Goal: Transaction & Acquisition: Subscribe to service/newsletter

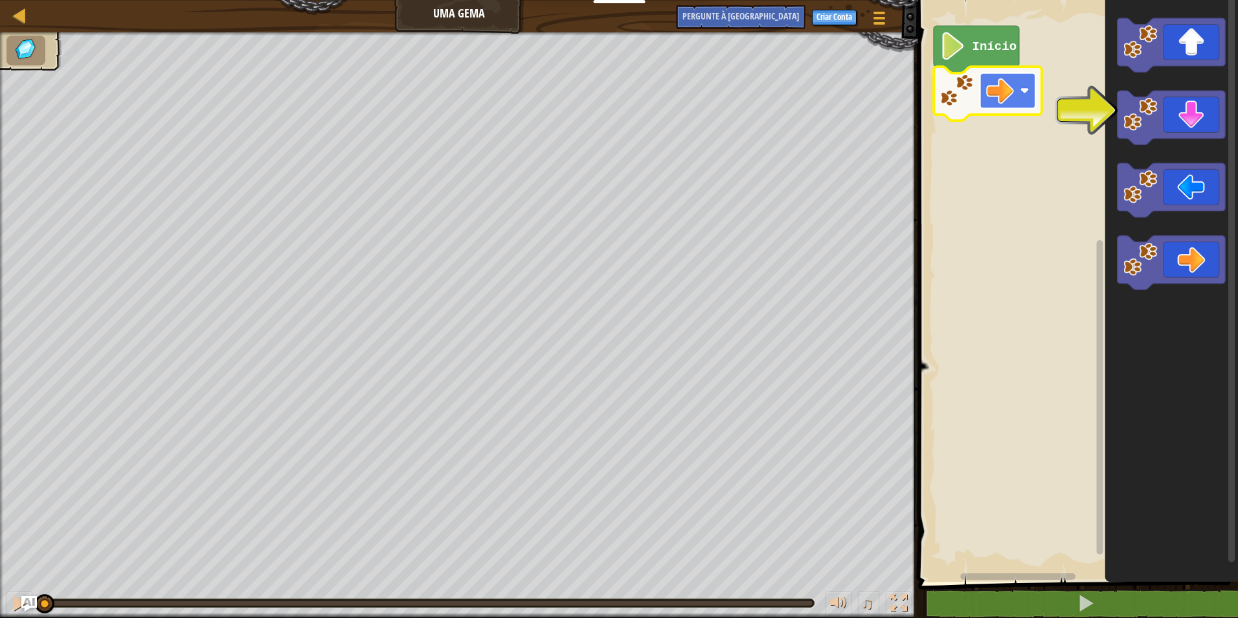
click at [981, 78] on rect "Espaço de trabalho do Blockly" at bounding box center [1008, 91] width 56 height 36
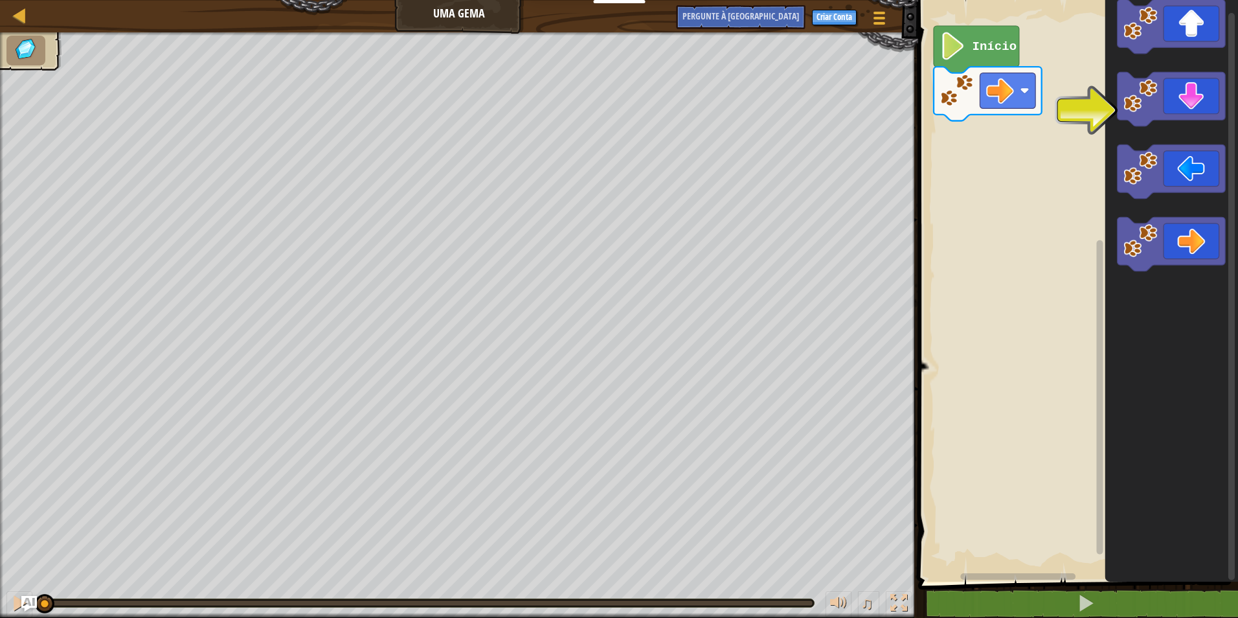
click at [1065, 227] on div "Início" at bounding box center [1076, 288] width 324 height 588
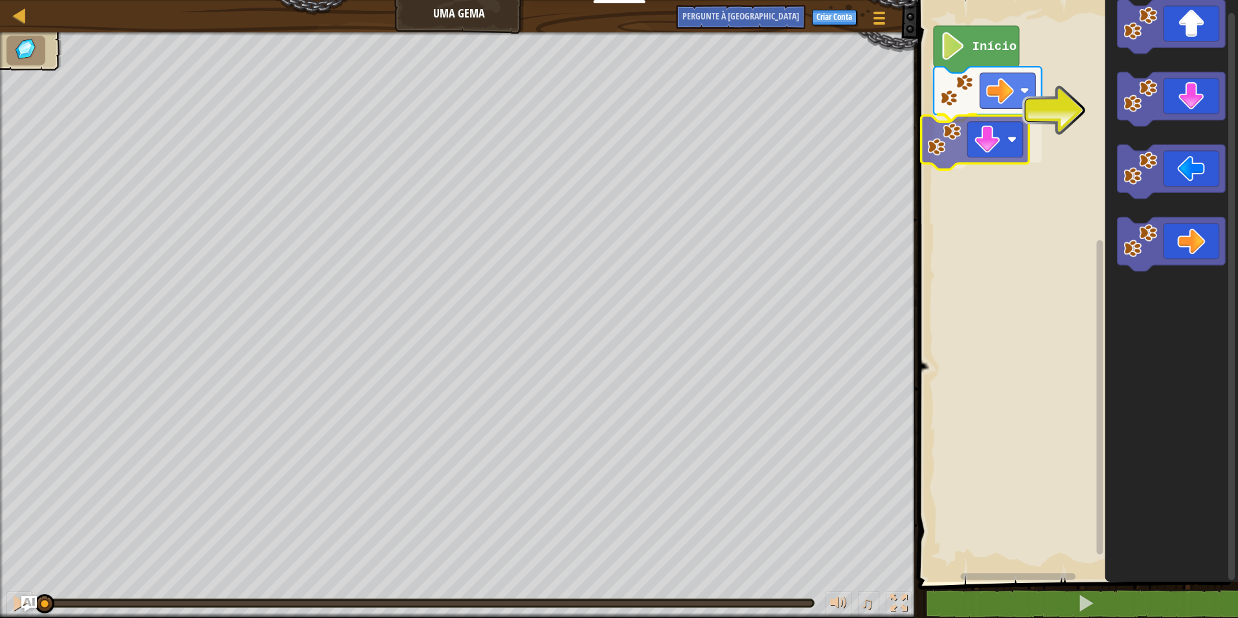
click at [1012, 129] on div "Início" at bounding box center [1076, 288] width 324 height 588
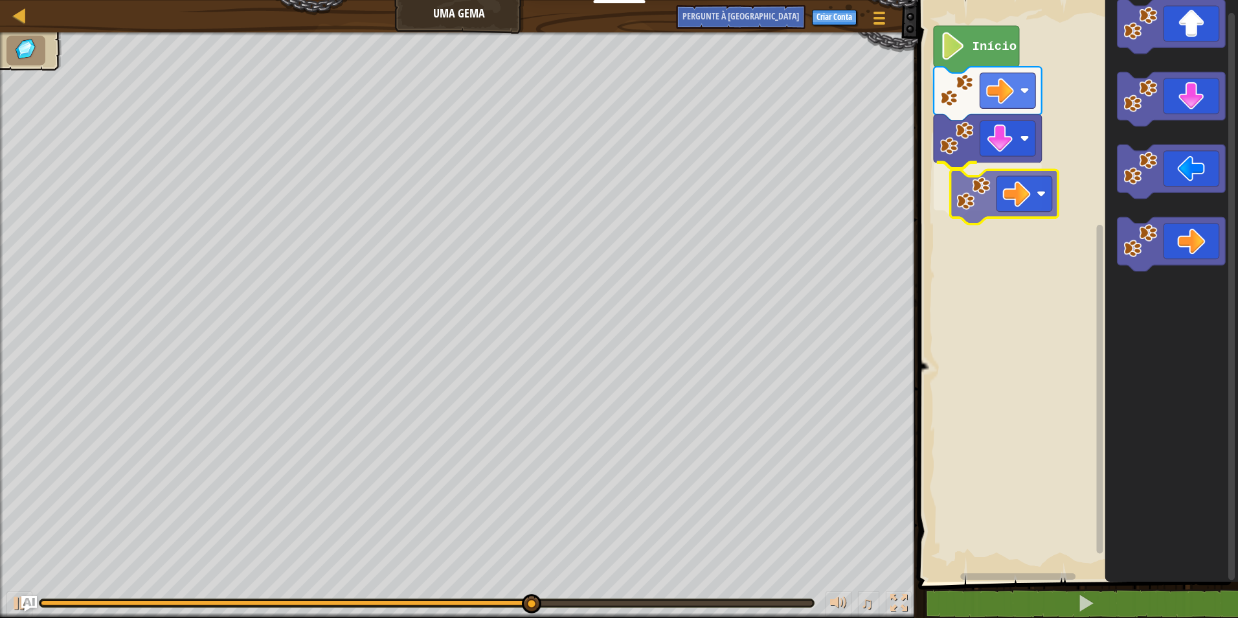
click at [1009, 170] on div "Início" at bounding box center [1076, 288] width 324 height 588
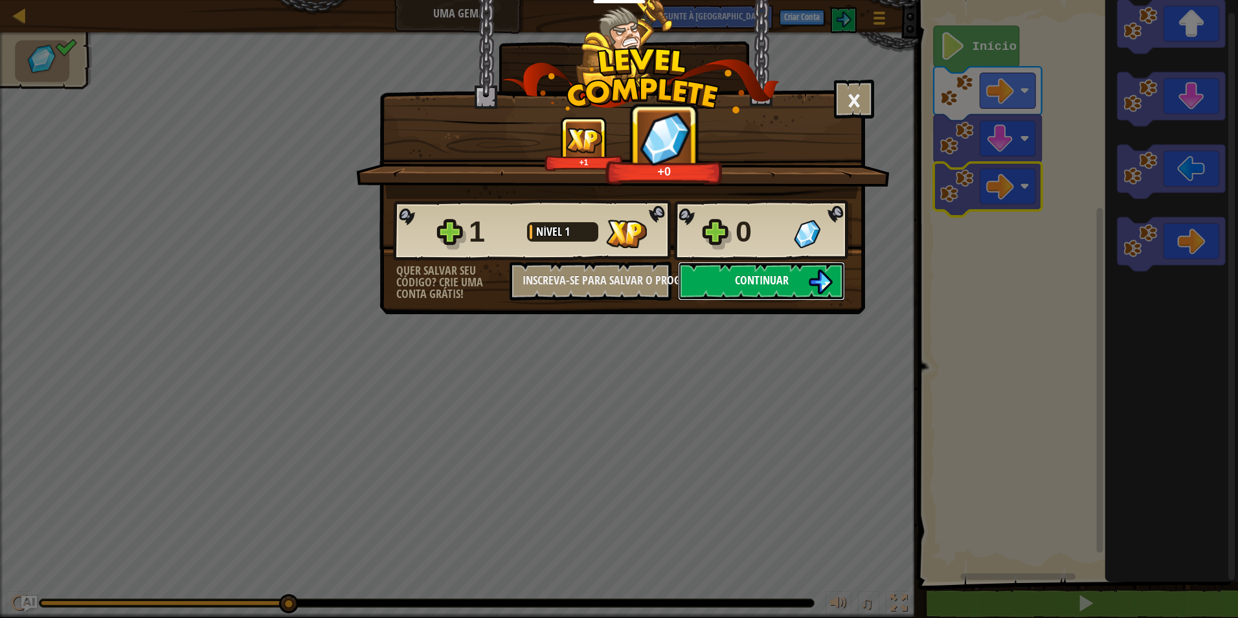
click at [755, 266] on button "Continuar" at bounding box center [761, 281] width 167 height 39
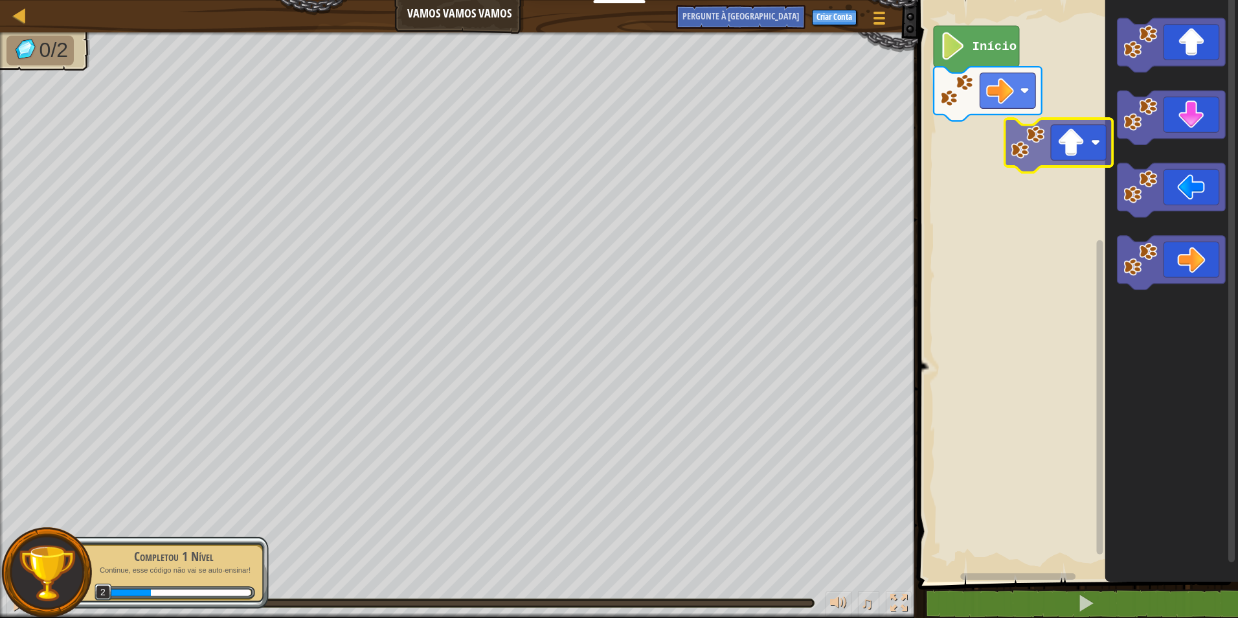
click at [960, 155] on div "Início" at bounding box center [1076, 288] width 324 height 588
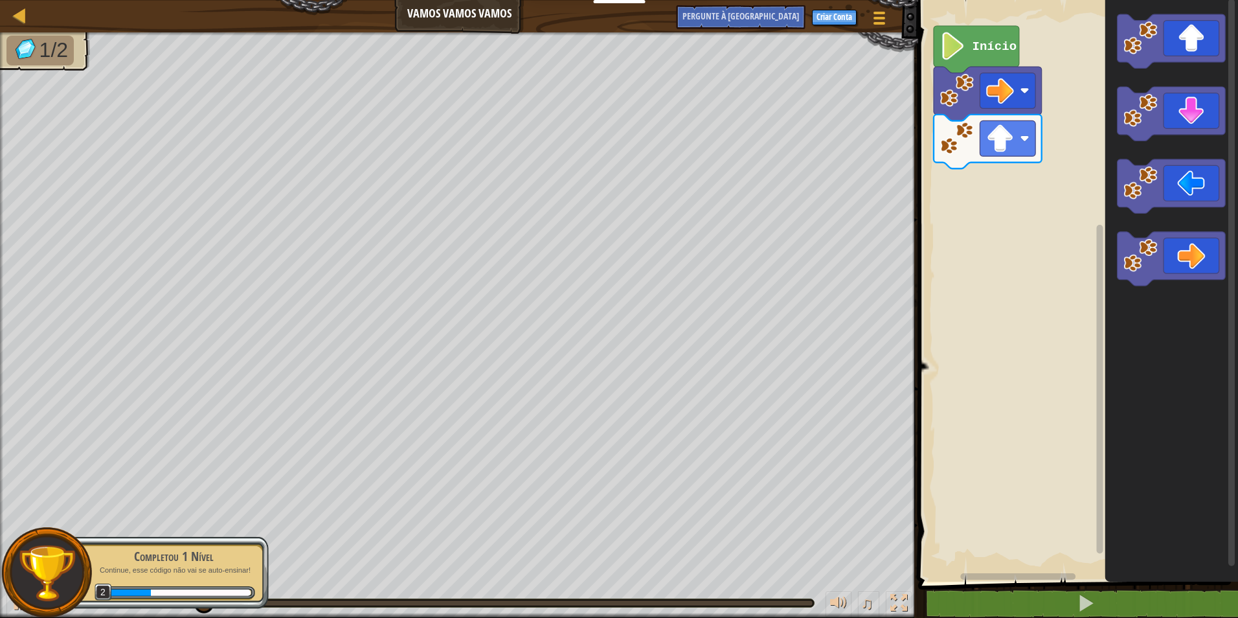
click at [1060, 232] on div "Início" at bounding box center [1076, 288] width 324 height 588
click at [961, 183] on div "Início" at bounding box center [1076, 288] width 324 height 588
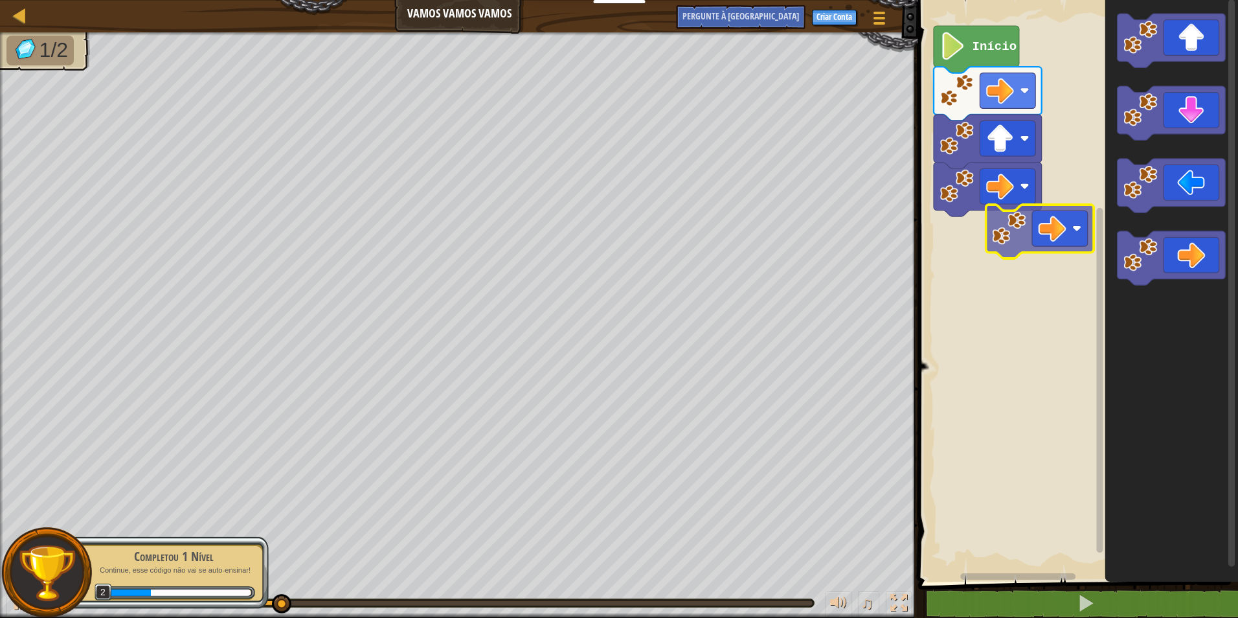
click at [1002, 243] on div "Início" at bounding box center [1076, 288] width 324 height 588
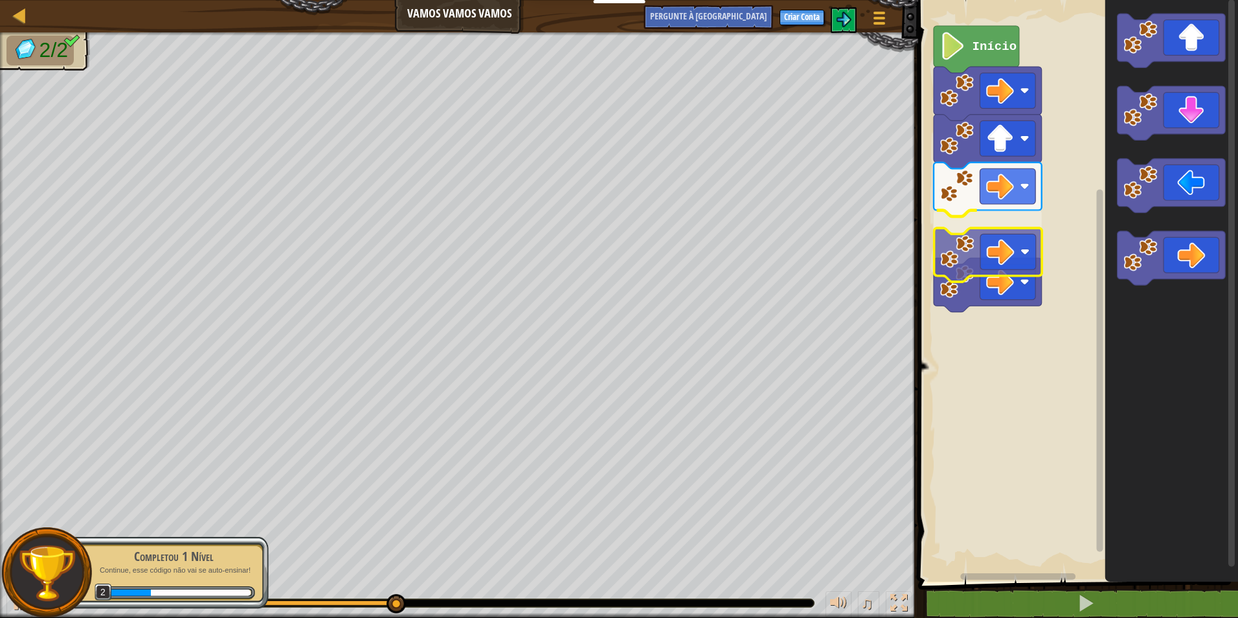
click at [1025, 234] on div "Início" at bounding box center [1076, 288] width 324 height 588
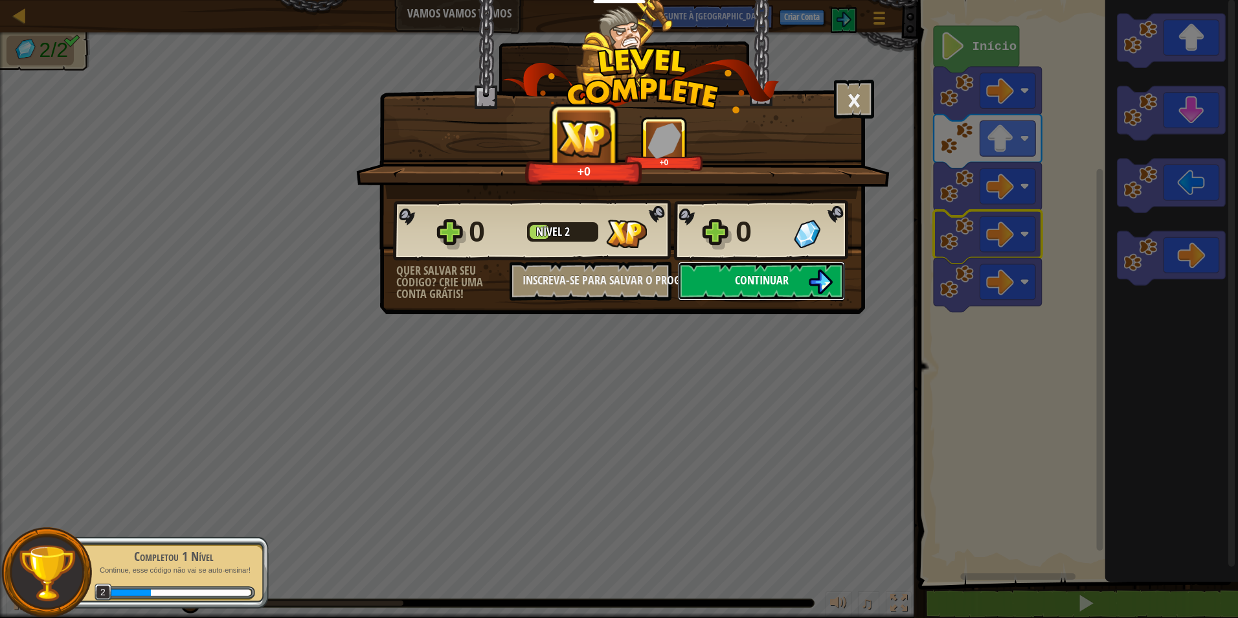
click at [826, 278] on img at bounding box center [820, 281] width 25 height 25
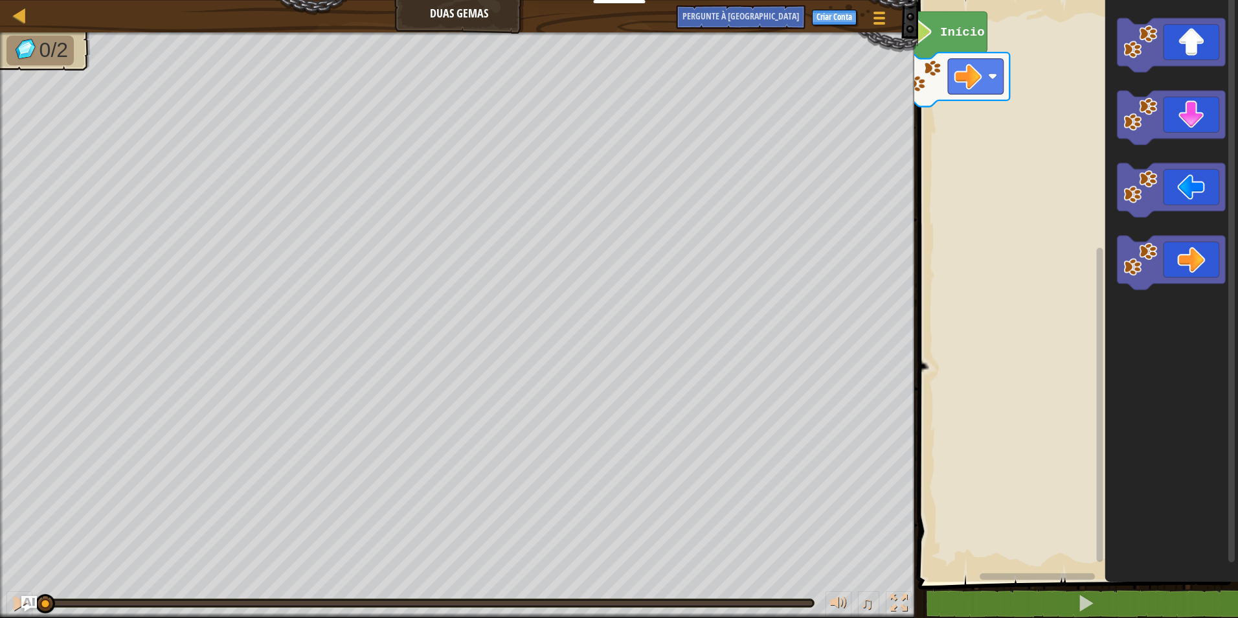
click at [1054, 225] on rect "Espaço de trabalho do Blockly" at bounding box center [1076, 288] width 324 height 588
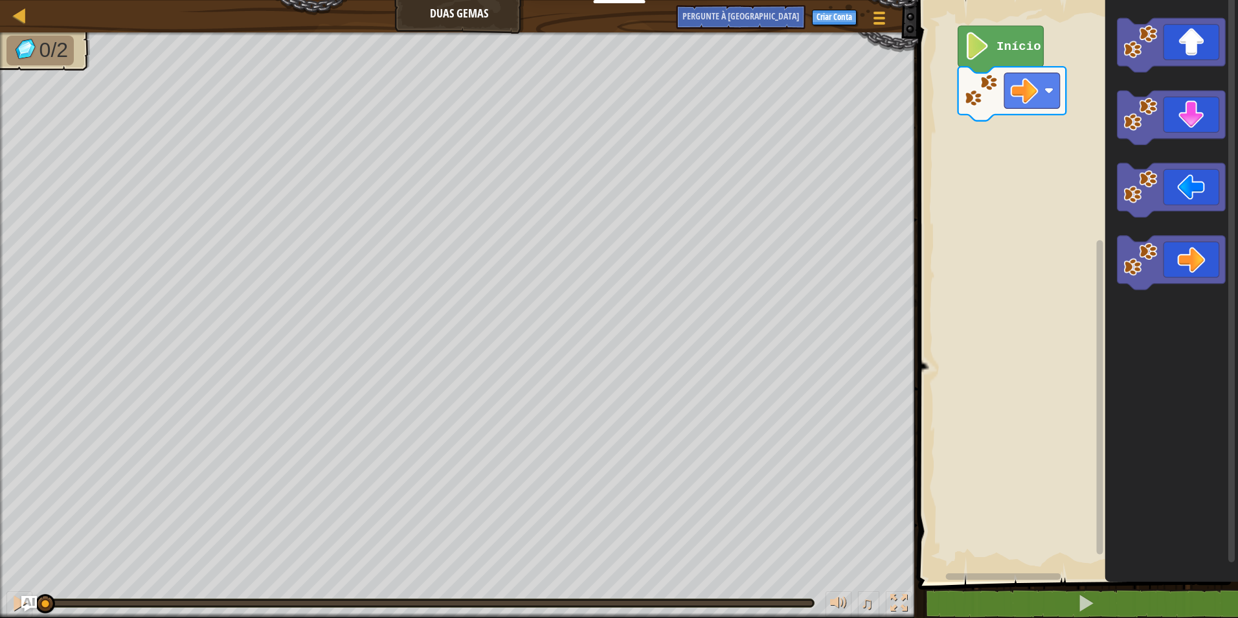
click at [1059, 197] on rect "Espaço de trabalho do Blockly" at bounding box center [1076, 288] width 324 height 588
click at [1036, 49] on text "Início" at bounding box center [1023, 47] width 45 height 14
click at [1024, 56] on icon "Espaço de trabalho do Blockly" at bounding box center [1005, 50] width 85 height 47
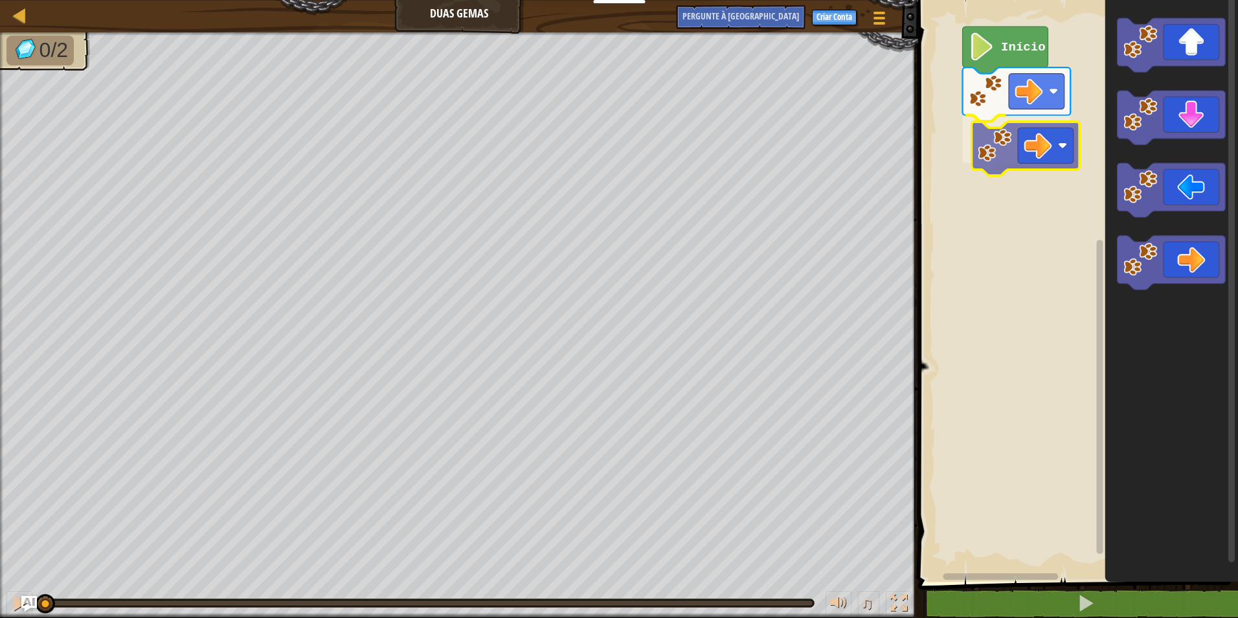
click at [1034, 122] on div "Início" at bounding box center [1076, 288] width 324 height 588
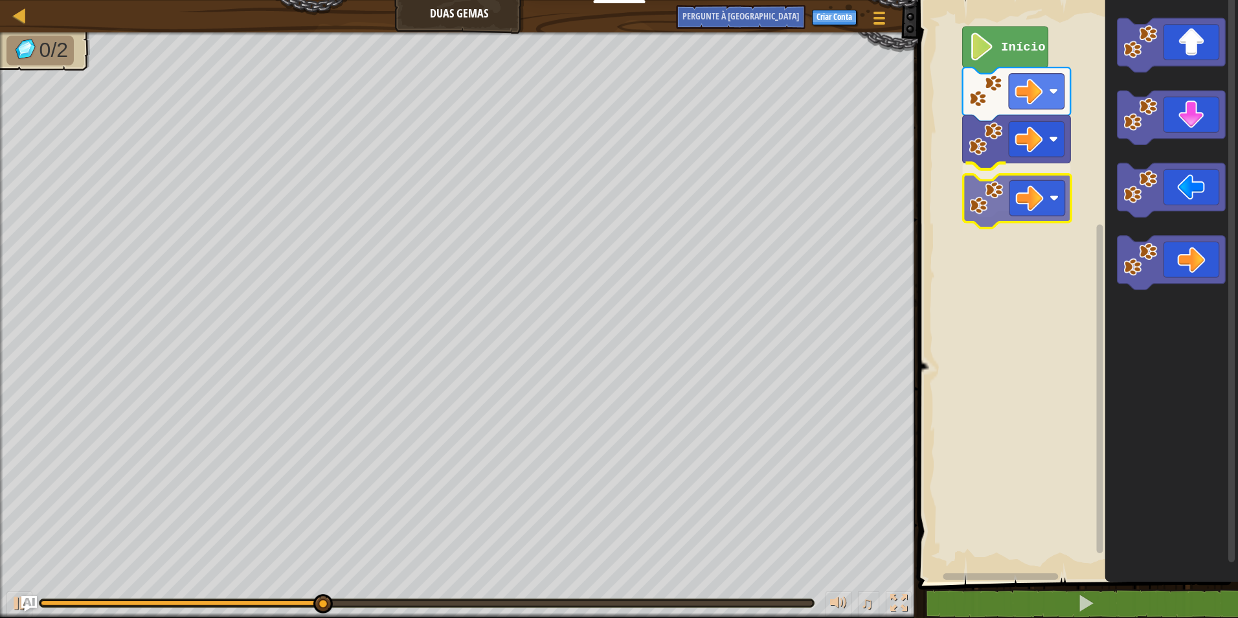
click at [1045, 173] on div "Início" at bounding box center [1076, 288] width 324 height 588
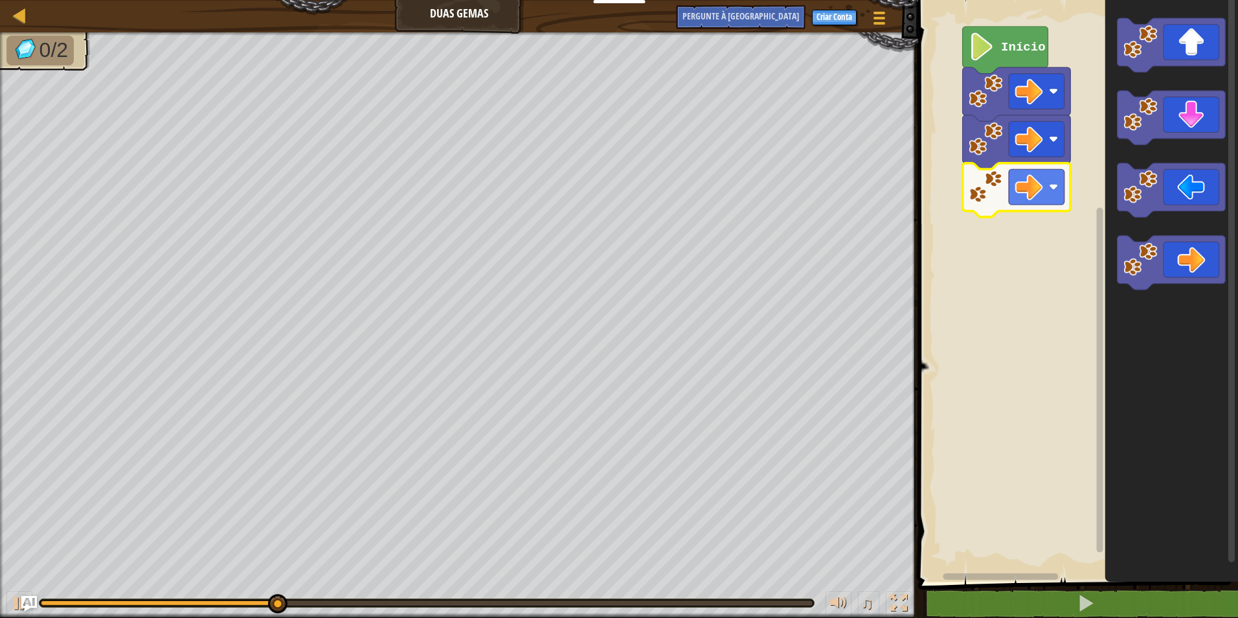
click at [1185, 95] on icon "Espaço de trabalho do Blockly" at bounding box center [1171, 288] width 133 height 588
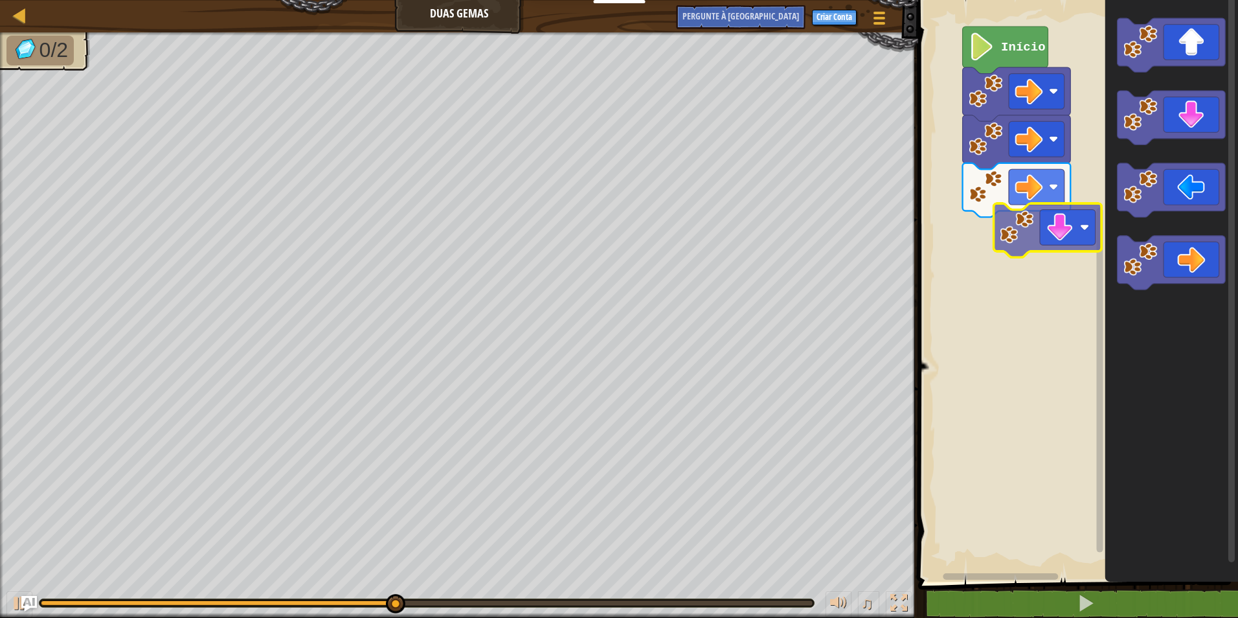
click at [1047, 234] on div "Início" at bounding box center [1076, 288] width 324 height 588
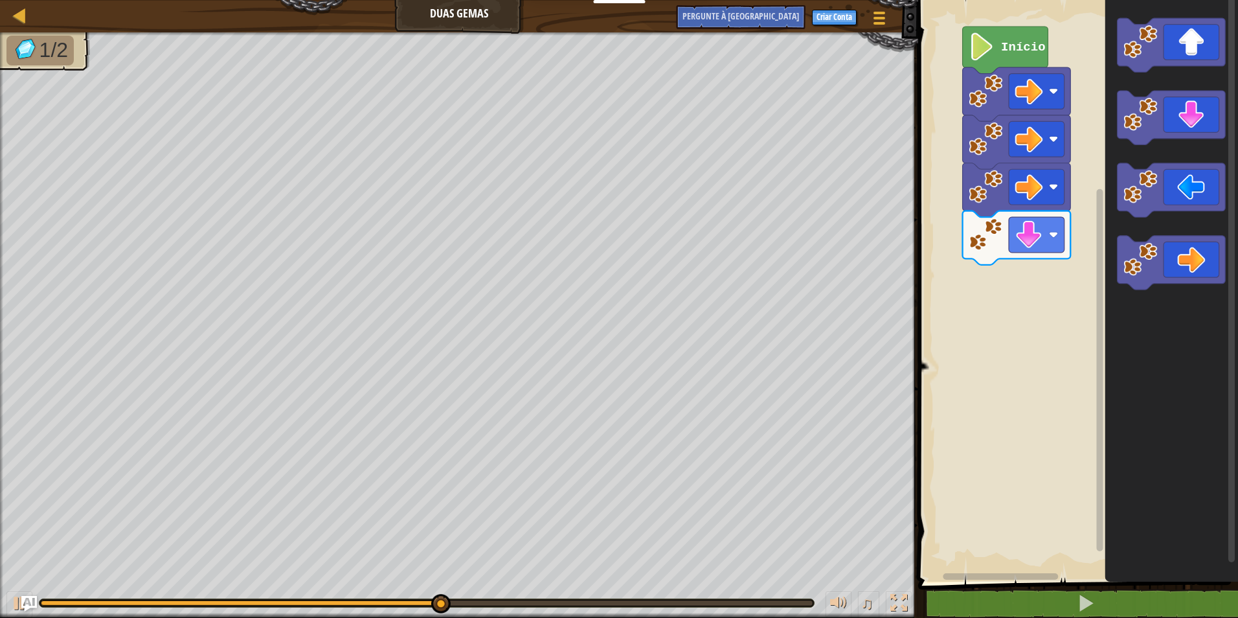
click at [1054, 195] on div "Início" at bounding box center [1076, 288] width 324 height 588
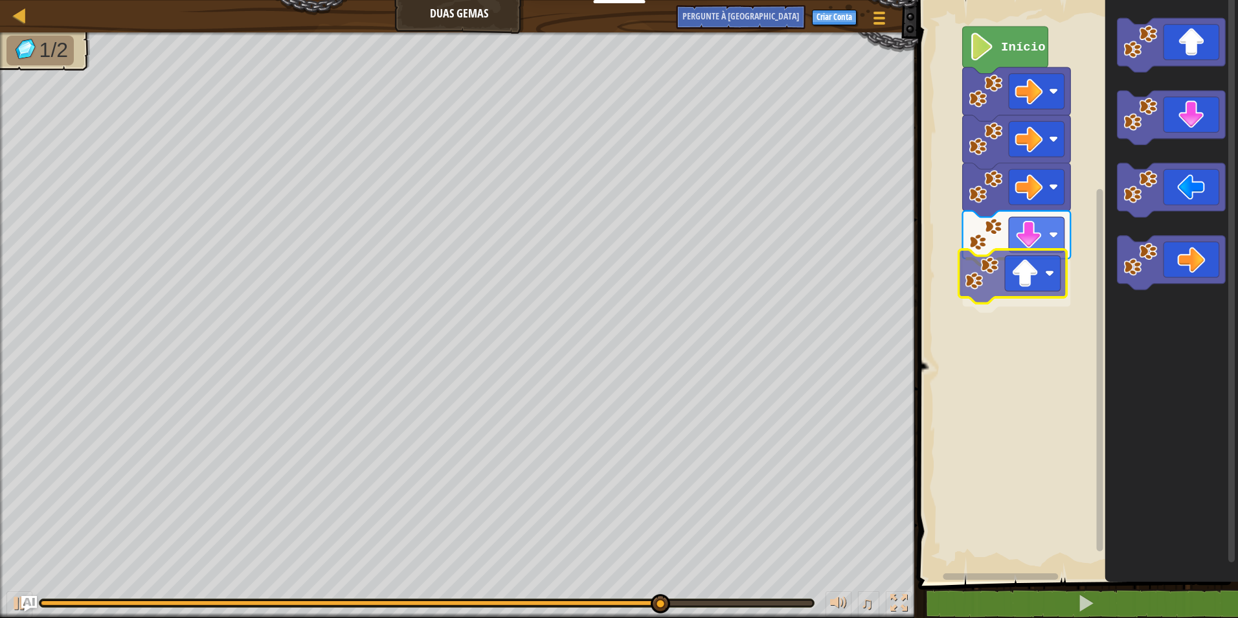
click at [987, 245] on div "Início" at bounding box center [1076, 288] width 324 height 588
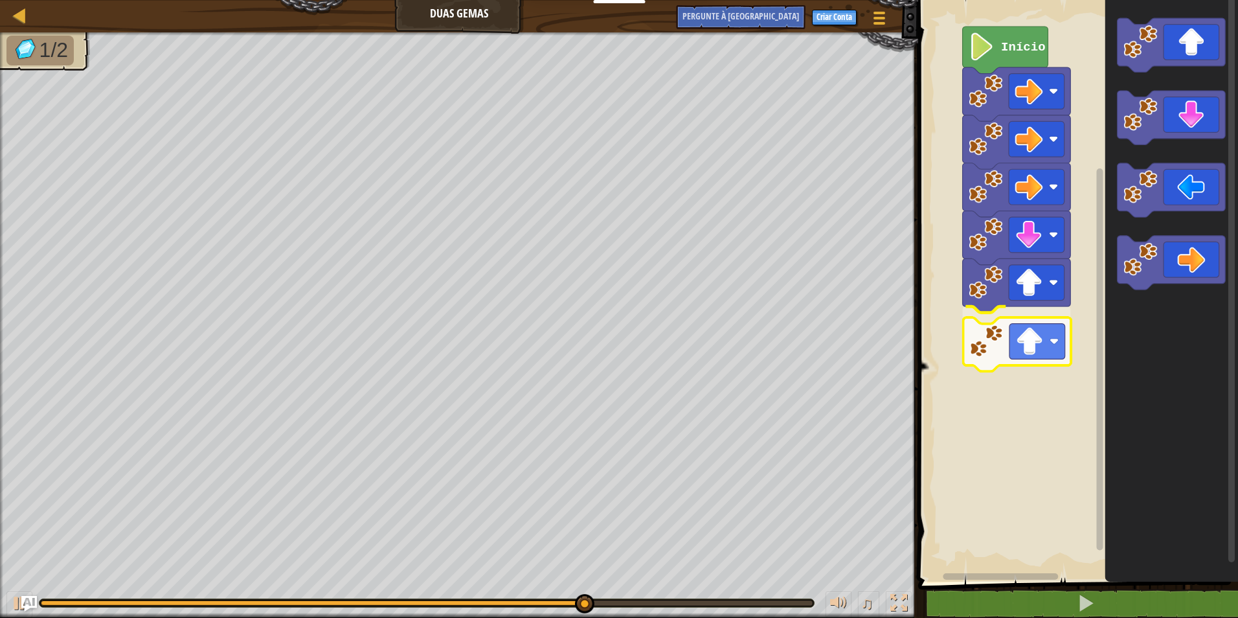
click at [996, 335] on div "Início" at bounding box center [1076, 288] width 324 height 588
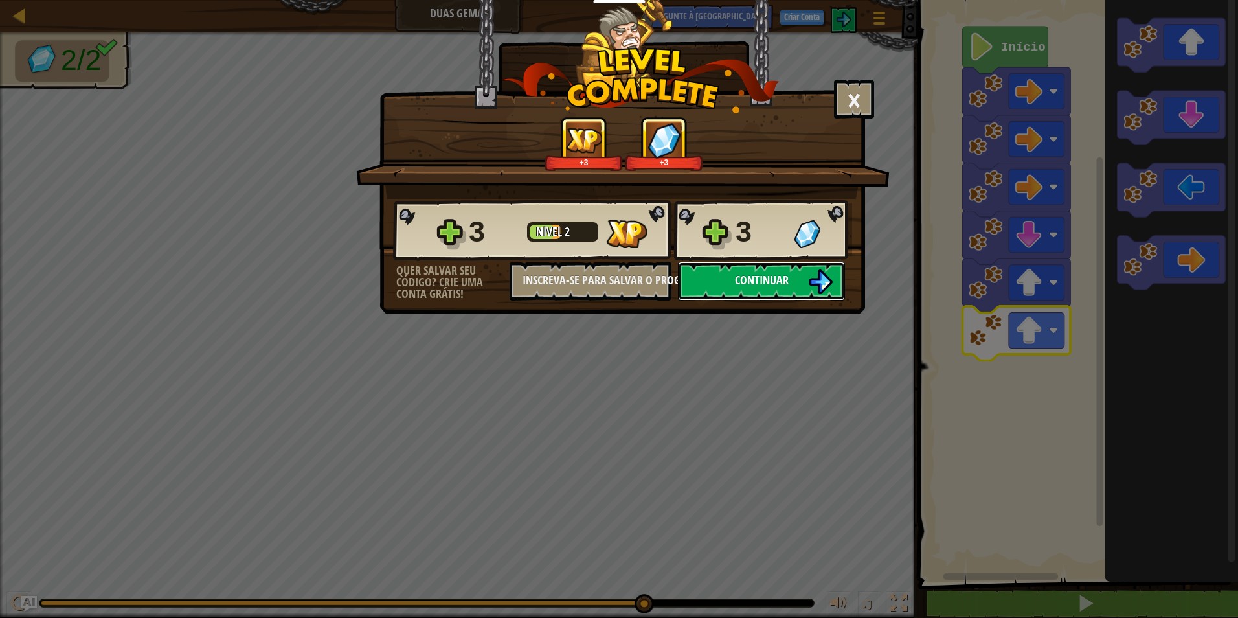
click at [781, 276] on span "Continuar" at bounding box center [762, 280] width 54 height 16
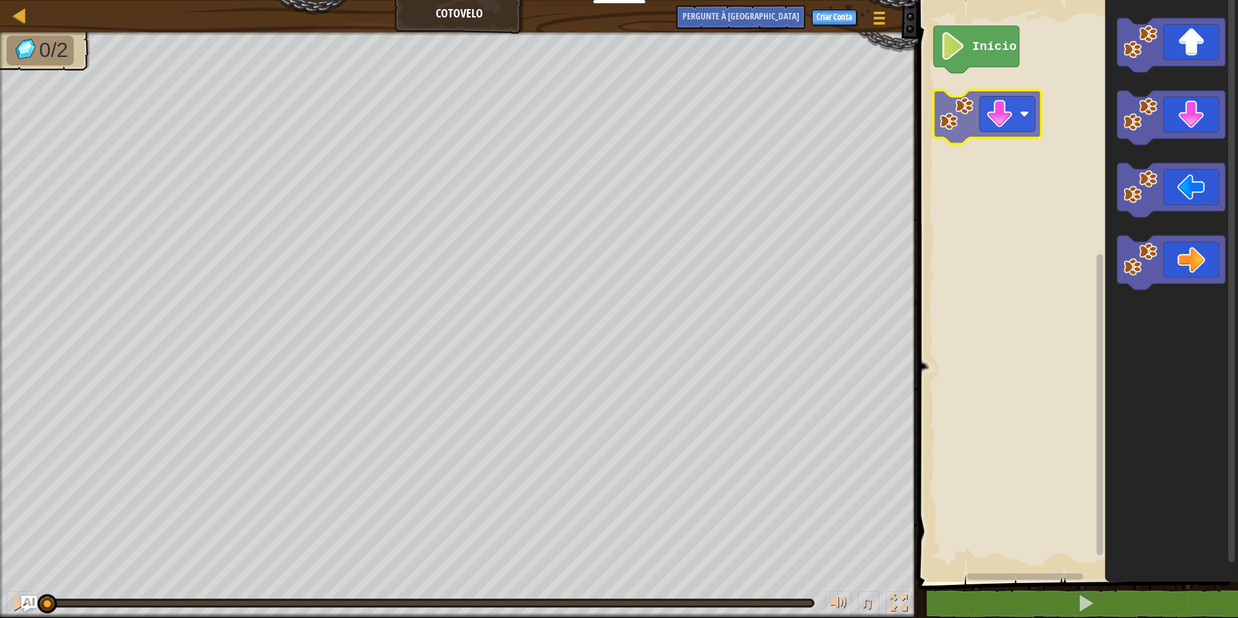
click at [997, 137] on div "Início" at bounding box center [1076, 288] width 324 height 588
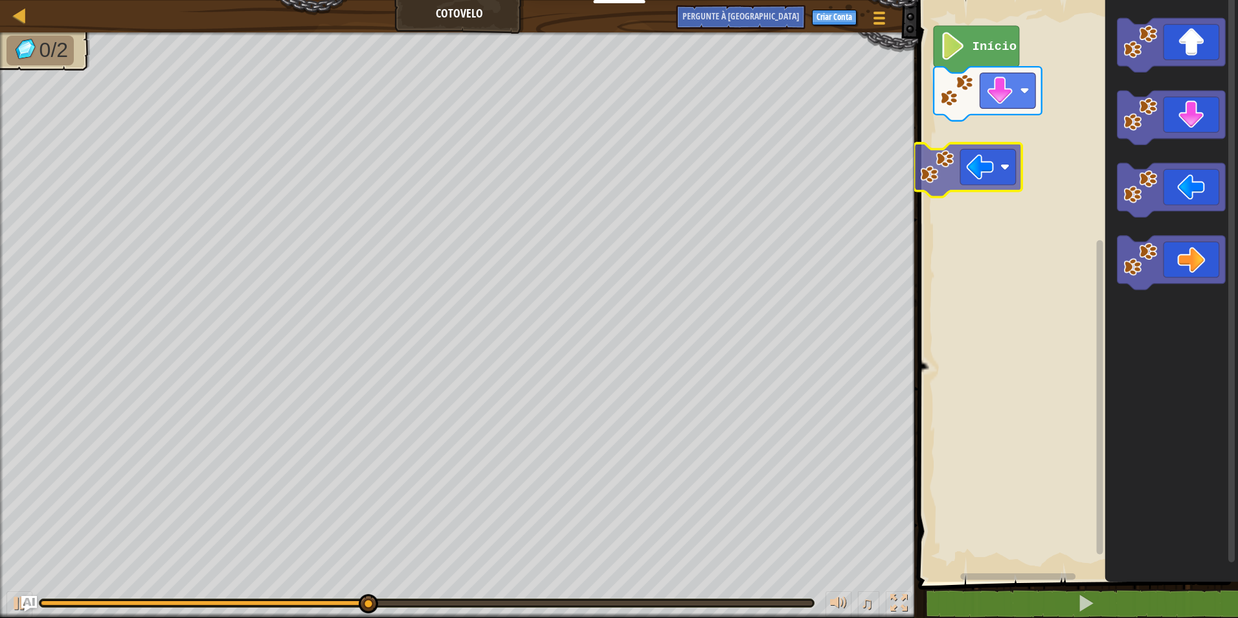
click at [967, 151] on div "Início" at bounding box center [1076, 288] width 324 height 588
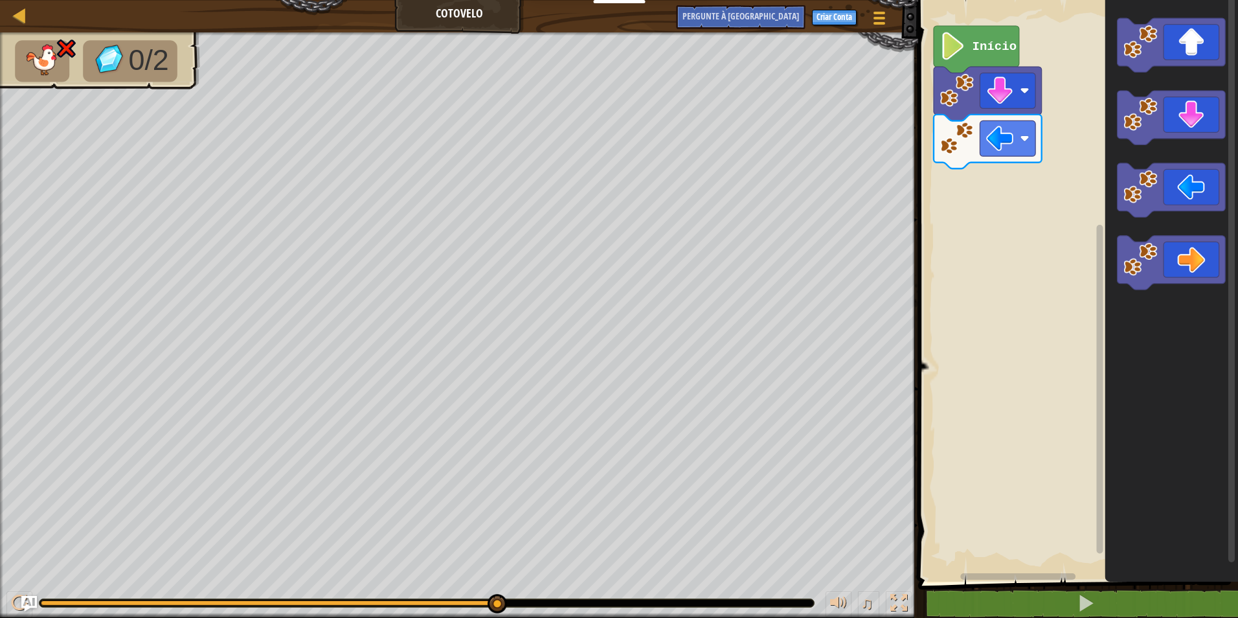
click at [1060, 155] on div "Início" at bounding box center [1076, 288] width 324 height 588
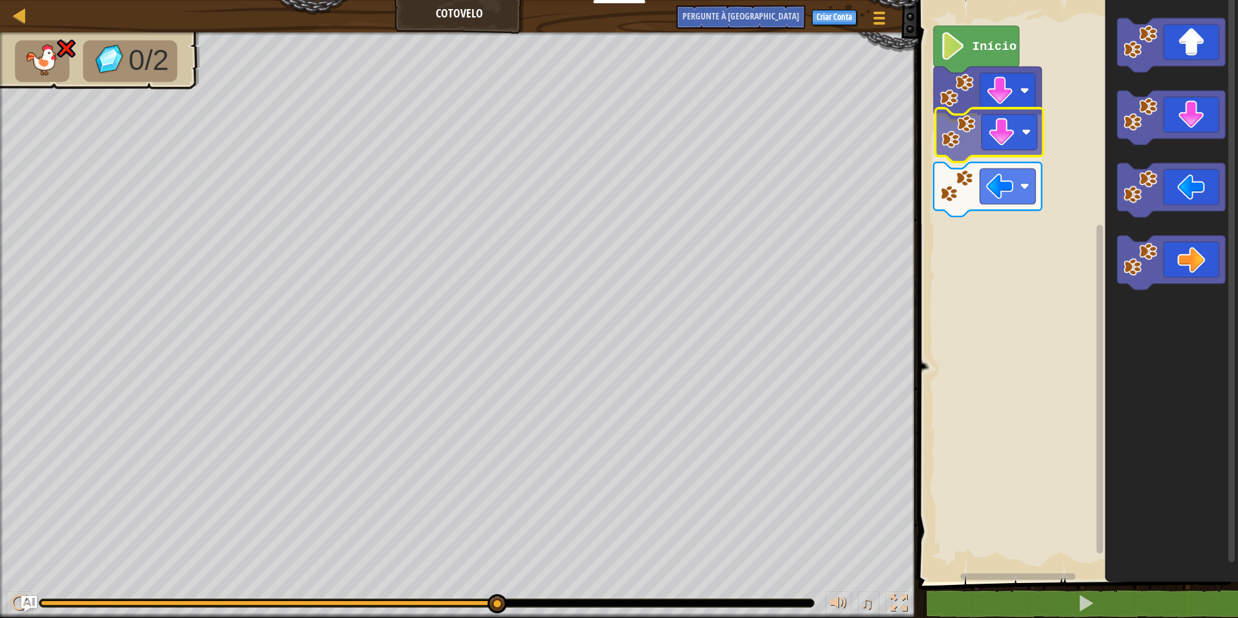
click at [1024, 132] on div "Início" at bounding box center [1076, 288] width 324 height 588
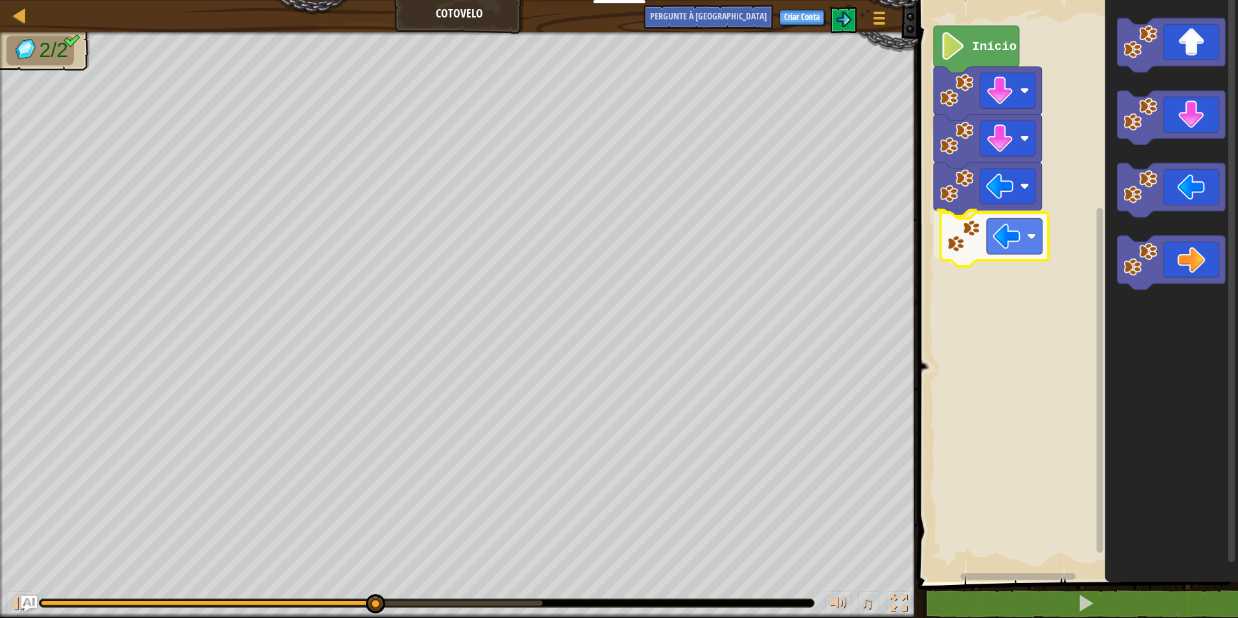
click at [988, 243] on div "Início" at bounding box center [1076, 288] width 324 height 588
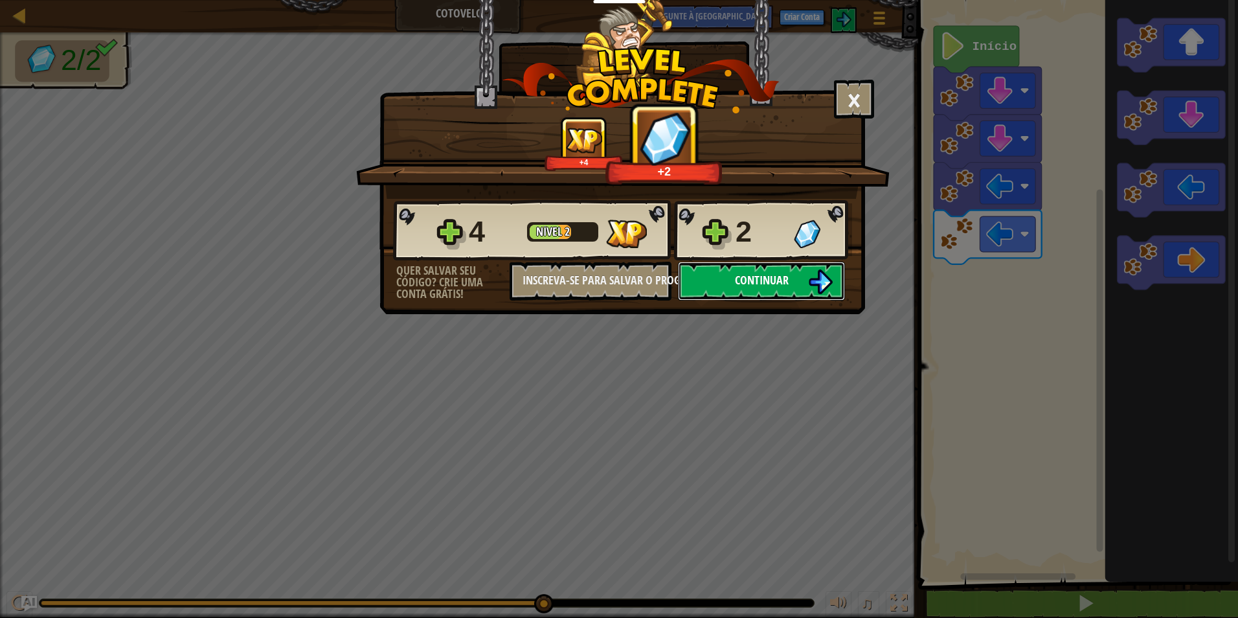
click at [816, 265] on button "Continuar" at bounding box center [761, 281] width 167 height 39
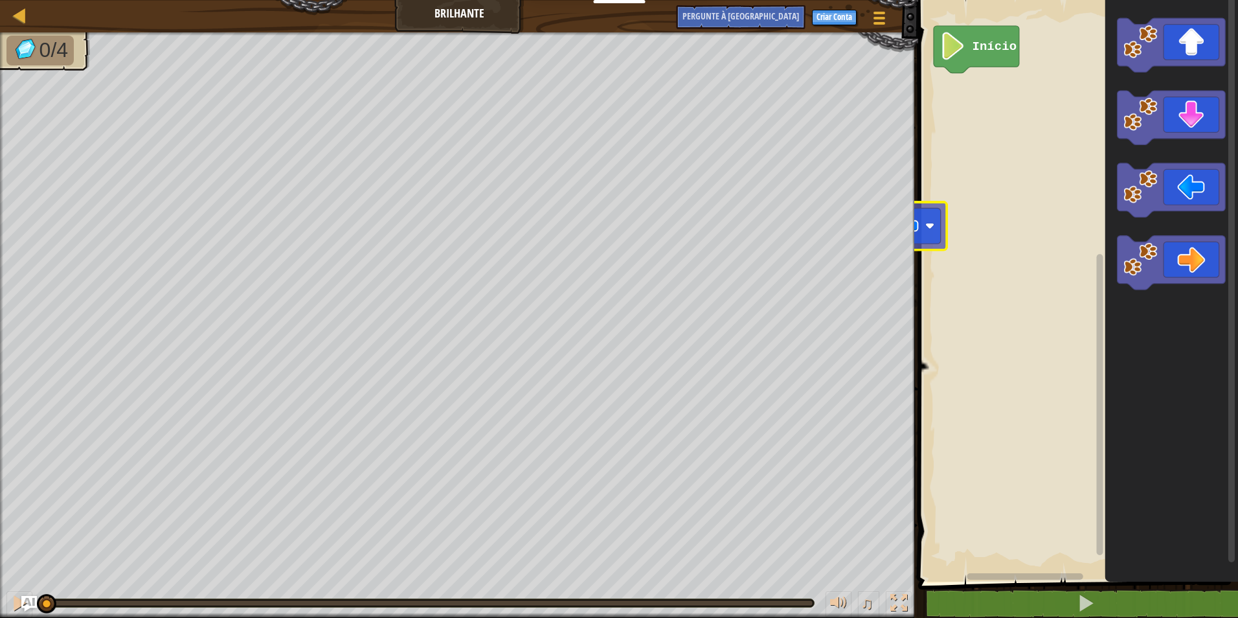
click at [918, 187] on div "Início" at bounding box center [1076, 288] width 324 height 588
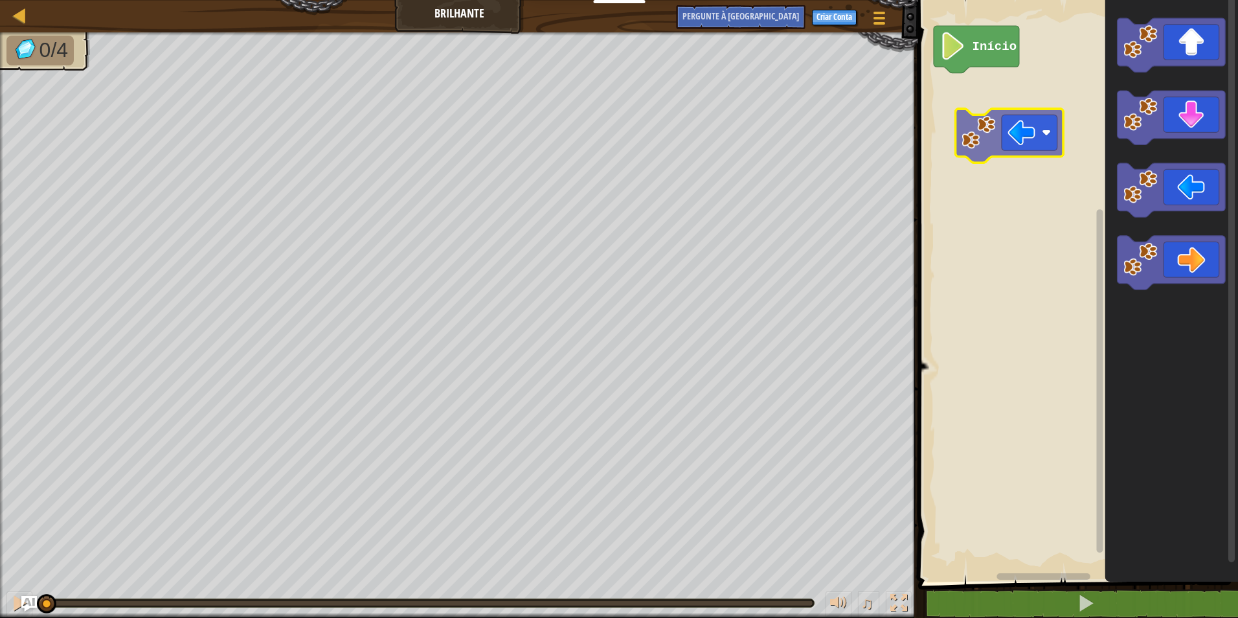
click at [966, 104] on div "Início" at bounding box center [1076, 288] width 324 height 588
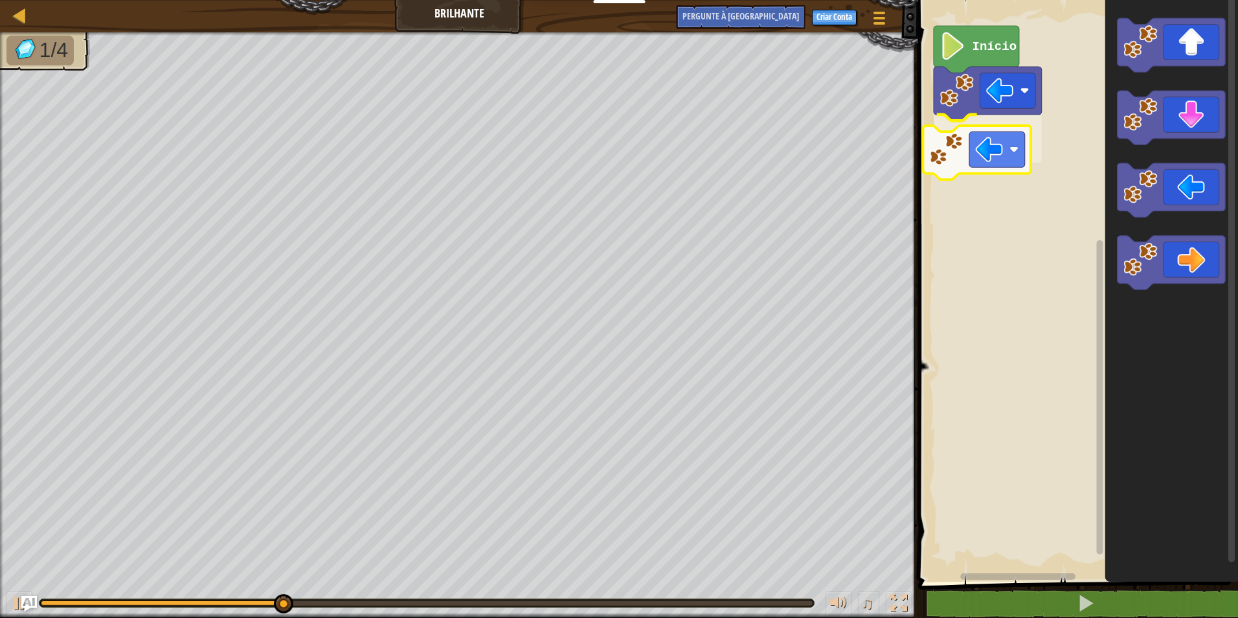
click at [1018, 137] on div "Início" at bounding box center [1076, 288] width 324 height 588
click at [1084, 184] on div "Início" at bounding box center [1076, 288] width 324 height 588
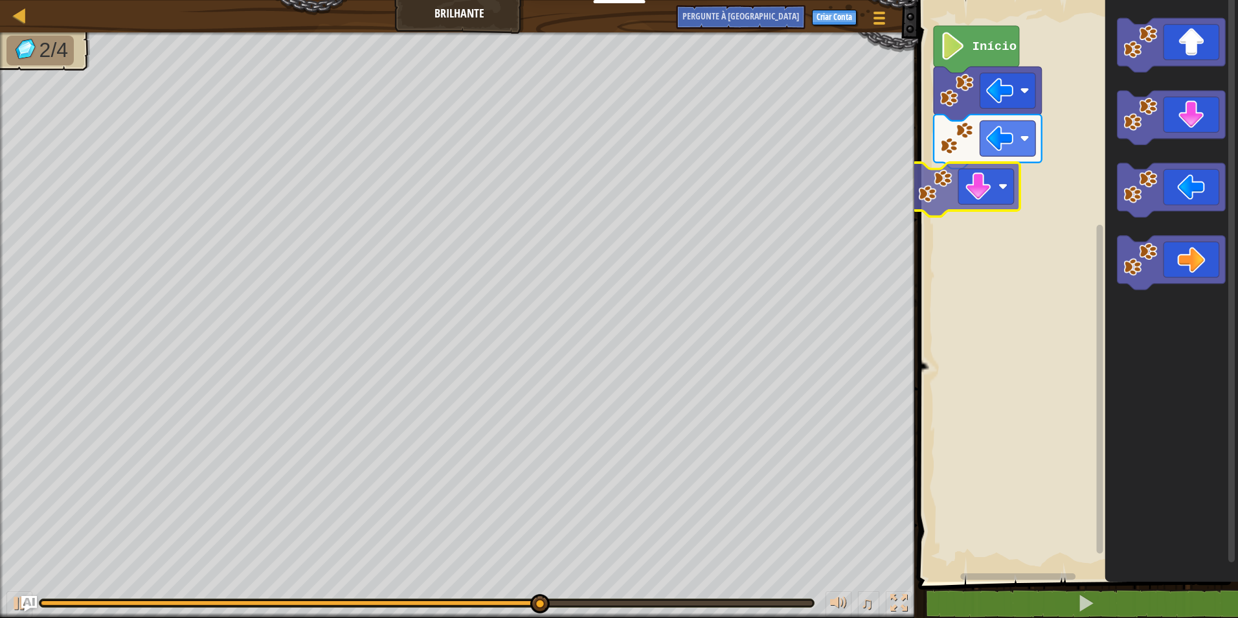
click at [919, 208] on div "Início" at bounding box center [1076, 288] width 324 height 588
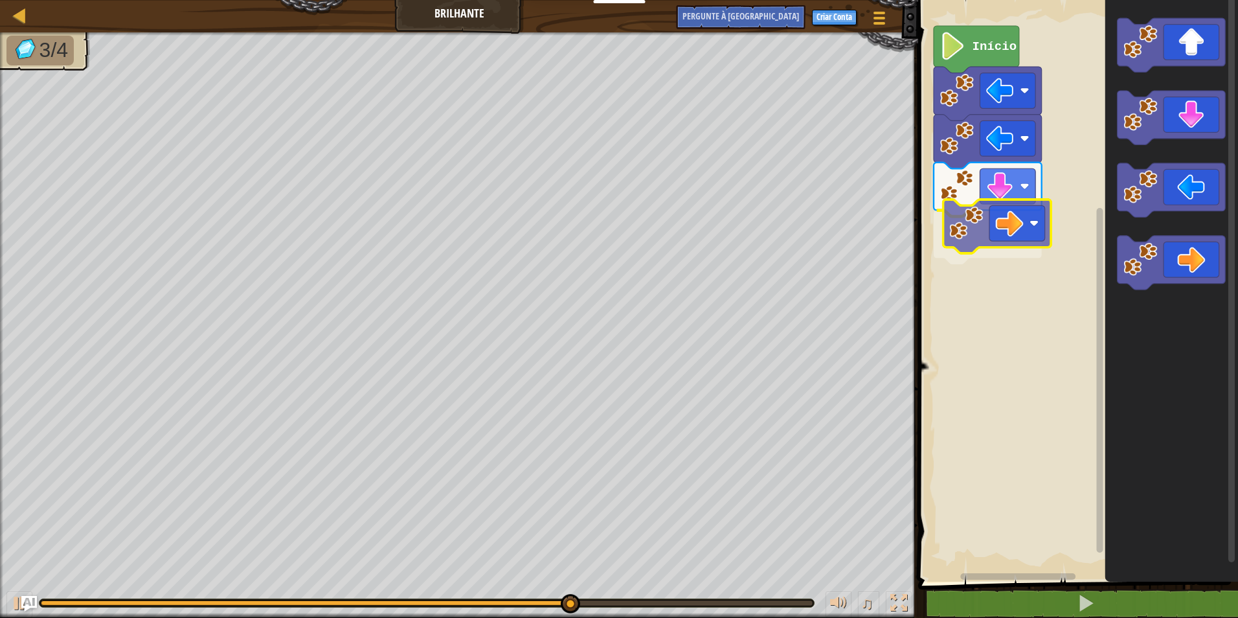
click at [1007, 208] on div "Início" at bounding box center [1076, 288] width 324 height 588
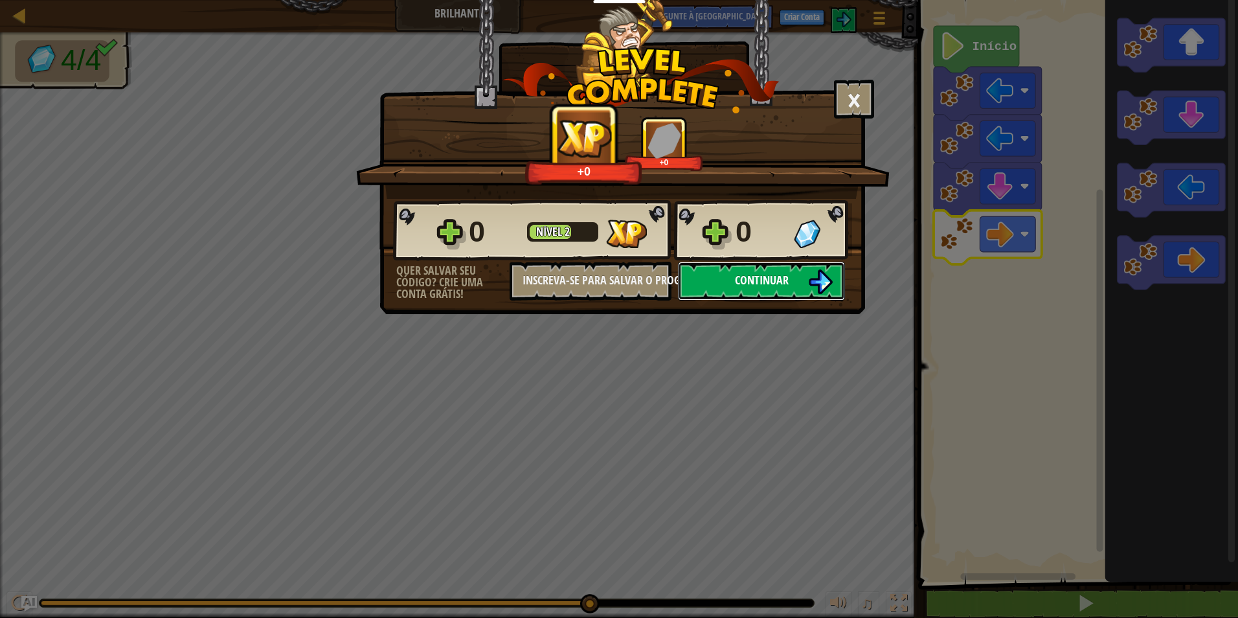
click at [796, 281] on button "Continuar" at bounding box center [761, 281] width 167 height 39
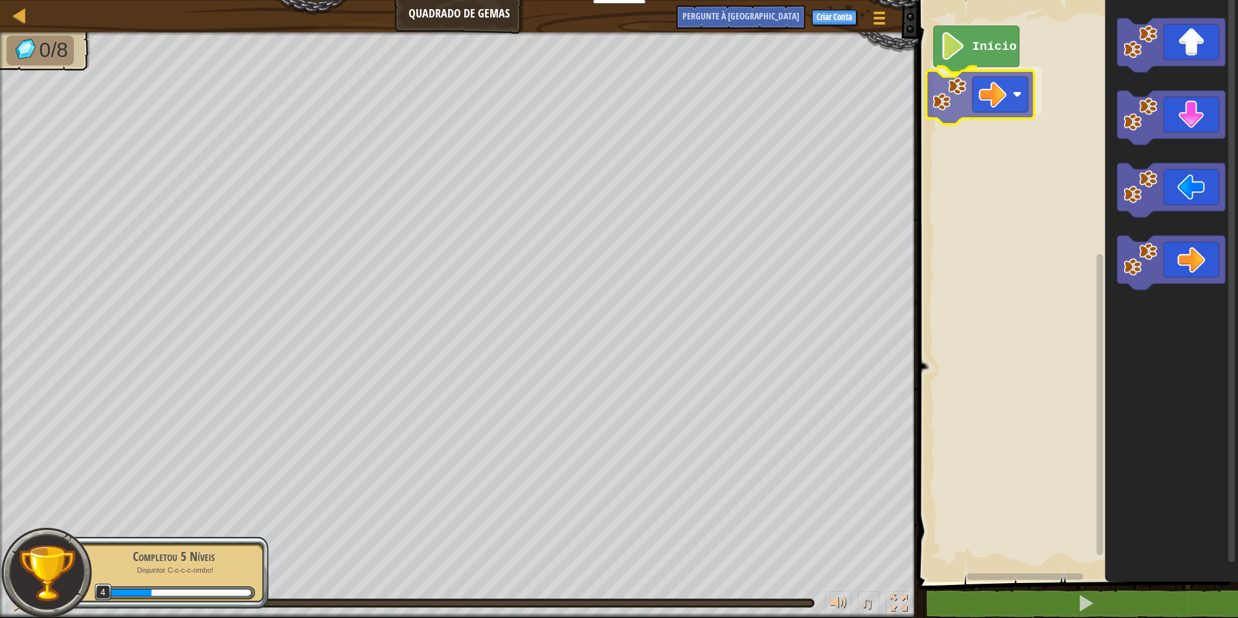
click at [944, 96] on div "Início" at bounding box center [1076, 288] width 324 height 588
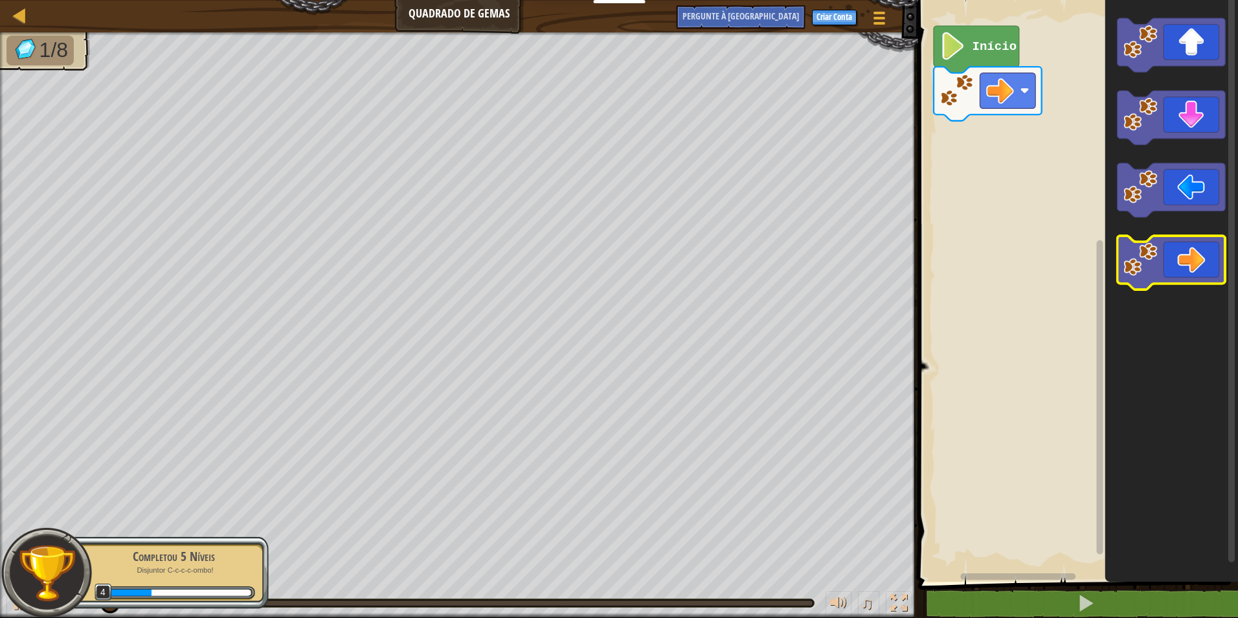
click at [1190, 238] on g "Espaço de trabalho do Blockly" at bounding box center [1171, 153] width 108 height 271
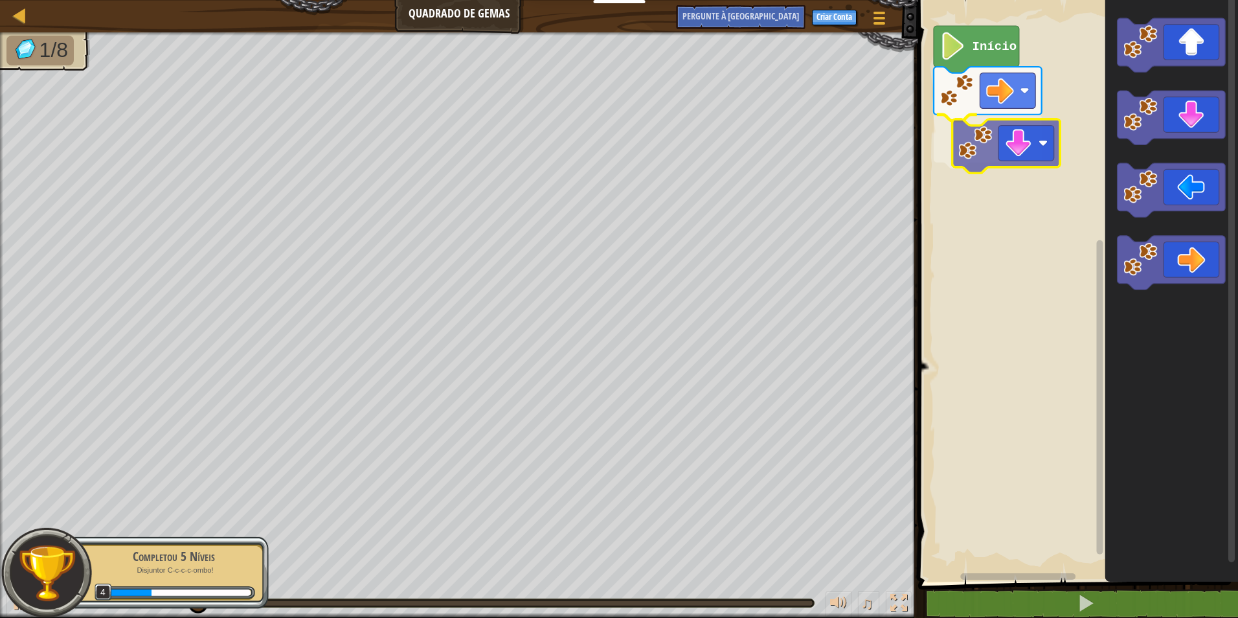
click at [1012, 150] on div "Início" at bounding box center [1076, 288] width 324 height 588
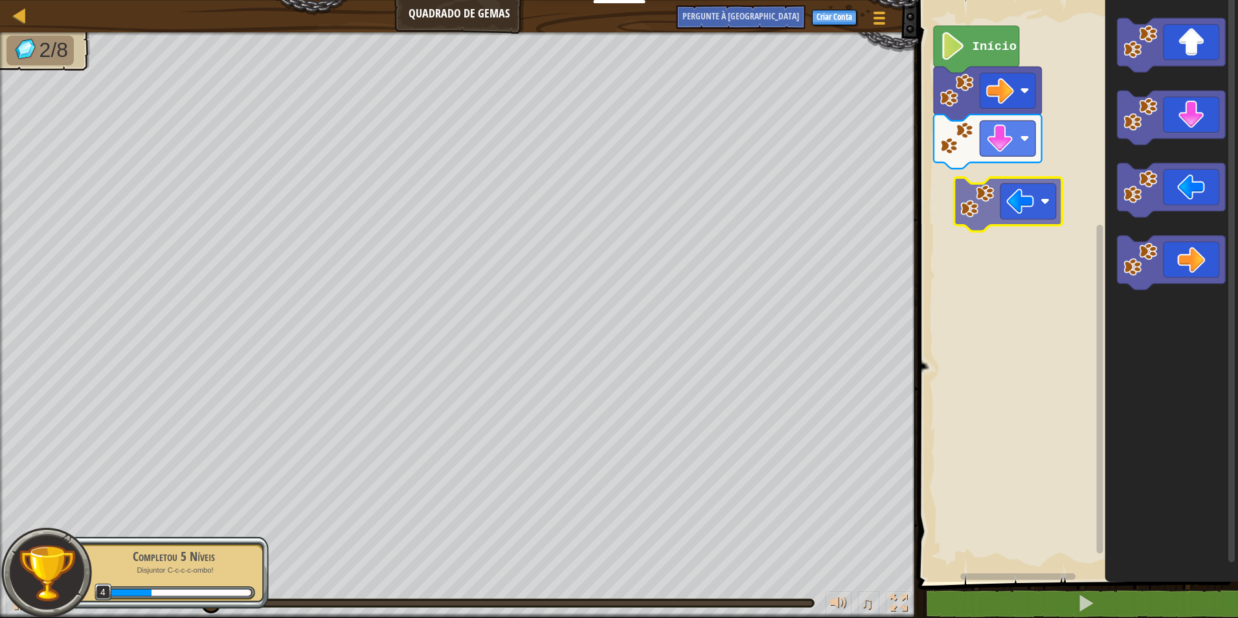
click at [1041, 194] on div "Início" at bounding box center [1076, 288] width 324 height 588
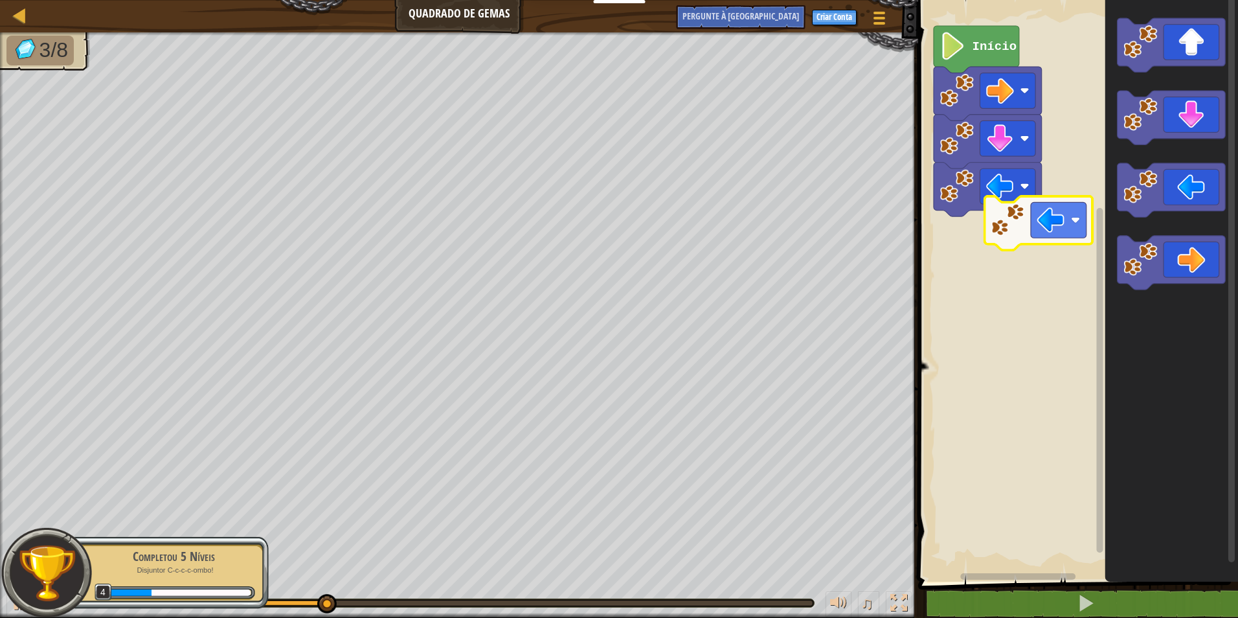
click at [999, 256] on div "Início" at bounding box center [1076, 288] width 324 height 588
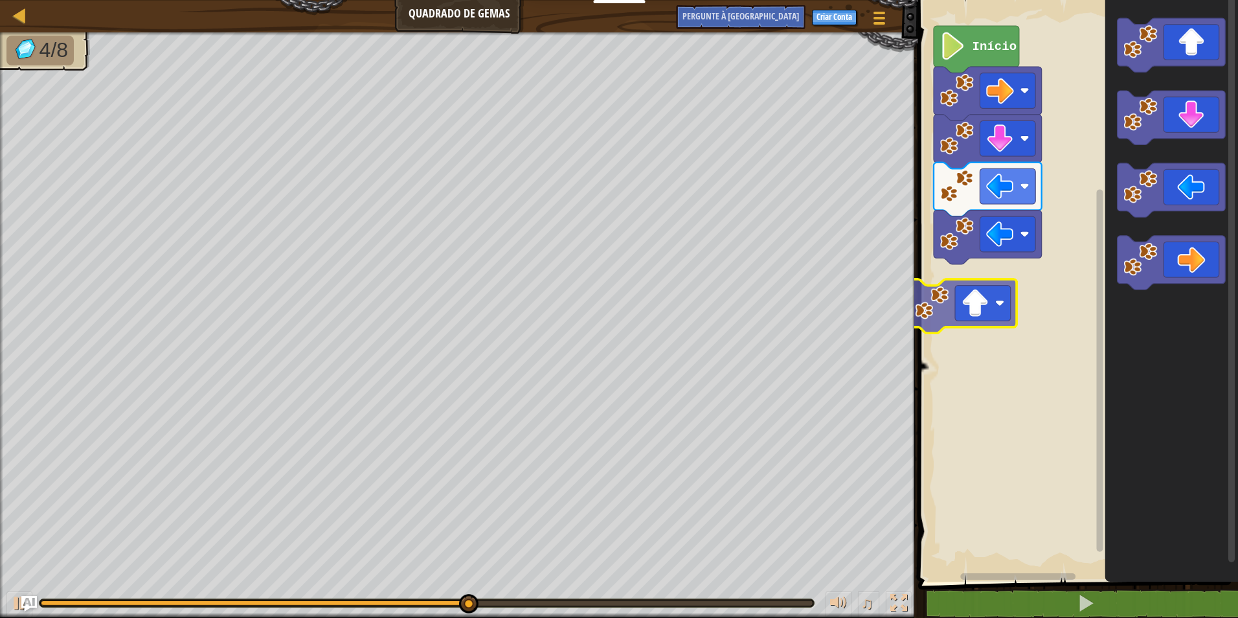
click at [955, 311] on div "Início" at bounding box center [1076, 288] width 324 height 588
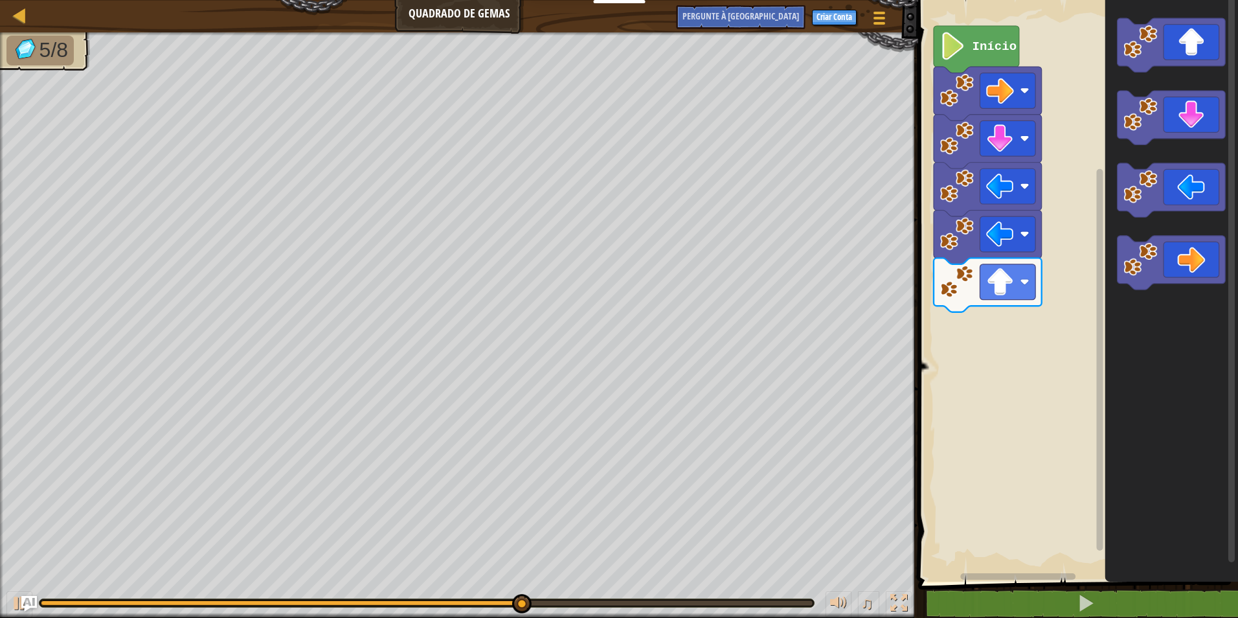
click at [981, 331] on div "Início" at bounding box center [1076, 288] width 324 height 588
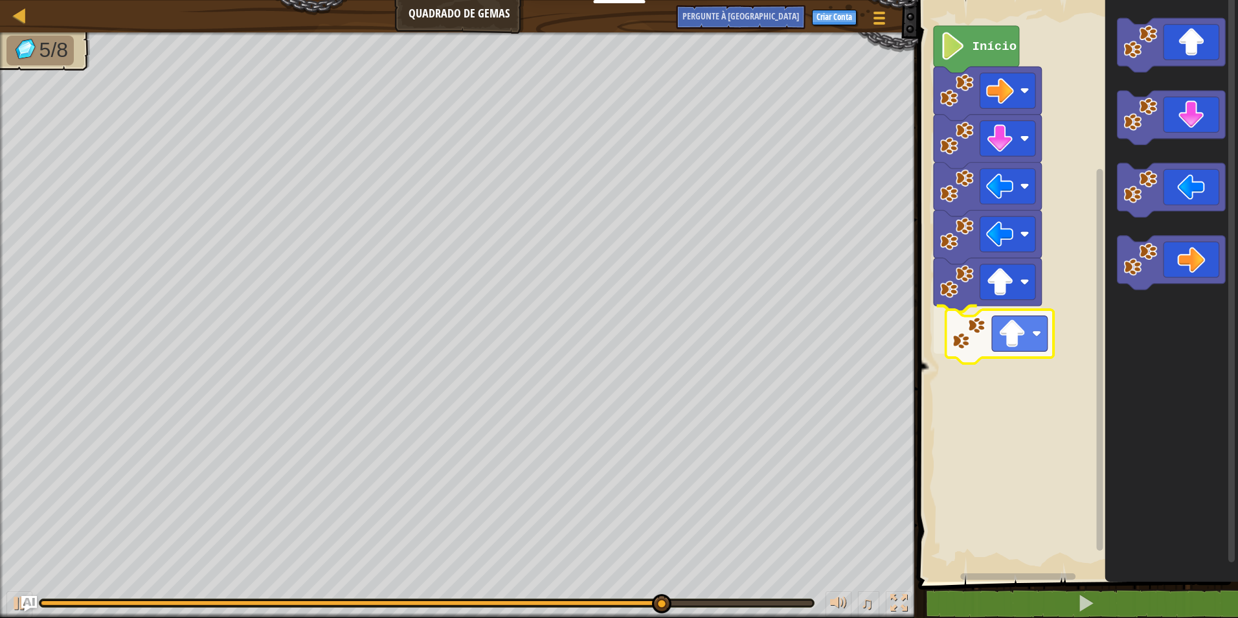
click at [1007, 329] on div "Início" at bounding box center [1076, 288] width 324 height 588
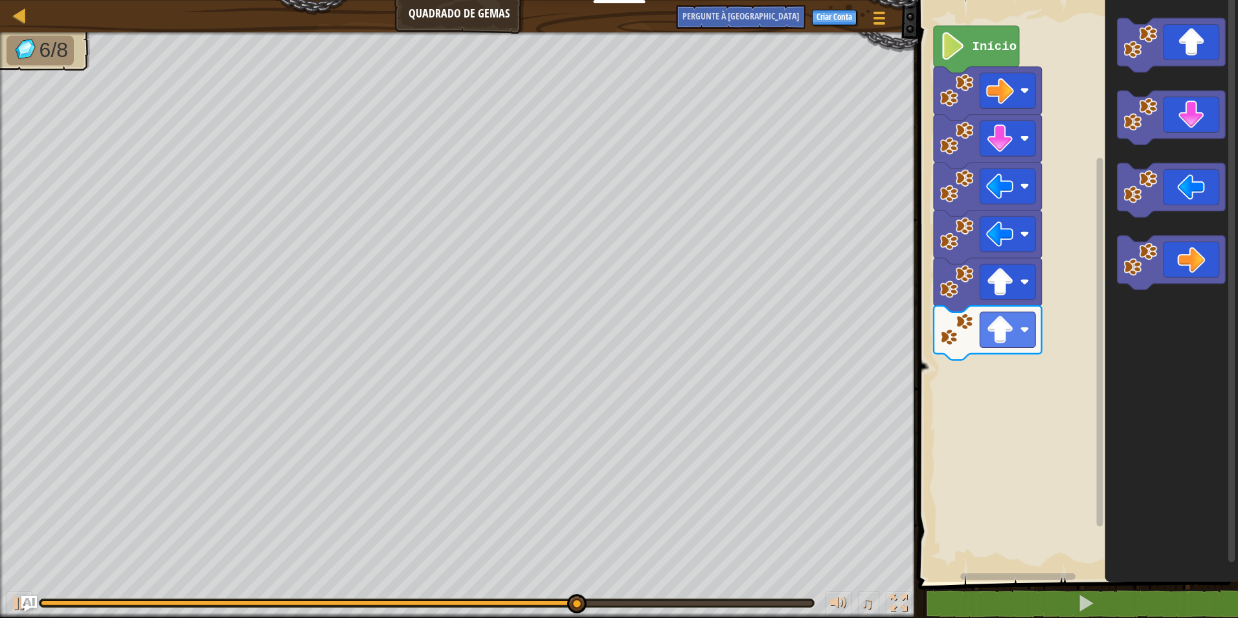
click at [994, 386] on div "Início" at bounding box center [1076, 288] width 324 height 588
click at [1237, 0] on html "Educadores Create Free Account School & District Solutions Teacher Toolkit Prev…" at bounding box center [619, 0] width 1238 height 0
click at [1107, 312] on icon "Espaço de trabalho do Blockly" at bounding box center [1171, 288] width 133 height 588
click at [1134, 280] on g "Espaço de trabalho do Blockly" at bounding box center [1171, 263] width 108 height 54
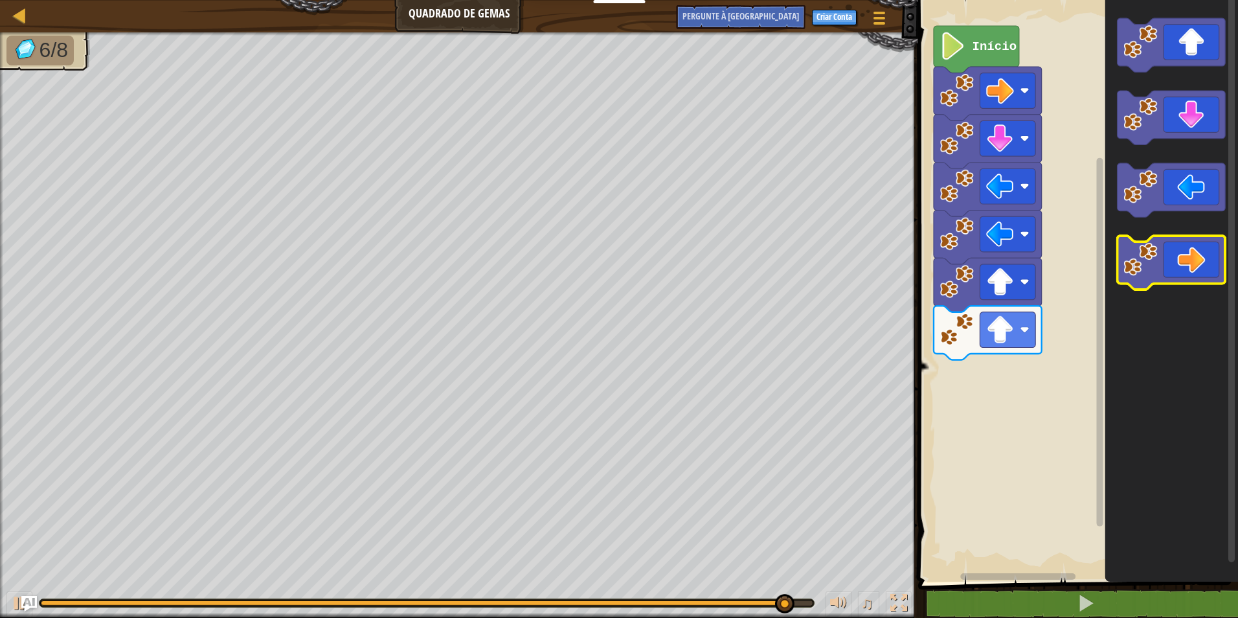
click at [1144, 260] on image "Espaço de trabalho do Blockly" at bounding box center [1140, 259] width 34 height 34
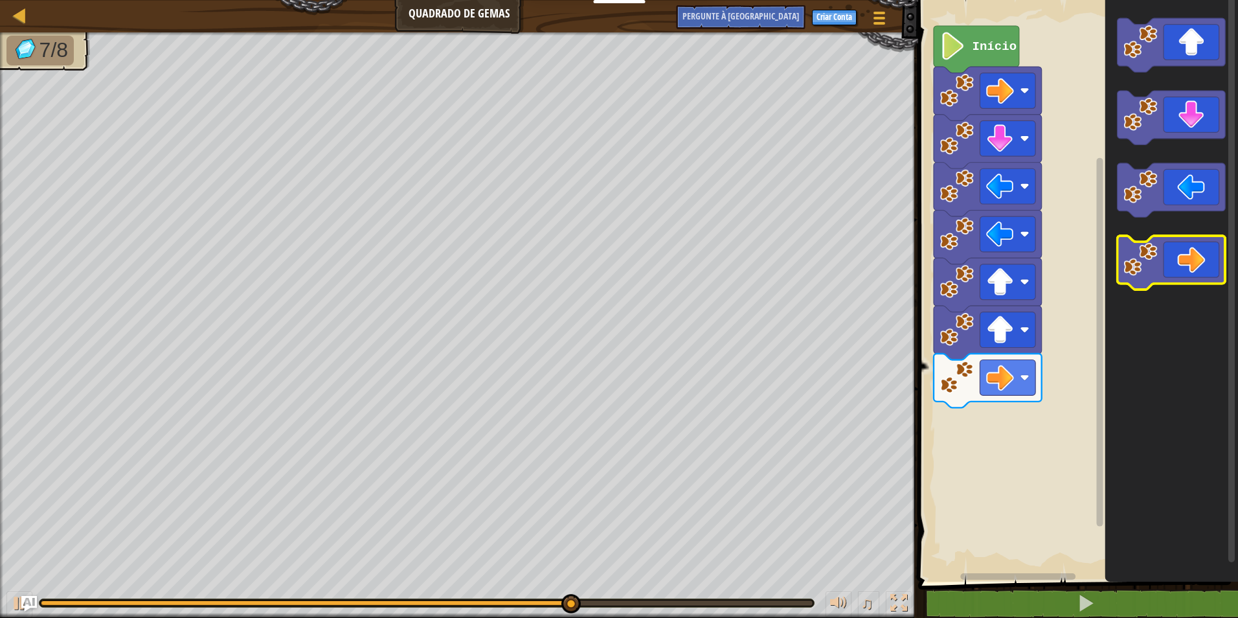
click at [1204, 263] on icon "Espaço de trabalho do Blockly" at bounding box center [1171, 263] width 108 height 54
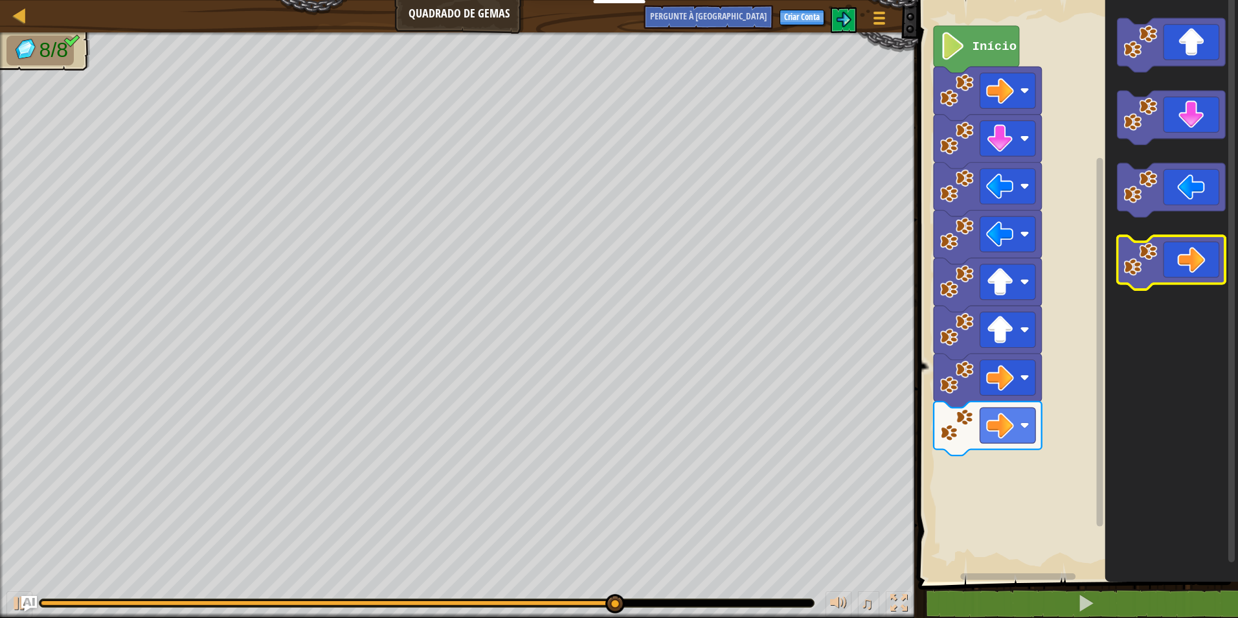
click at [1187, 0] on body "Educadores Create Free Account School & District Solutions Teacher Toolkit Prev…" at bounding box center [619, 0] width 1238 height 0
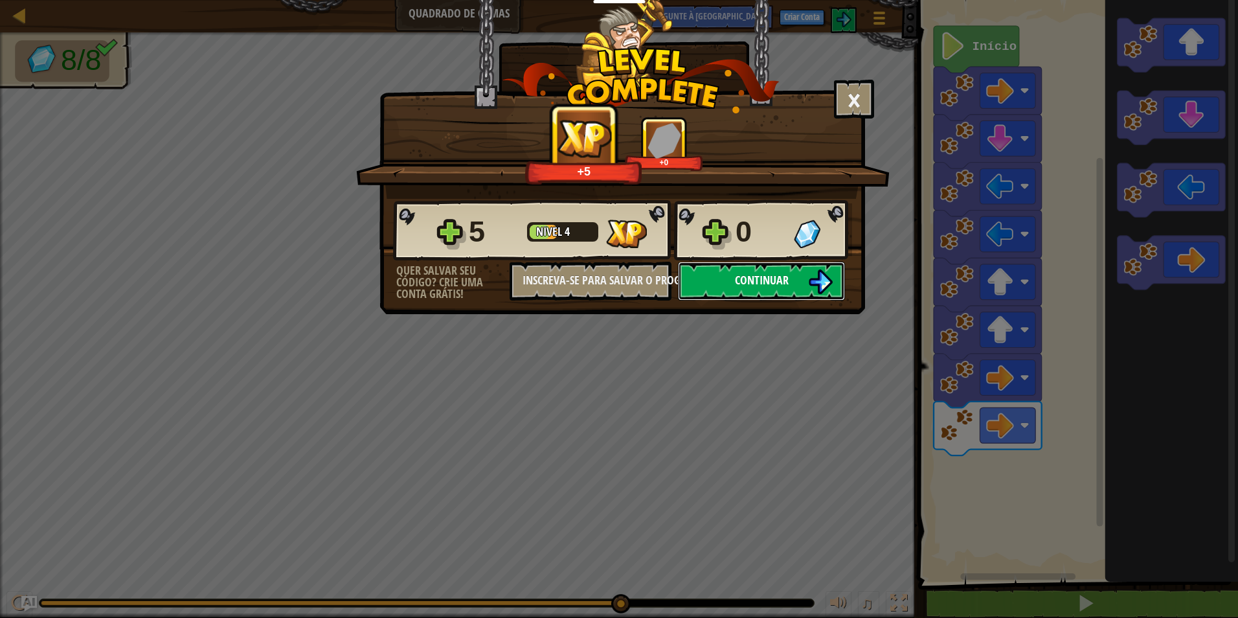
click at [745, 279] on span "Continuar" at bounding box center [762, 280] width 54 height 16
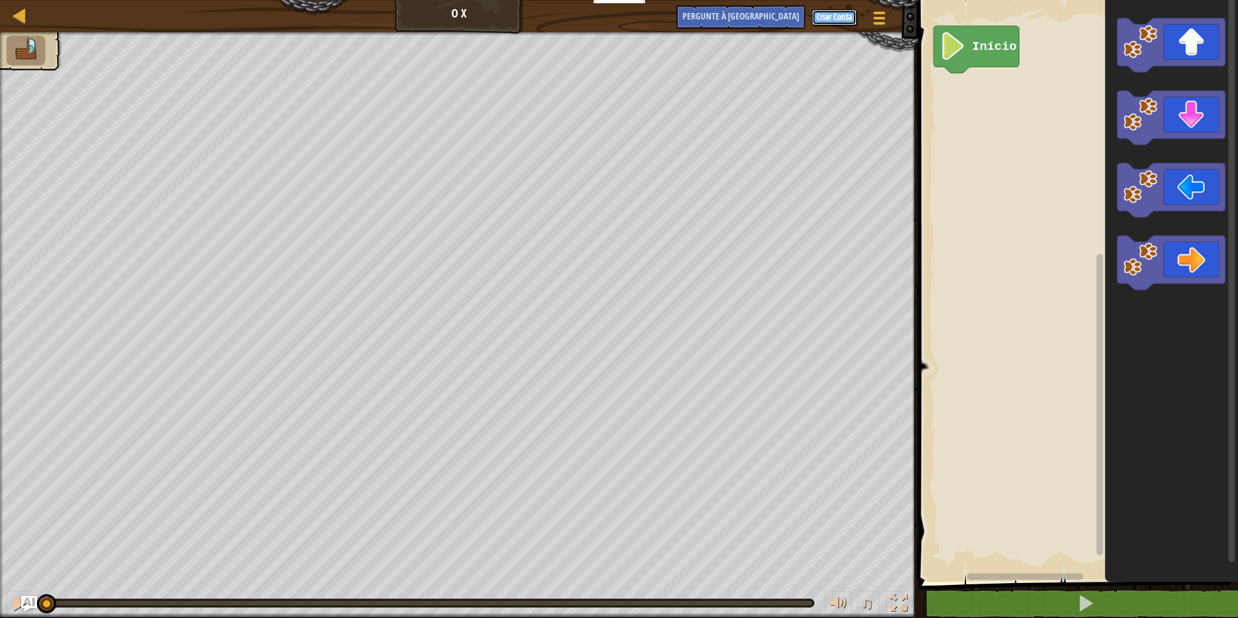
click at [846, 16] on button "Criar Conta" at bounding box center [834, 18] width 45 height 16
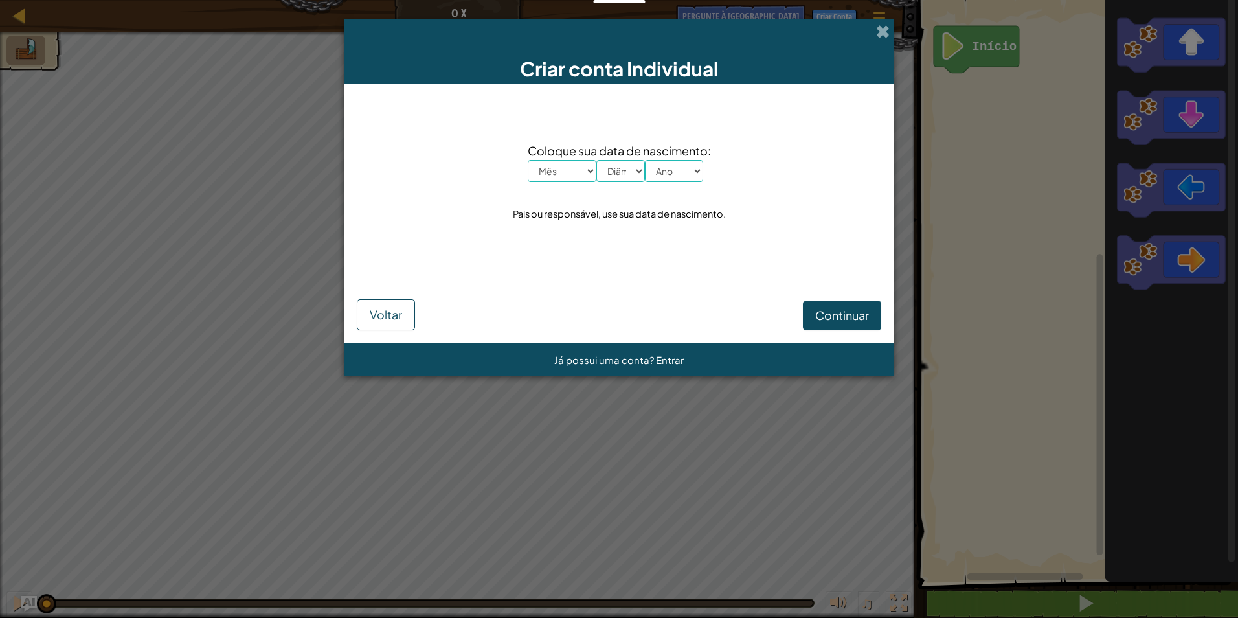
click at [993, 158] on div "Criar conta Individual Coloque sua data de nascimento: Mês Janeiro Fevereiro Ma…" at bounding box center [619, 309] width 1238 height 618
click at [840, 309] on span "Continuar" at bounding box center [842, 314] width 54 height 15
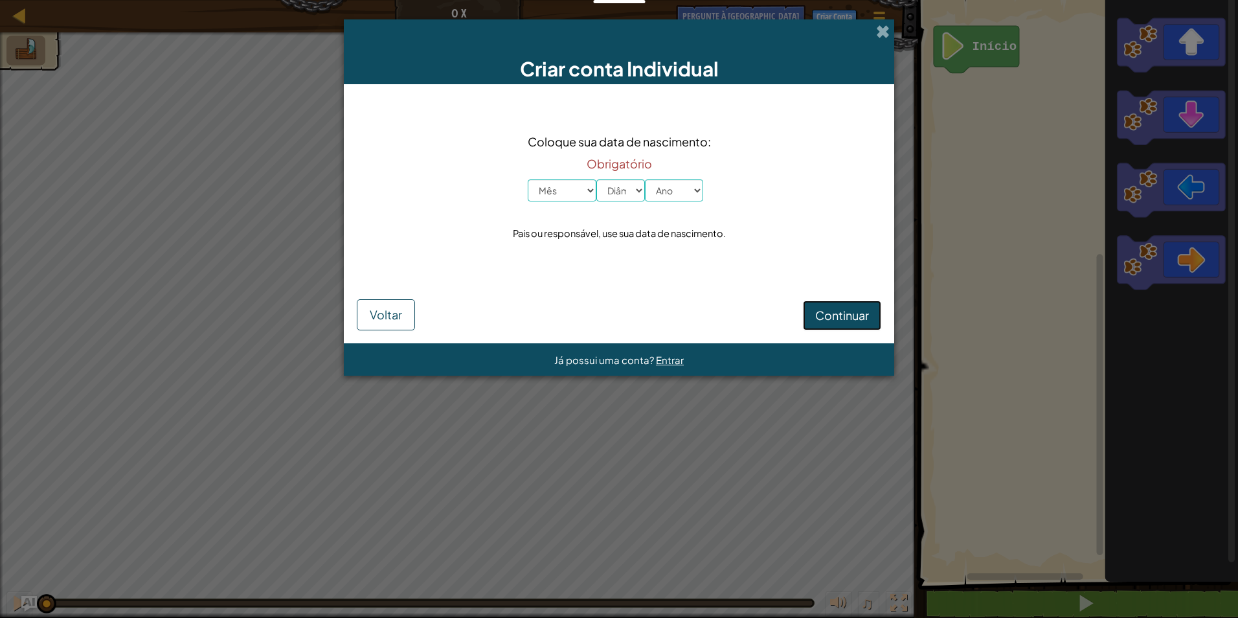
click at [840, 309] on span "Continuar" at bounding box center [842, 314] width 54 height 15
click at [838, 309] on span "Continuar" at bounding box center [842, 314] width 54 height 15
click at [1051, 227] on div "Criar conta Individual Coloque sua data de nascimento: Obrigatório Mês Janeiro …" at bounding box center [619, 309] width 1238 height 618
click at [877, 25] on span at bounding box center [883, 32] width 14 height 14
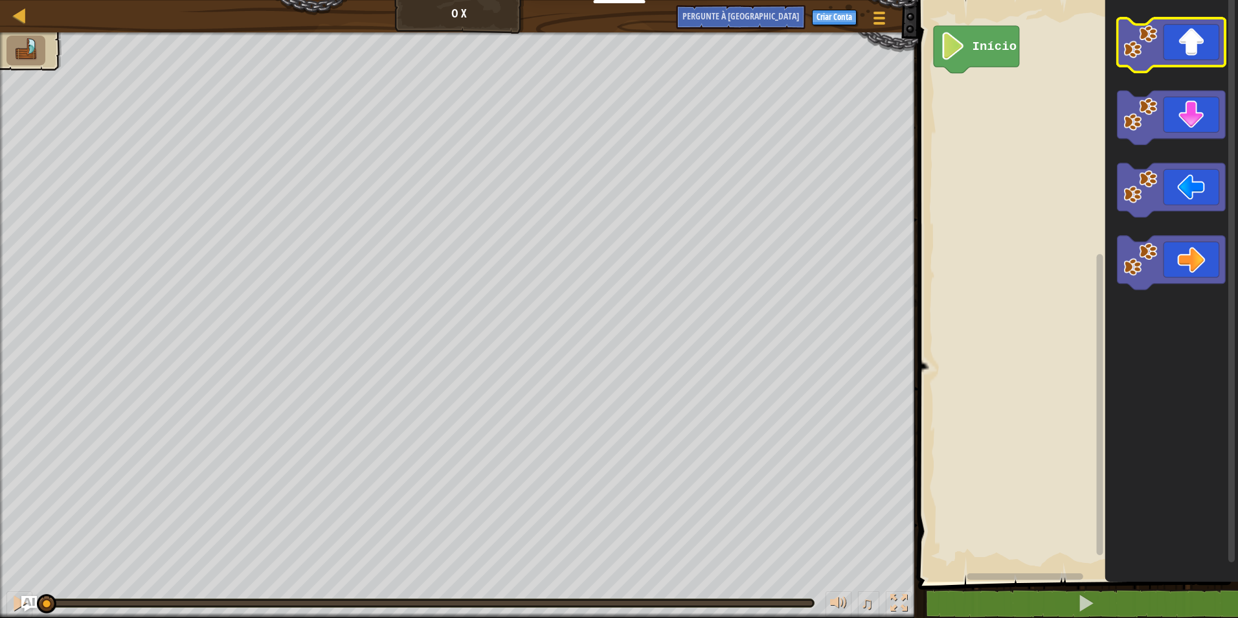
click at [1165, 25] on icon "Espaço de trabalho do Blockly" at bounding box center [1171, 45] width 108 height 54
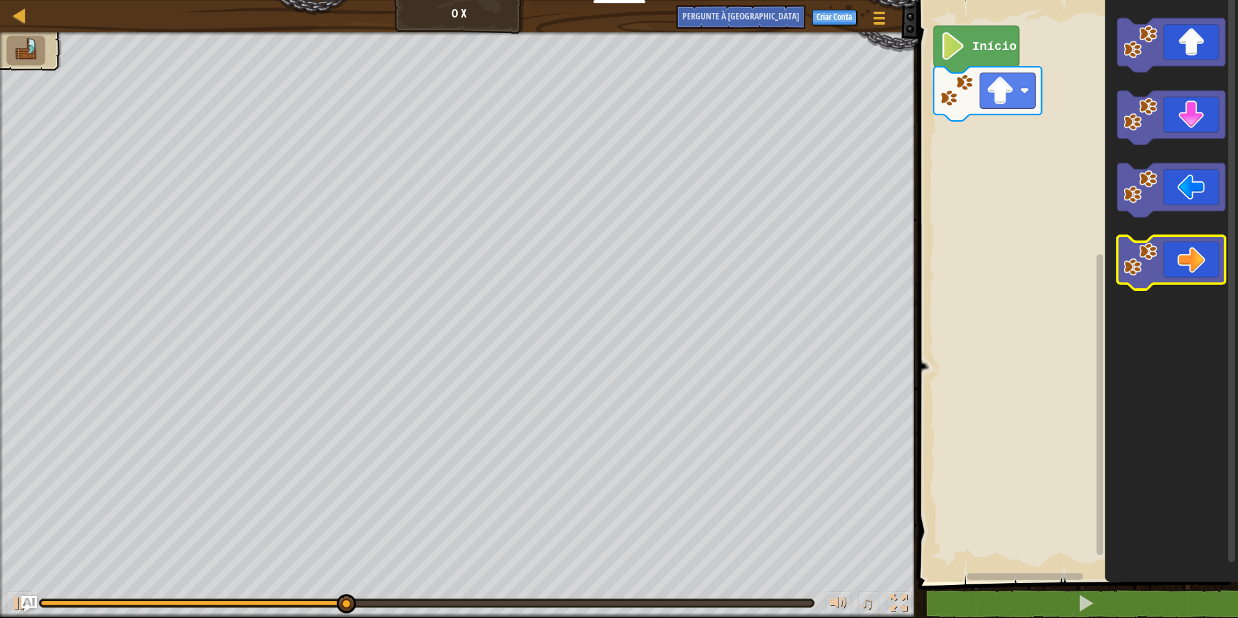
click at [1215, 242] on icon "Espaço de trabalho do Blockly" at bounding box center [1171, 263] width 108 height 54
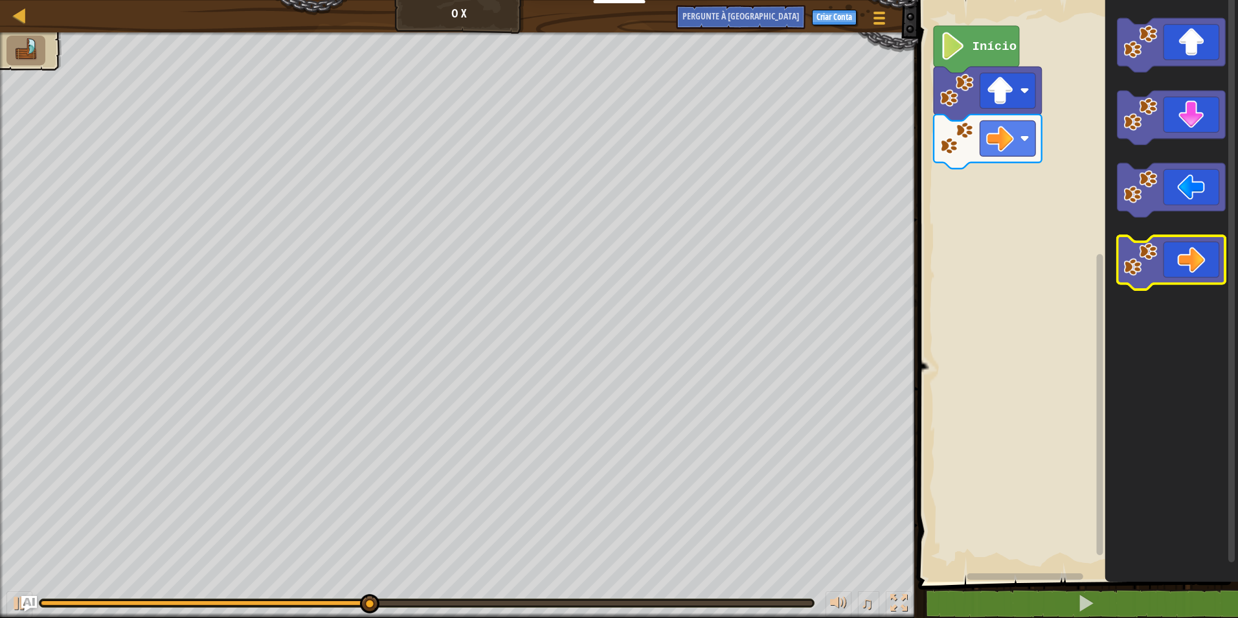
click at [1220, 249] on icon "Espaço de trabalho do Blockly" at bounding box center [1171, 263] width 108 height 54
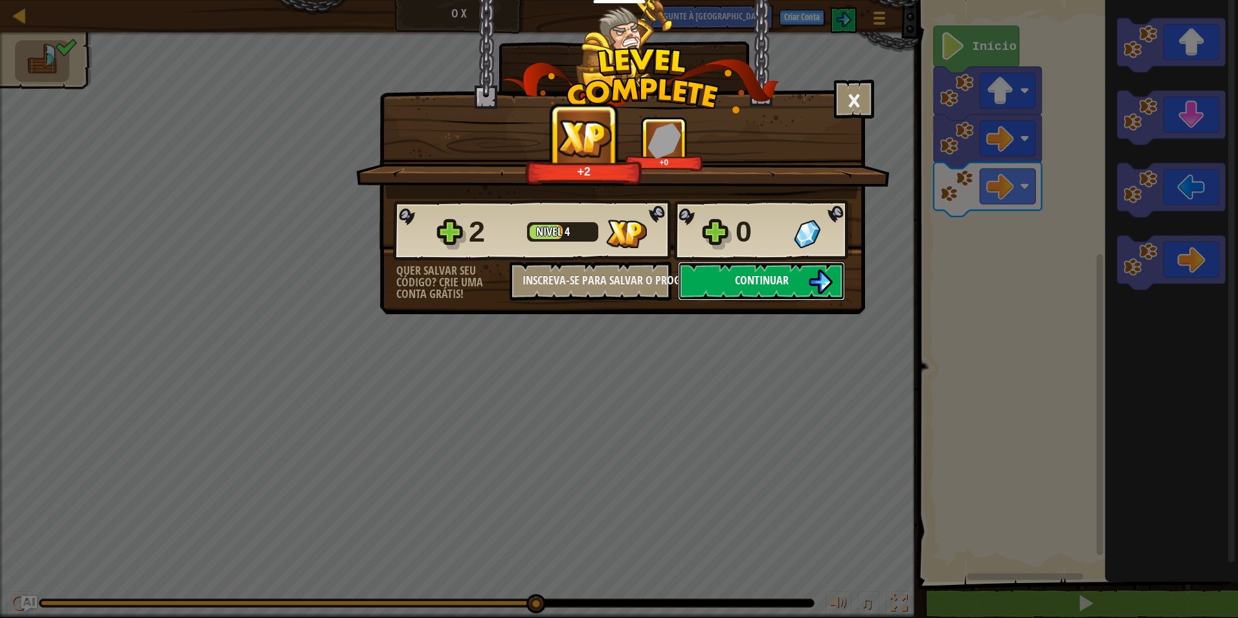
click at [731, 281] on button "Continuar" at bounding box center [761, 281] width 167 height 39
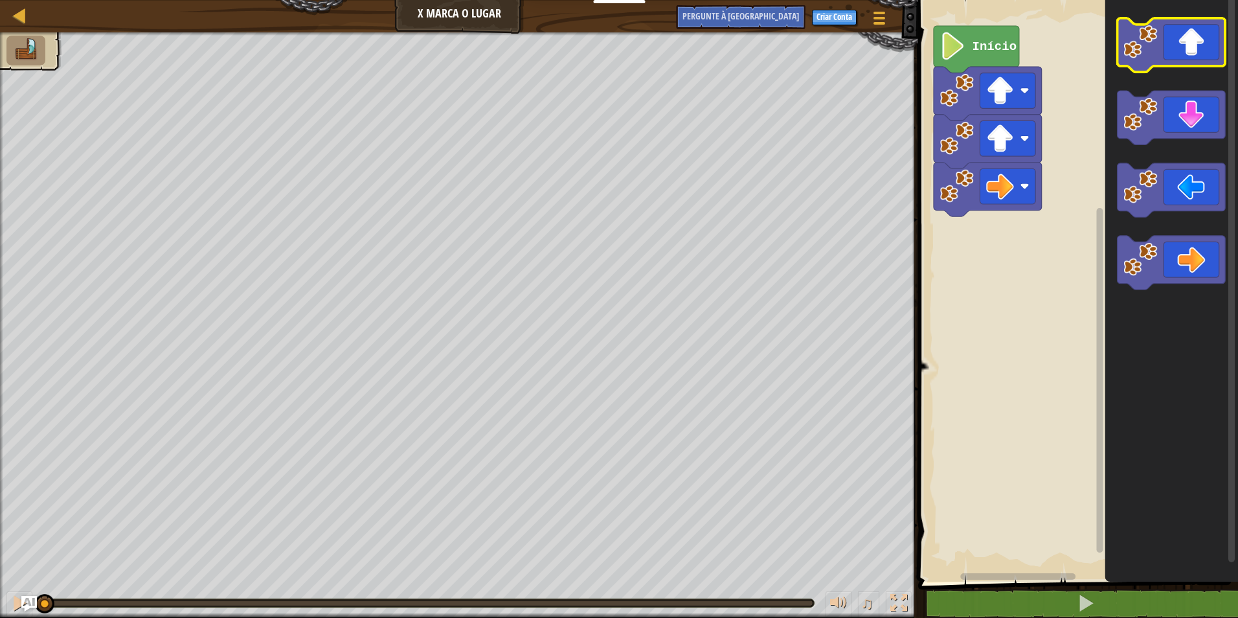
click at [1172, 53] on icon "Espaço de trabalho do Blockly" at bounding box center [1171, 45] width 108 height 54
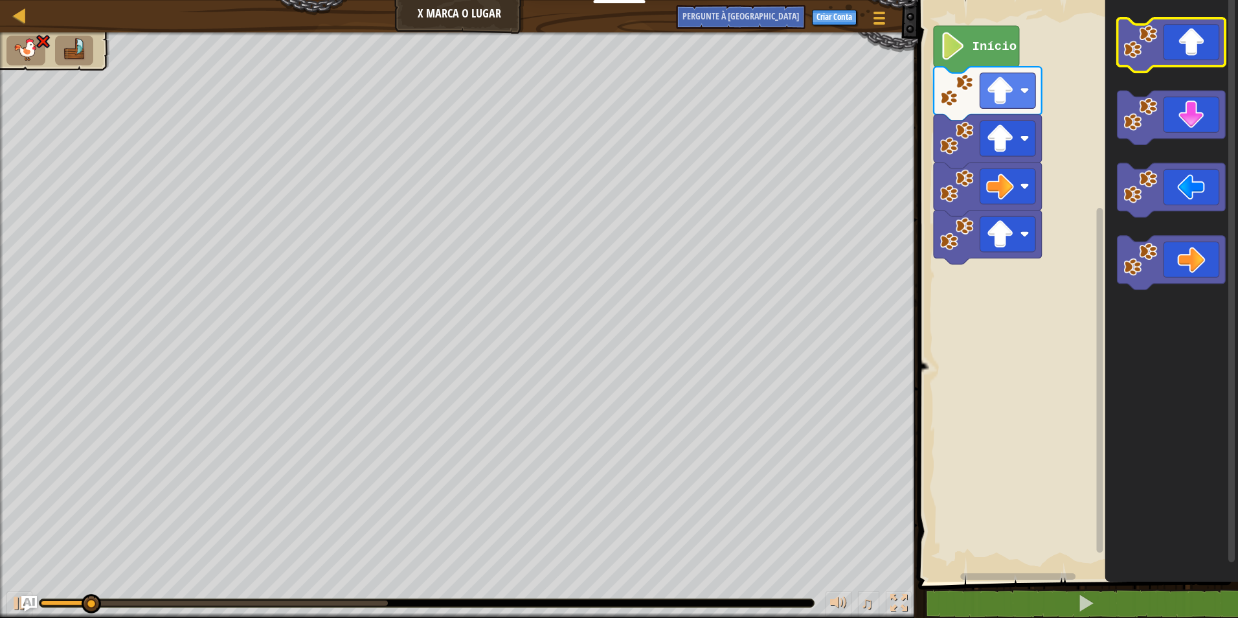
click at [1176, 46] on icon "Espaço de trabalho do Blockly" at bounding box center [1171, 45] width 108 height 54
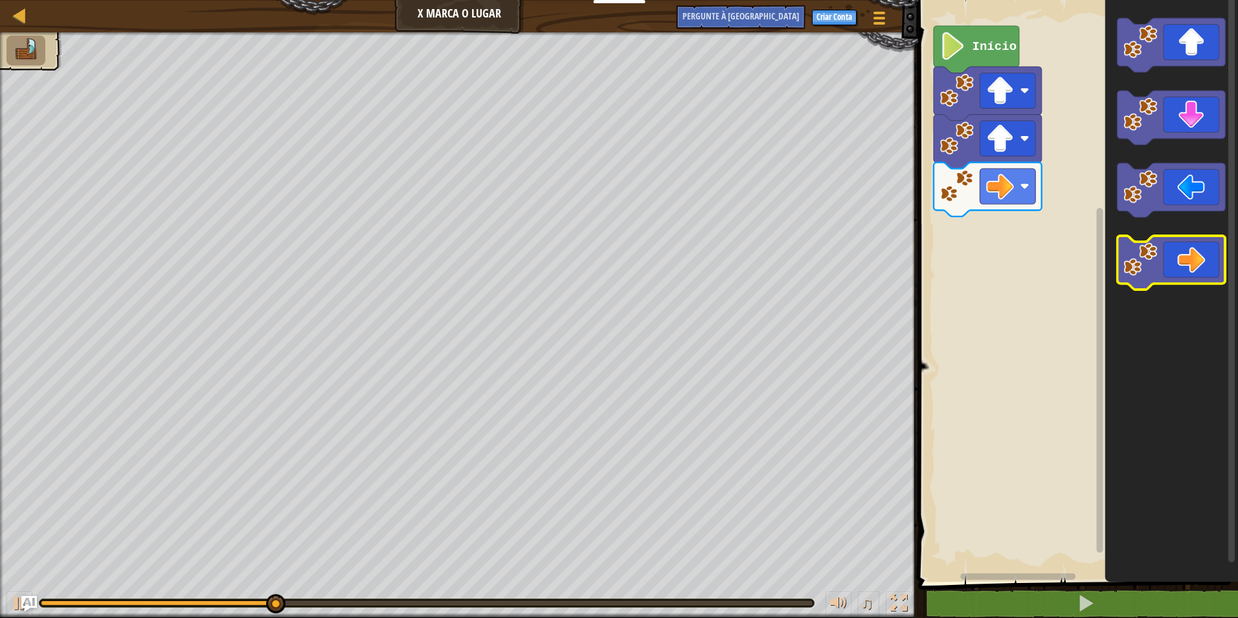
click at [1188, 256] on icon "Espaço de trabalho do Blockly" at bounding box center [1171, 263] width 108 height 54
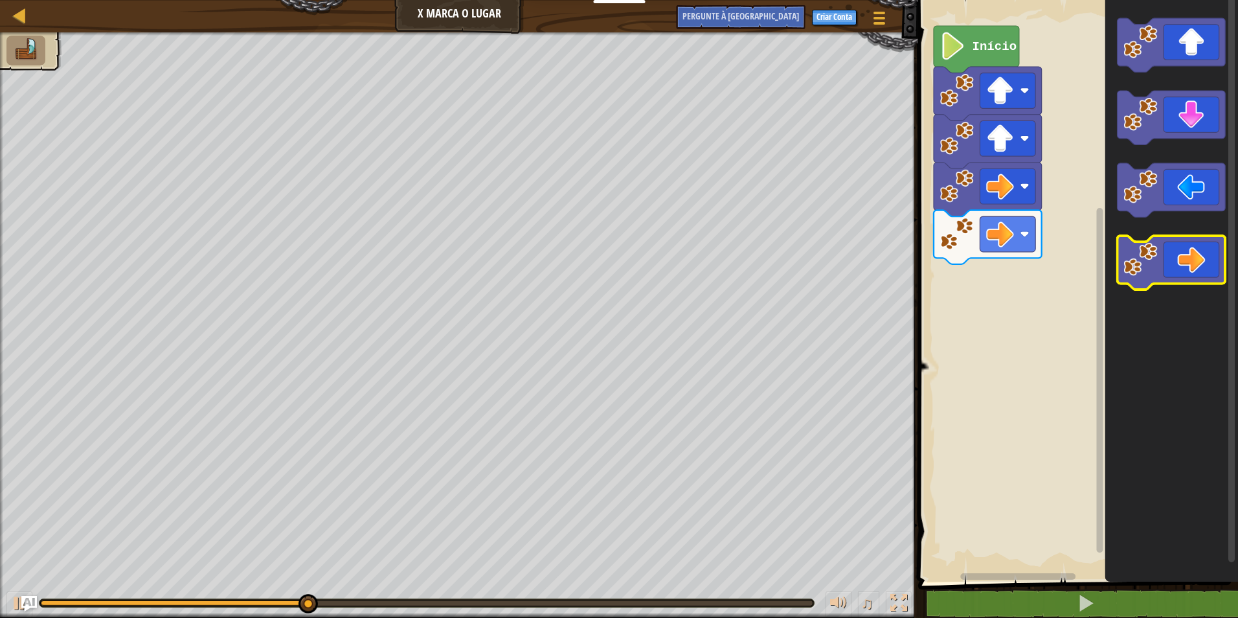
click at [1176, 258] on icon "Espaço de trabalho do Blockly" at bounding box center [1171, 263] width 108 height 54
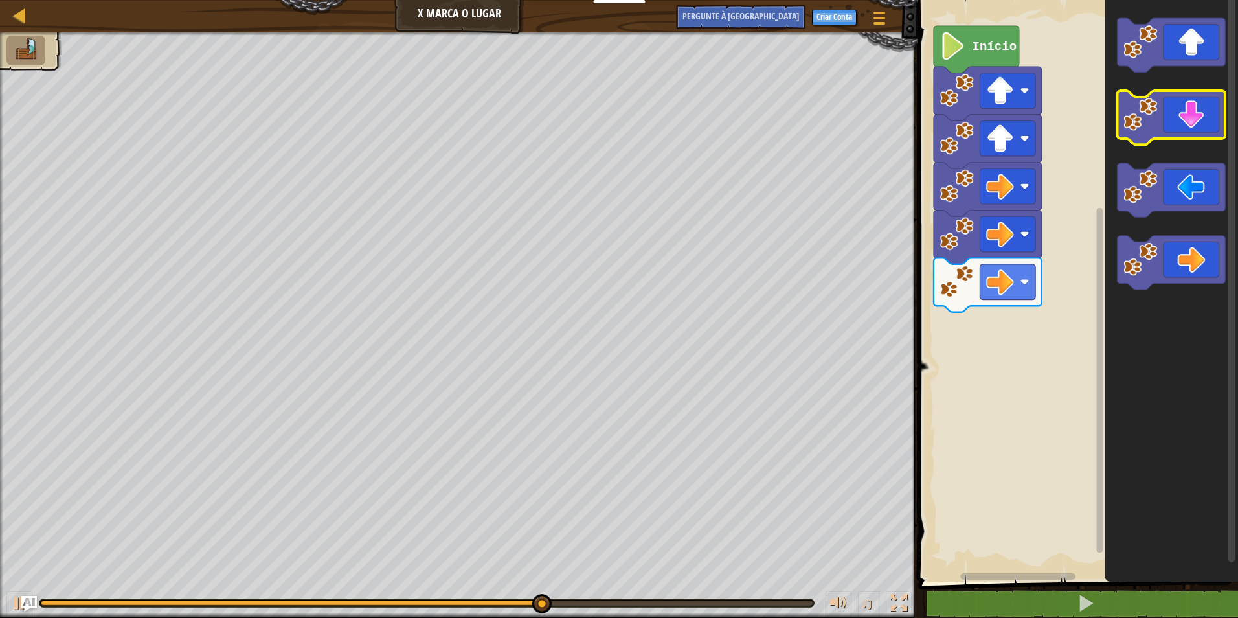
click at [1162, 116] on icon "Espaço de trabalho do Blockly" at bounding box center [1171, 118] width 108 height 54
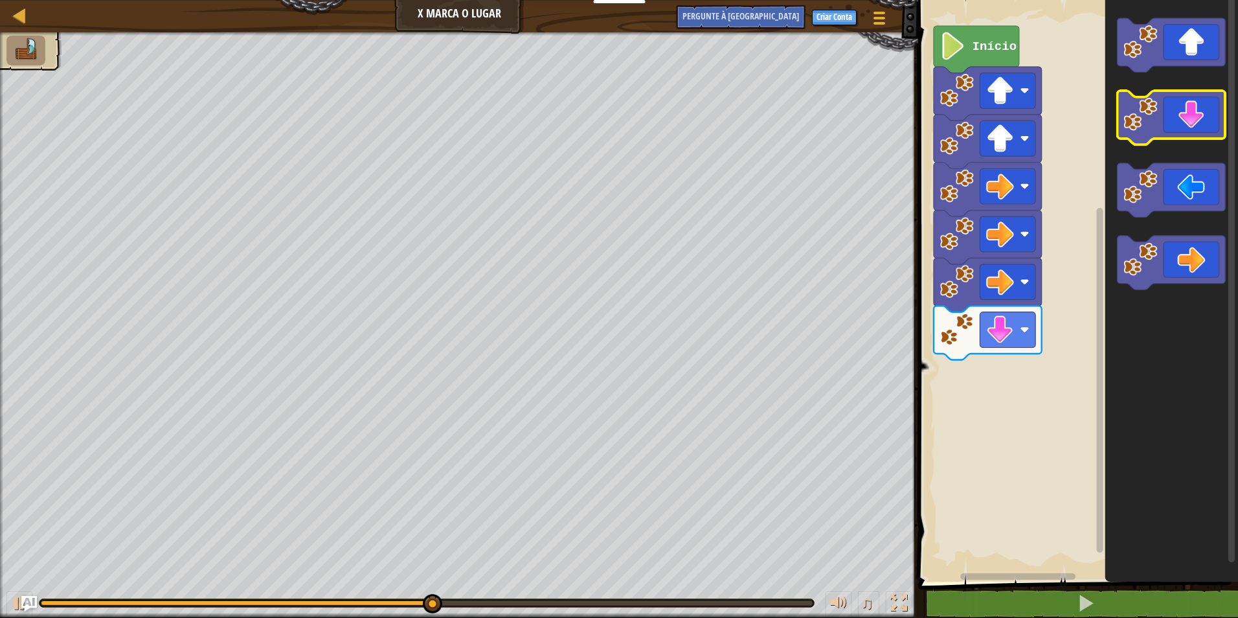
click at [1162, 116] on icon "Espaço de trabalho do Blockly" at bounding box center [1171, 118] width 108 height 54
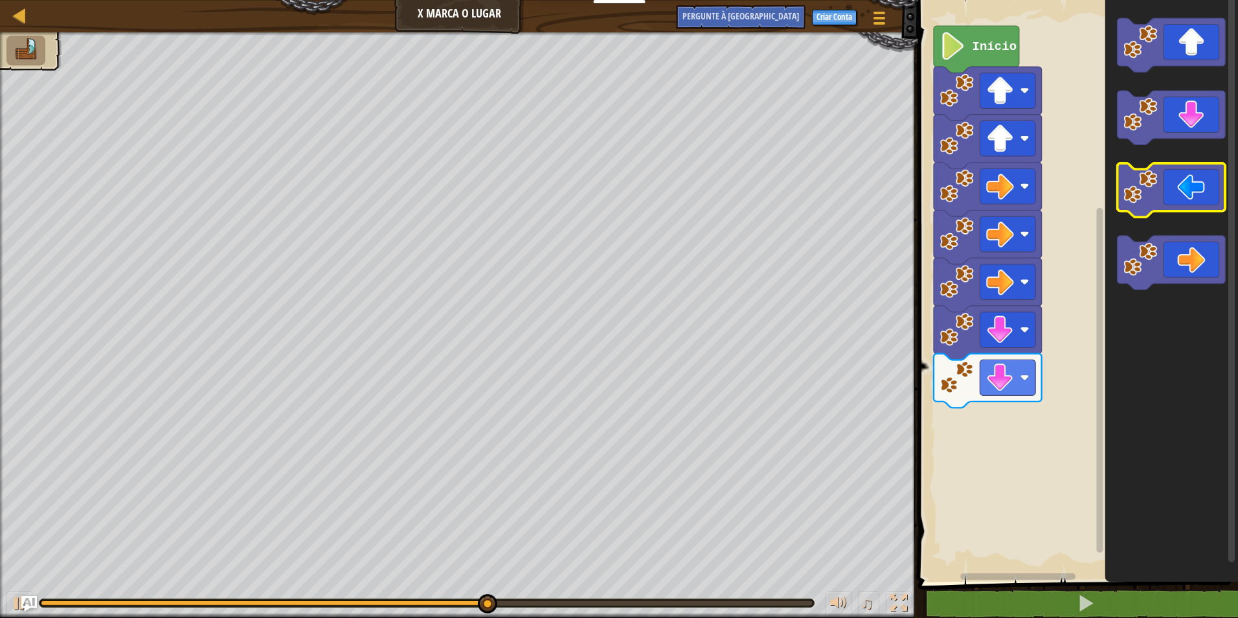
click at [1158, 177] on icon "Espaço de trabalho do Blockly" at bounding box center [1171, 190] width 108 height 54
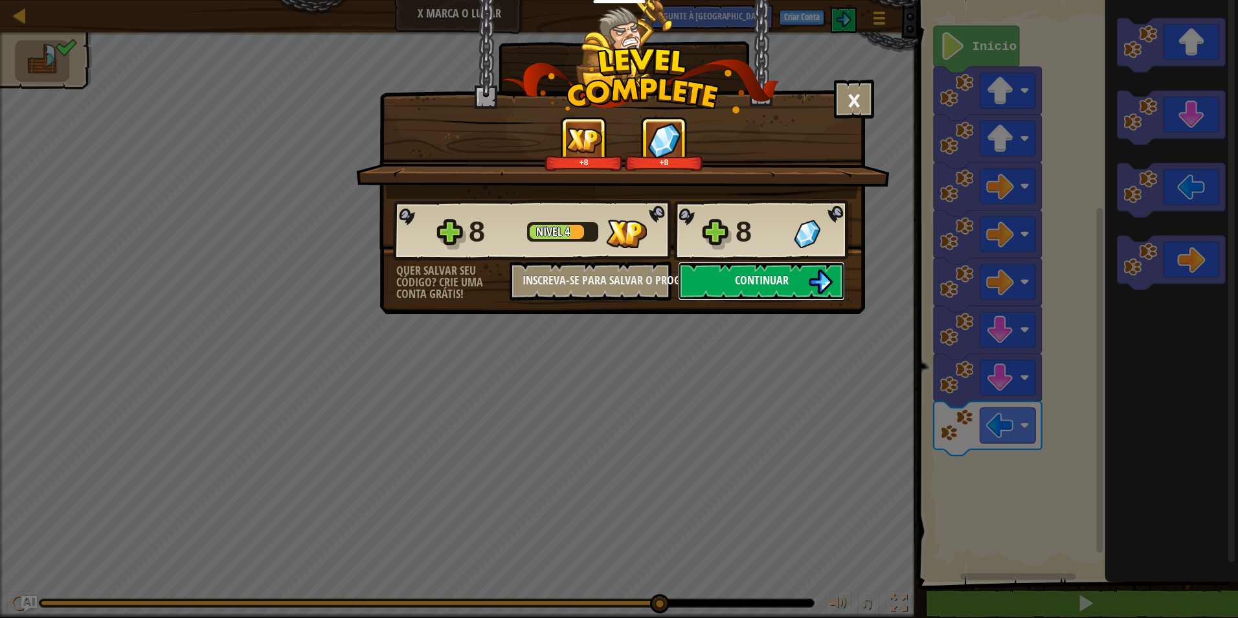
click at [738, 273] on span "Continuar" at bounding box center [762, 280] width 54 height 16
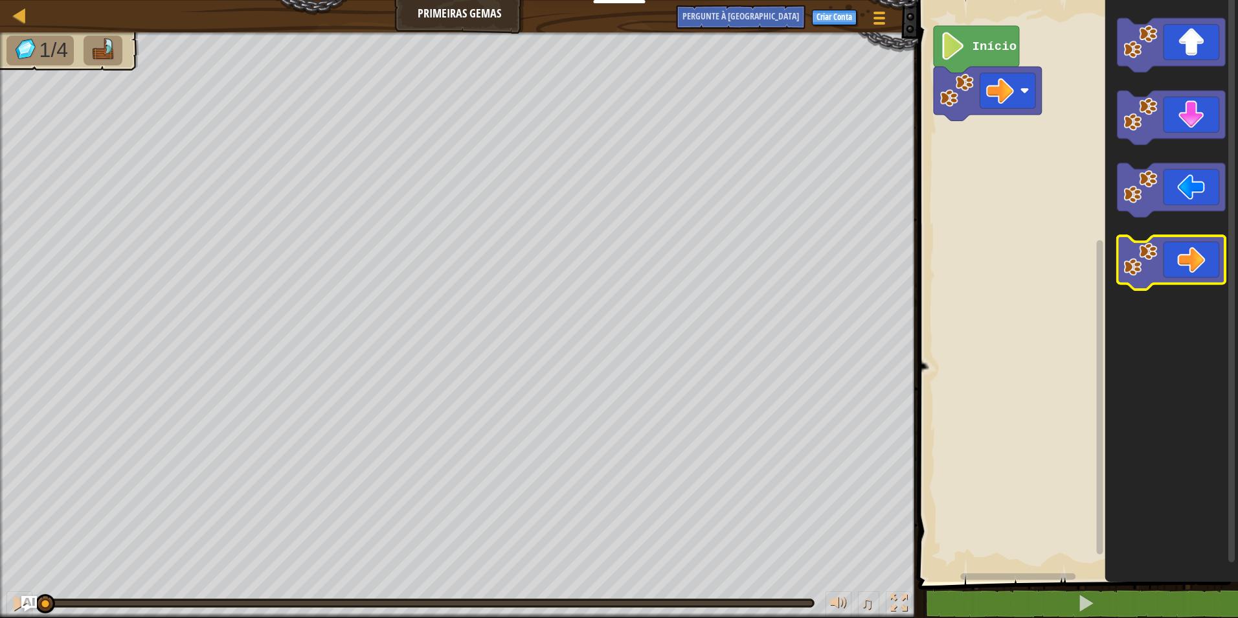
click at [1195, 275] on icon "Espaço de trabalho do Blockly" at bounding box center [1171, 263] width 108 height 54
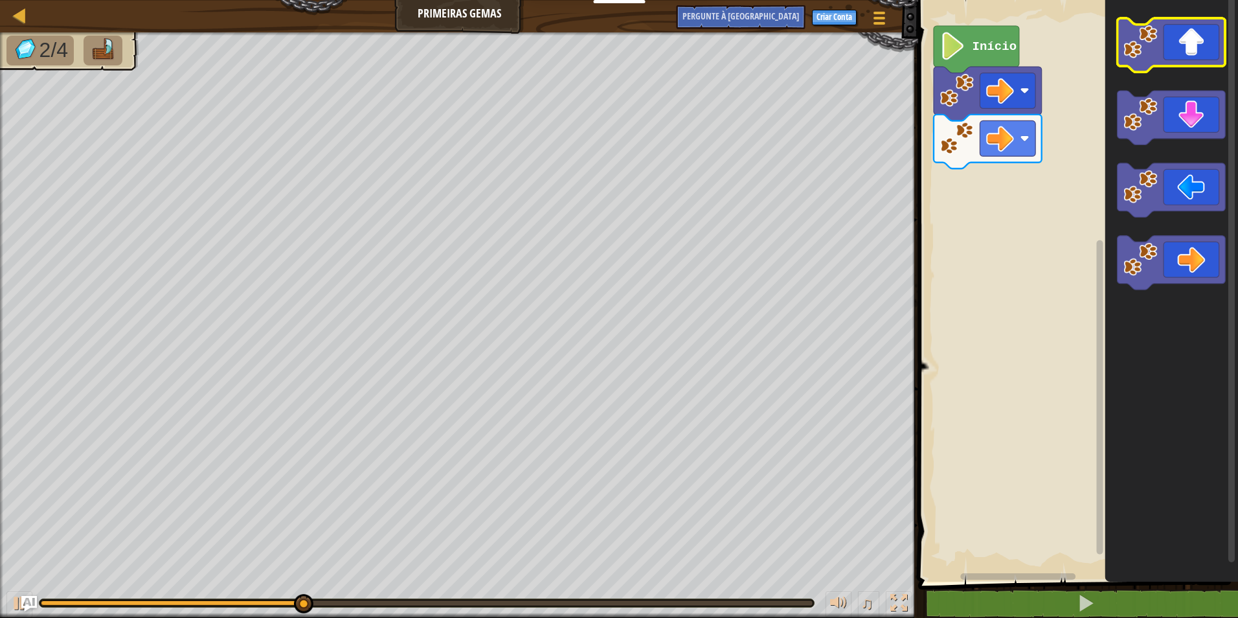
click at [1202, 28] on icon "Espaço de trabalho do Blockly" at bounding box center [1171, 45] width 108 height 54
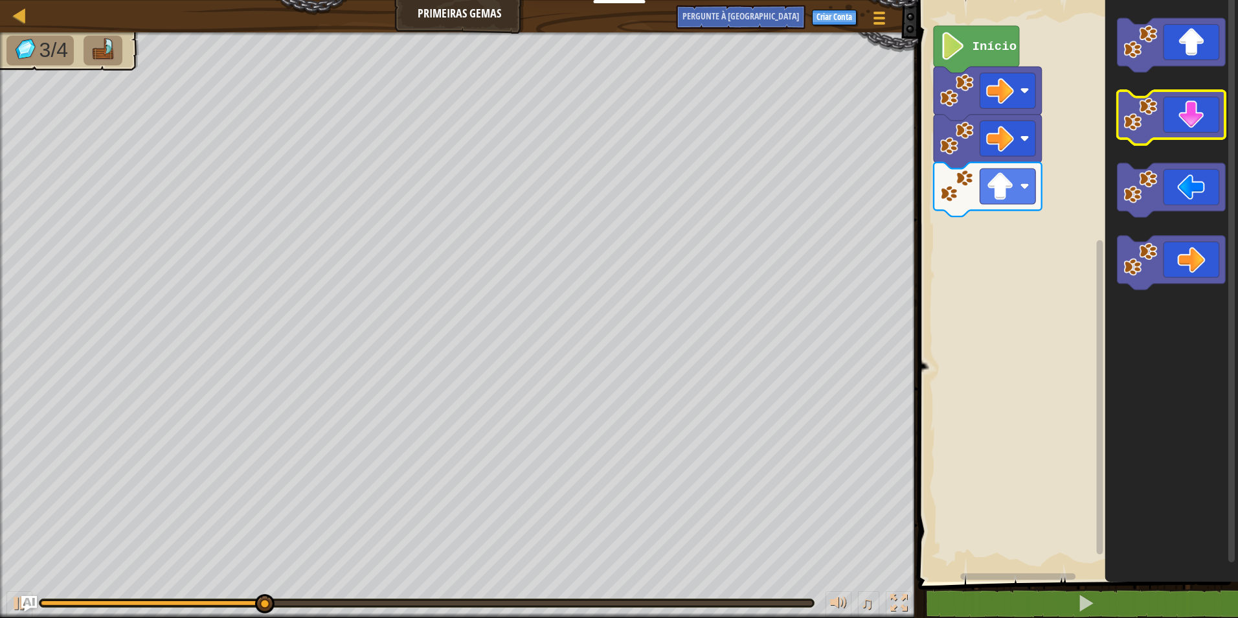
click at [1210, 129] on icon "Espaço de trabalho do Blockly" at bounding box center [1171, 118] width 108 height 54
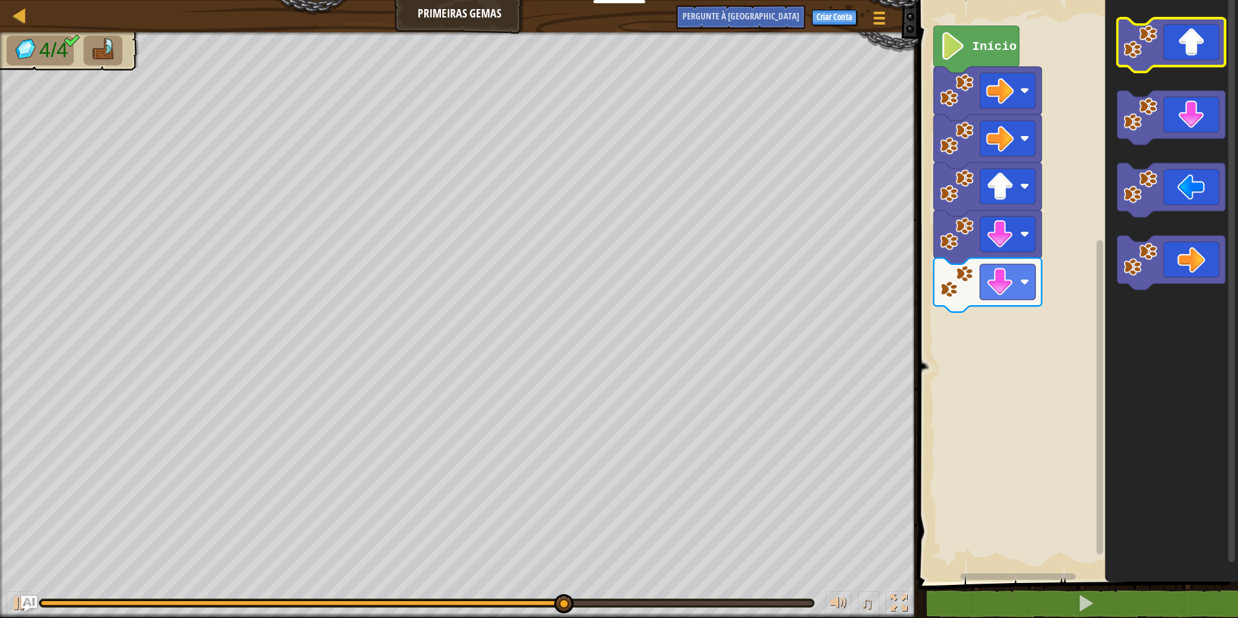
click at [1184, 38] on icon "Espaço de trabalho do Blockly" at bounding box center [1171, 45] width 108 height 54
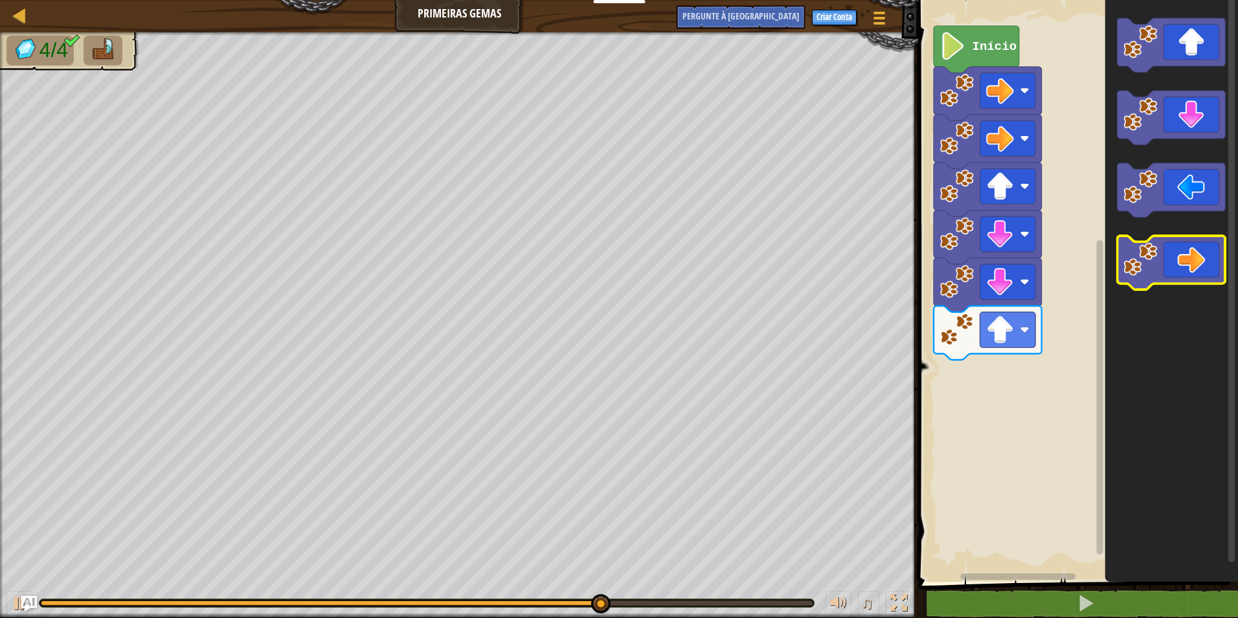
click at [1122, 239] on icon "Espaço de trabalho do Blockly" at bounding box center [1171, 263] width 108 height 54
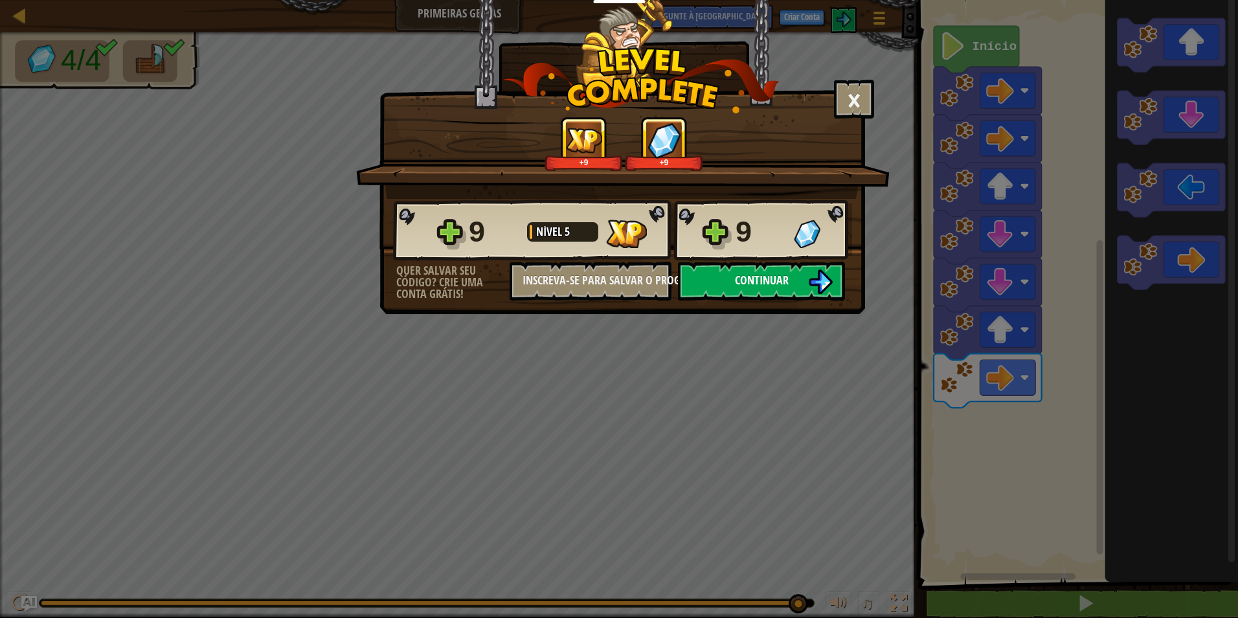
click at [810, 281] on img at bounding box center [820, 281] width 25 height 25
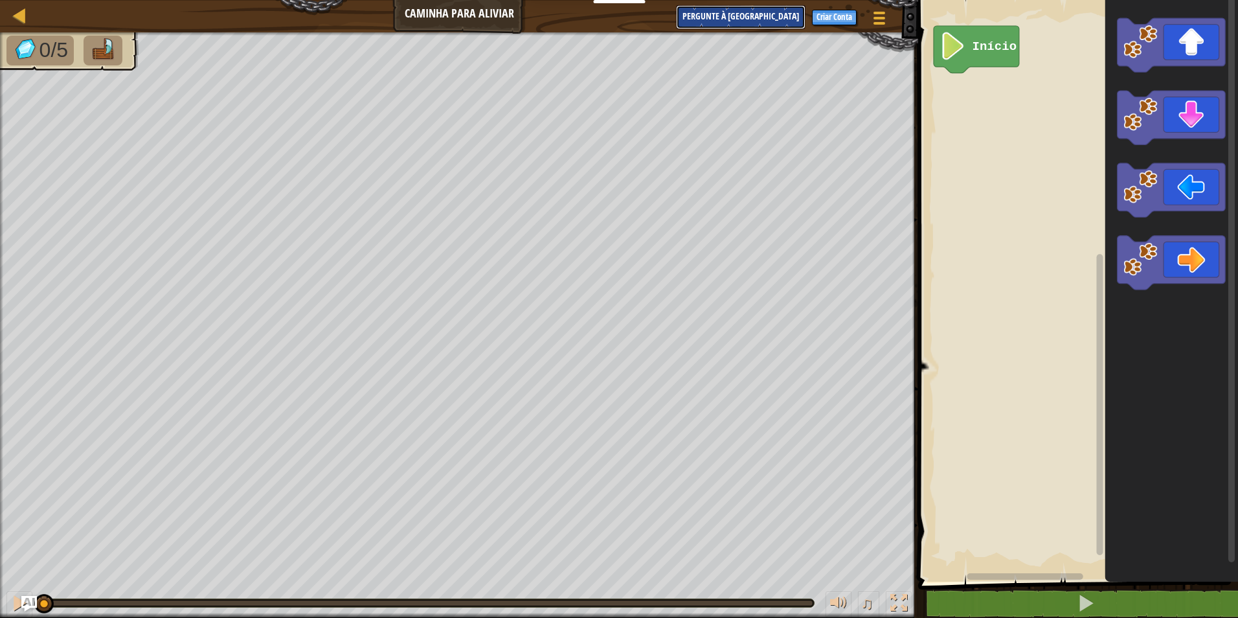
click at [777, 8] on button "Pergunte à [GEOGRAPHIC_DATA]" at bounding box center [740, 17] width 129 height 24
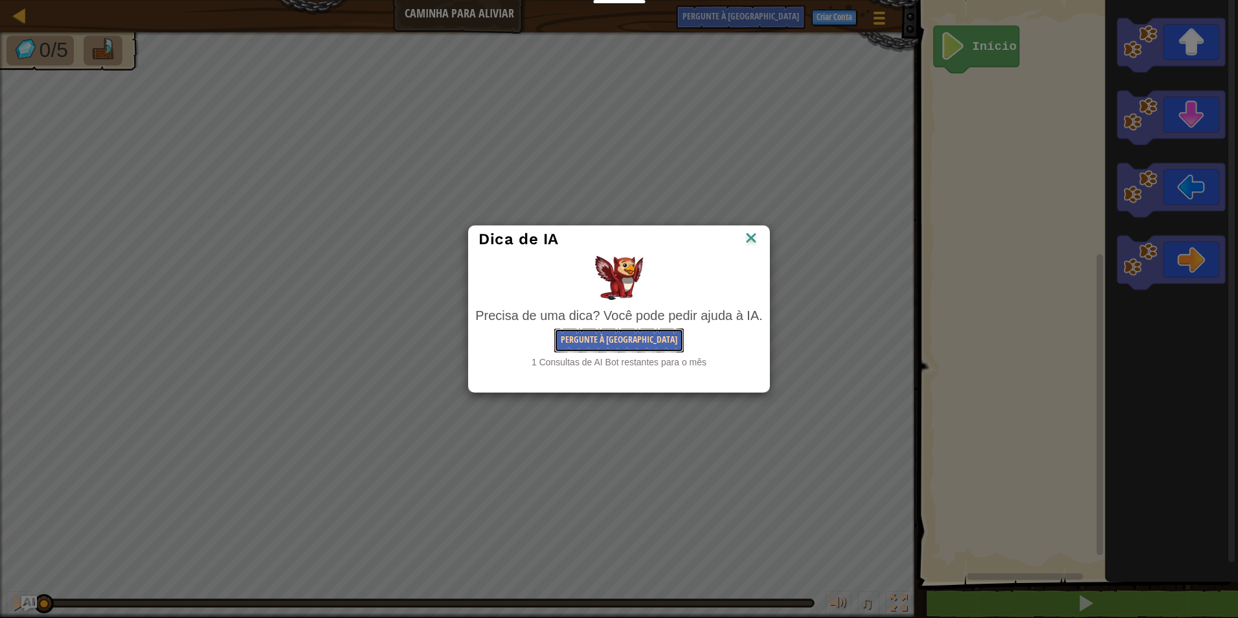
click at [610, 333] on button "Pergunte à [GEOGRAPHIC_DATA]" at bounding box center [618, 340] width 129 height 24
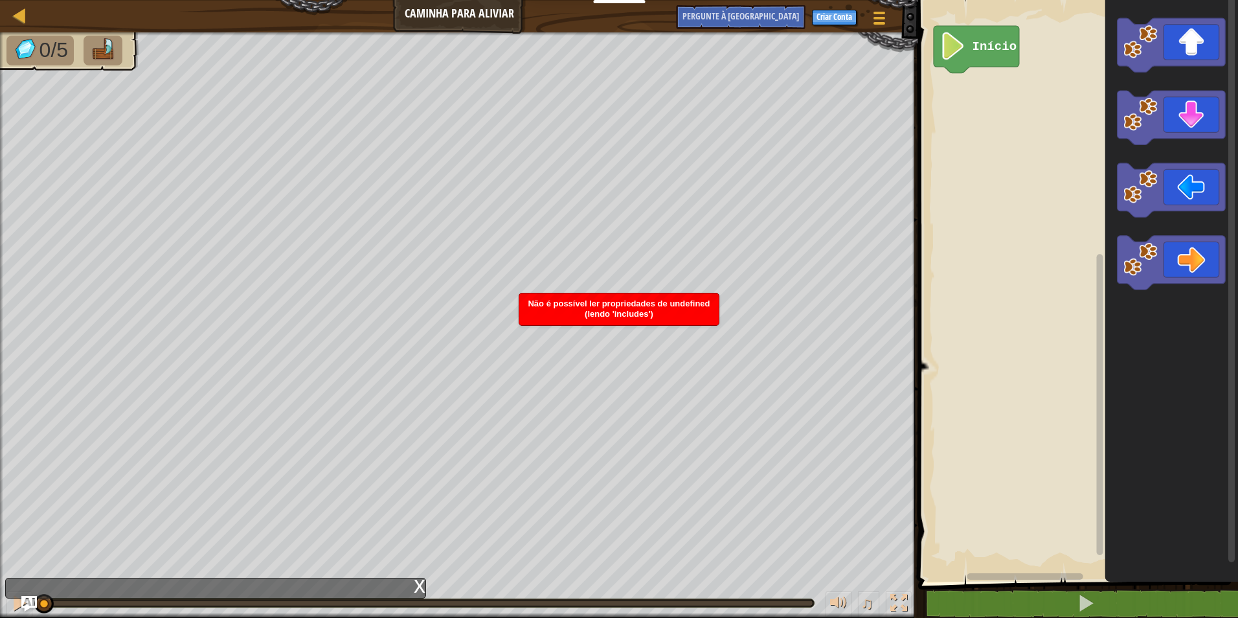
click at [654, 317] on div "Não é possível ler propriedades de undefined (lendo 'includes')" at bounding box center [618, 309] width 199 height 32
drag, startPoint x: 441, startPoint y: 30, endPoint x: 522, endPoint y: 25, distance: 80.4
click at [445, 28] on div "Mapa Caminha Para Aliviar Menu do Jogo Criar Conta Pergunte à [GEOGRAPHIC_DATA]" at bounding box center [459, 16] width 918 height 32
click at [871, 16] on div at bounding box center [879, 17] width 17 height 19
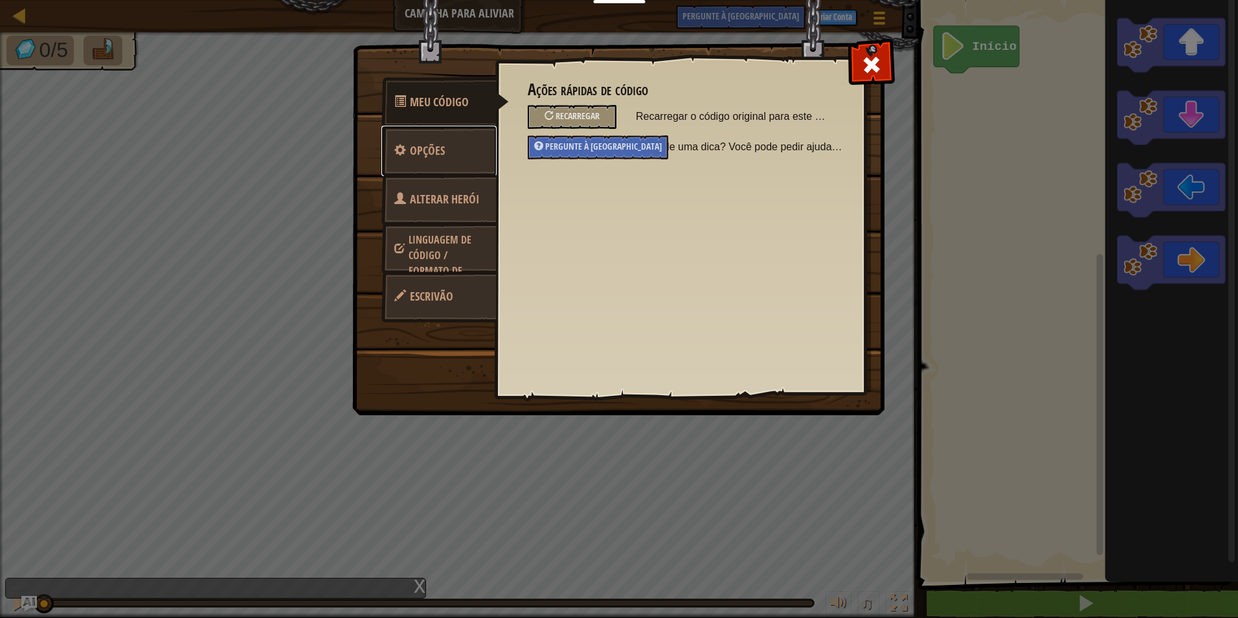
click at [446, 143] on link "Opções" at bounding box center [438, 151] width 115 height 50
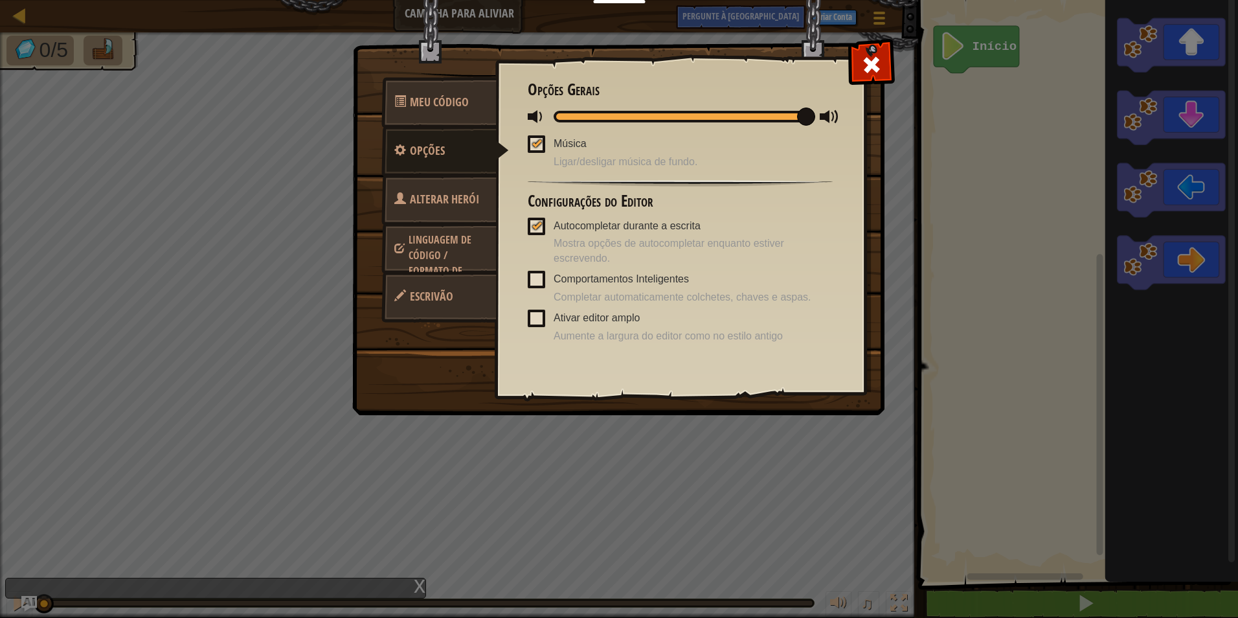
click at [453, 194] on span "Alterar Herói" at bounding box center [444, 199] width 69 height 16
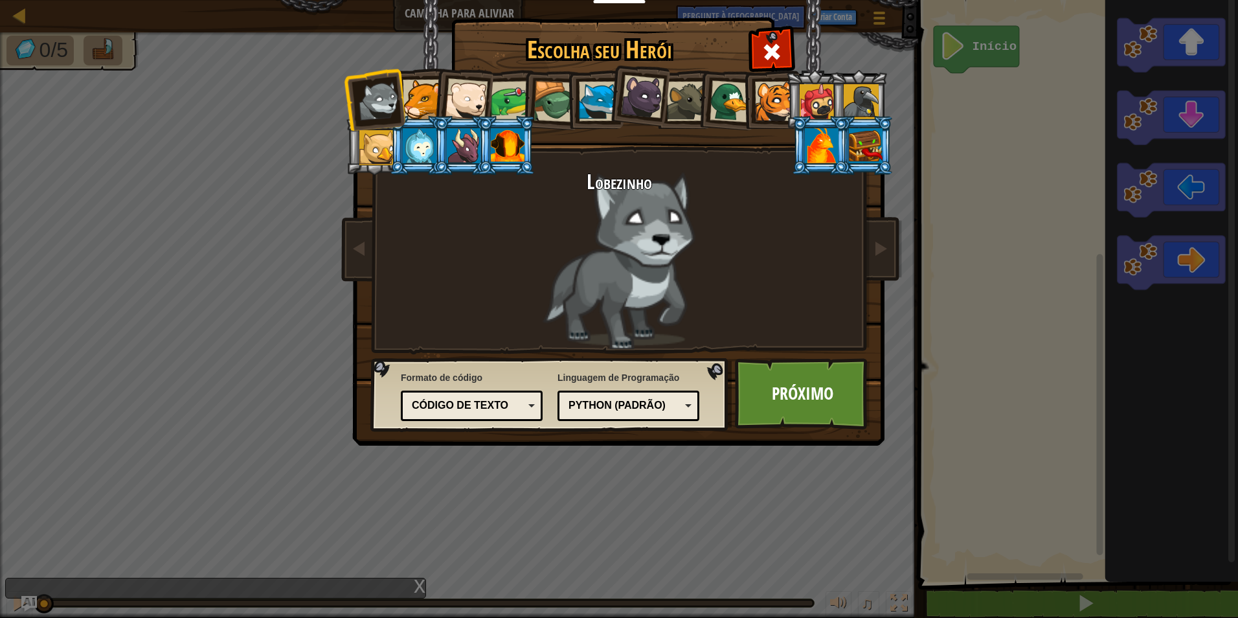
click at [497, 92] on div at bounding box center [511, 101] width 40 height 40
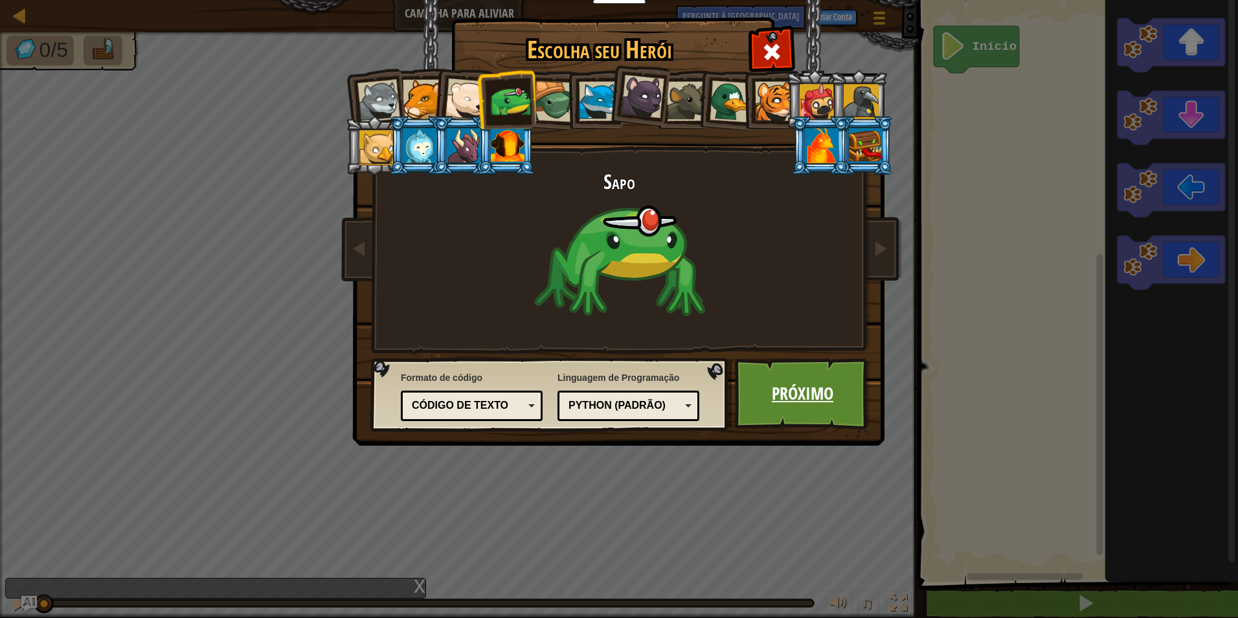
click at [805, 400] on link "Próximo" at bounding box center [802, 393] width 135 height 71
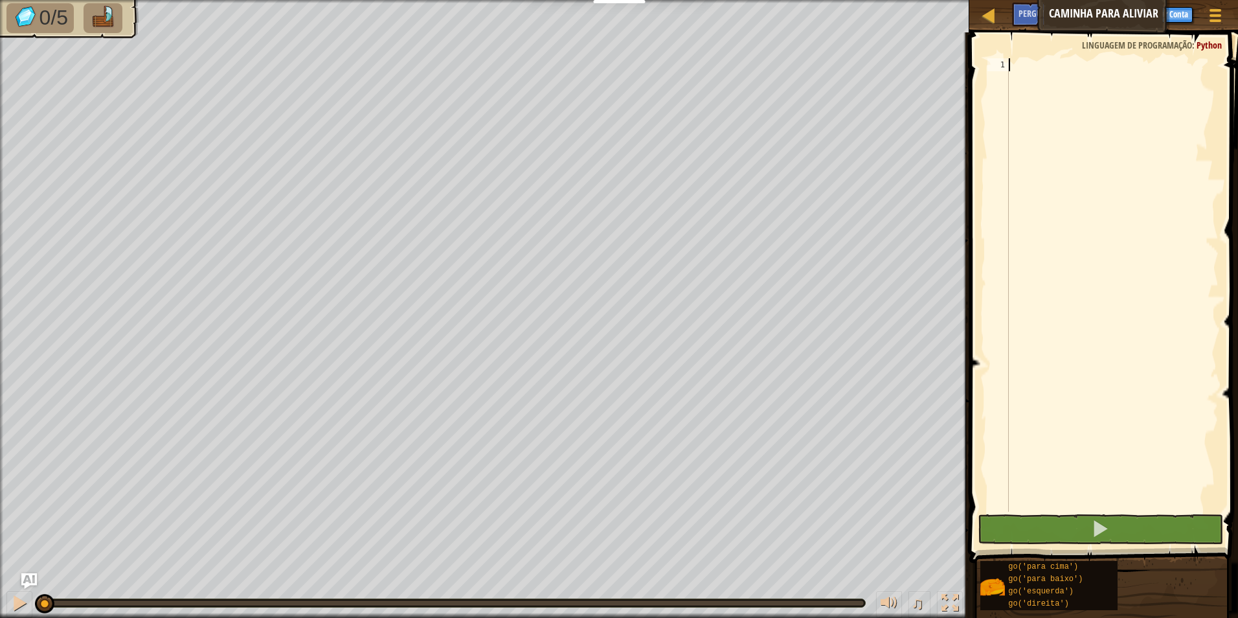
click at [1116, 182] on div at bounding box center [1112, 297] width 212 height 479
click at [23, 599] on div at bounding box center [19, 602] width 17 height 17
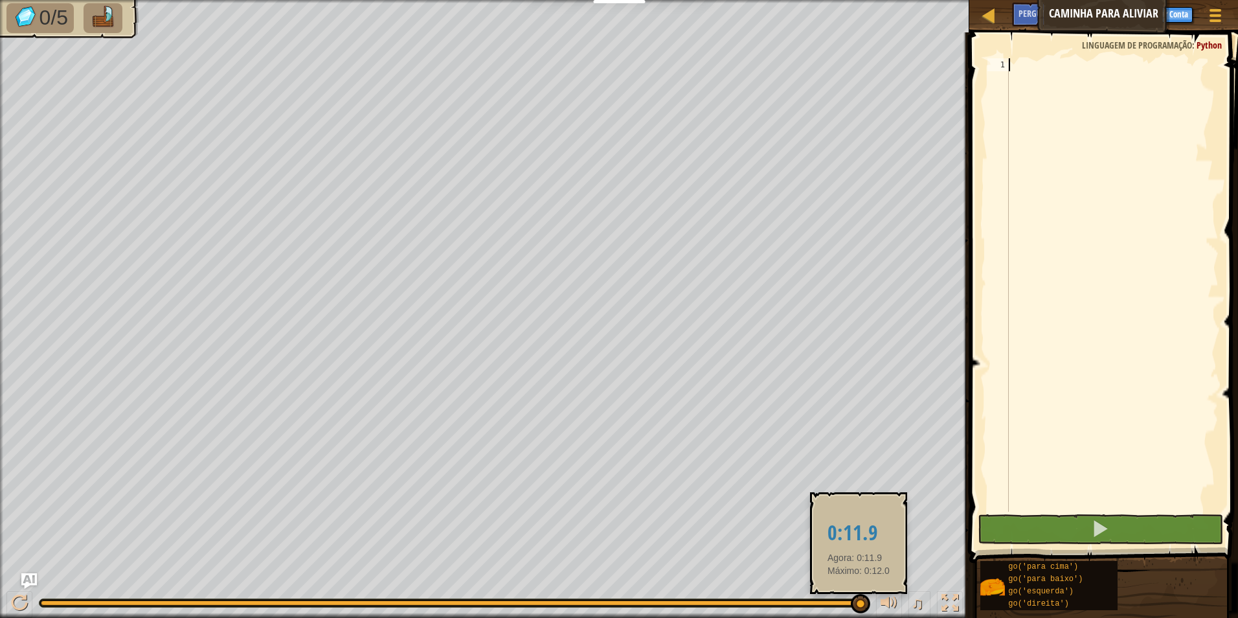
drag, startPoint x: 253, startPoint y: 605, endPoint x: 858, endPoint y: 597, distance: 605.3
click at [858, 597] on div at bounding box center [860, 603] width 19 height 19
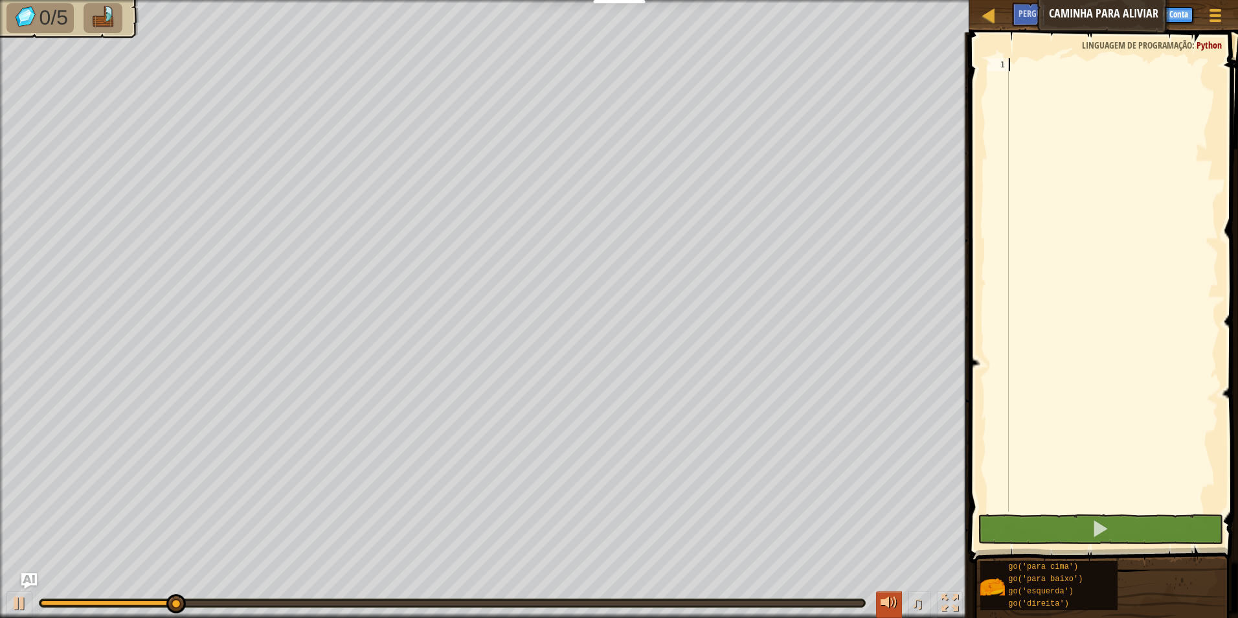
click at [896, 594] on div at bounding box center [888, 602] width 17 height 17
click at [891, 596] on div at bounding box center [888, 602] width 17 height 17
click at [925, 596] on button "♫" at bounding box center [919, 604] width 22 height 27
click at [898, 600] on button at bounding box center [889, 604] width 26 height 27
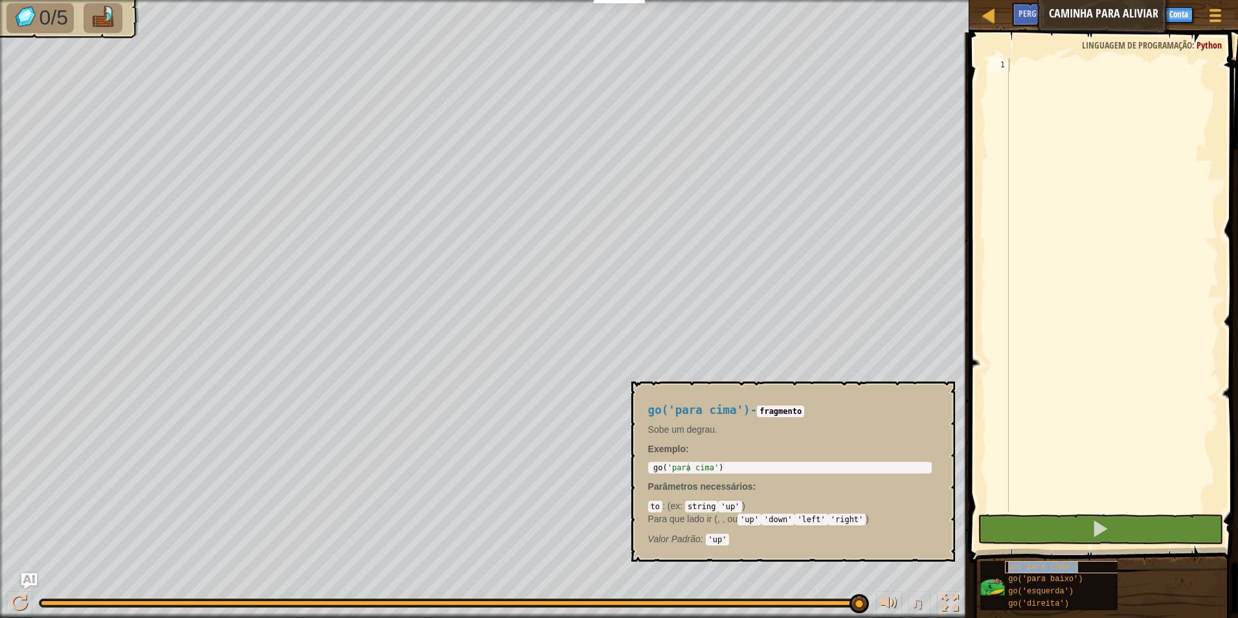
click at [1065, 562] on span "go('para cima')" at bounding box center [1043, 566] width 70 height 9
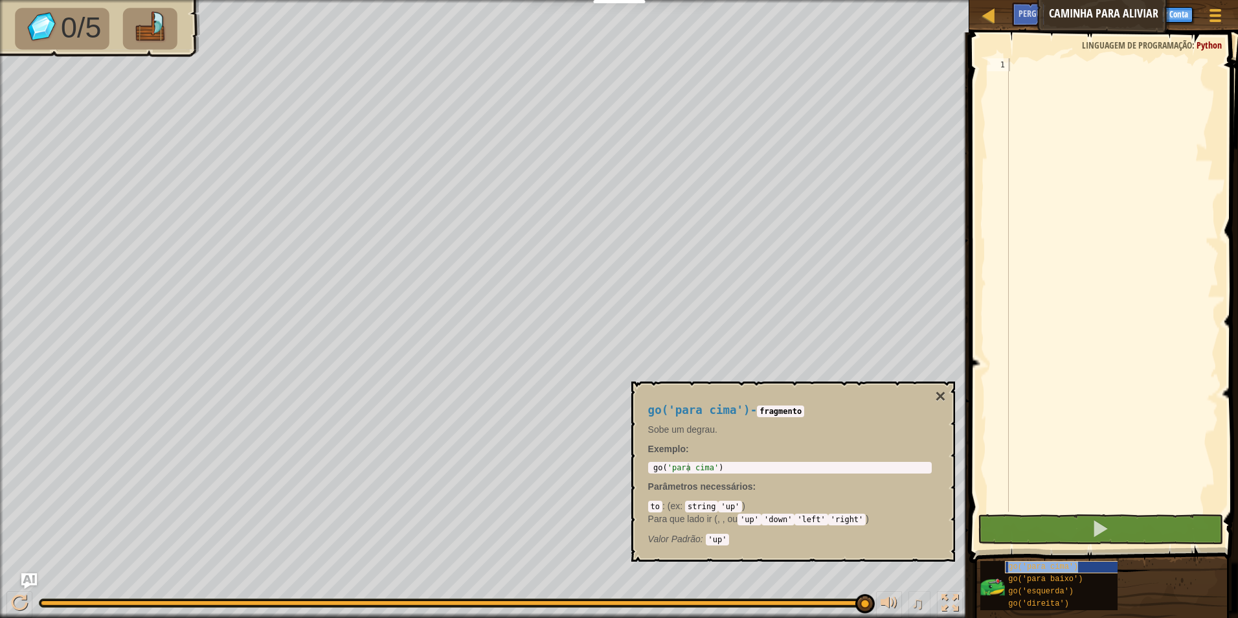
click at [1065, 569] on span "go('para cima')" at bounding box center [1043, 566] width 70 height 9
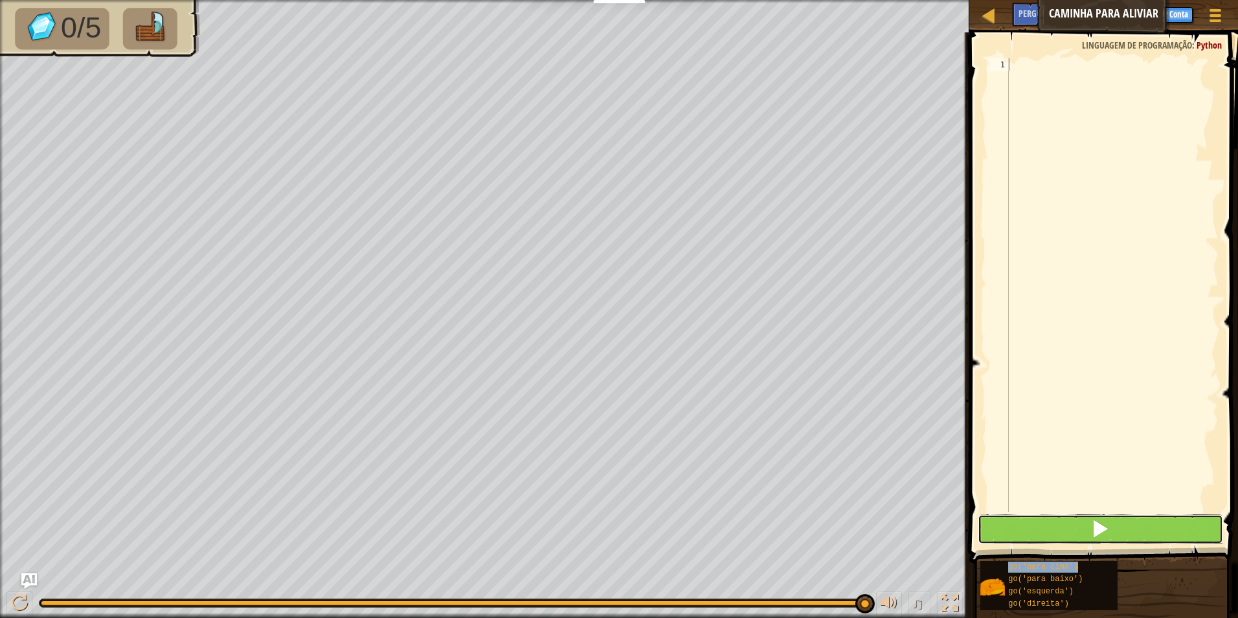
click at [1077, 528] on button at bounding box center [1100, 529] width 246 height 30
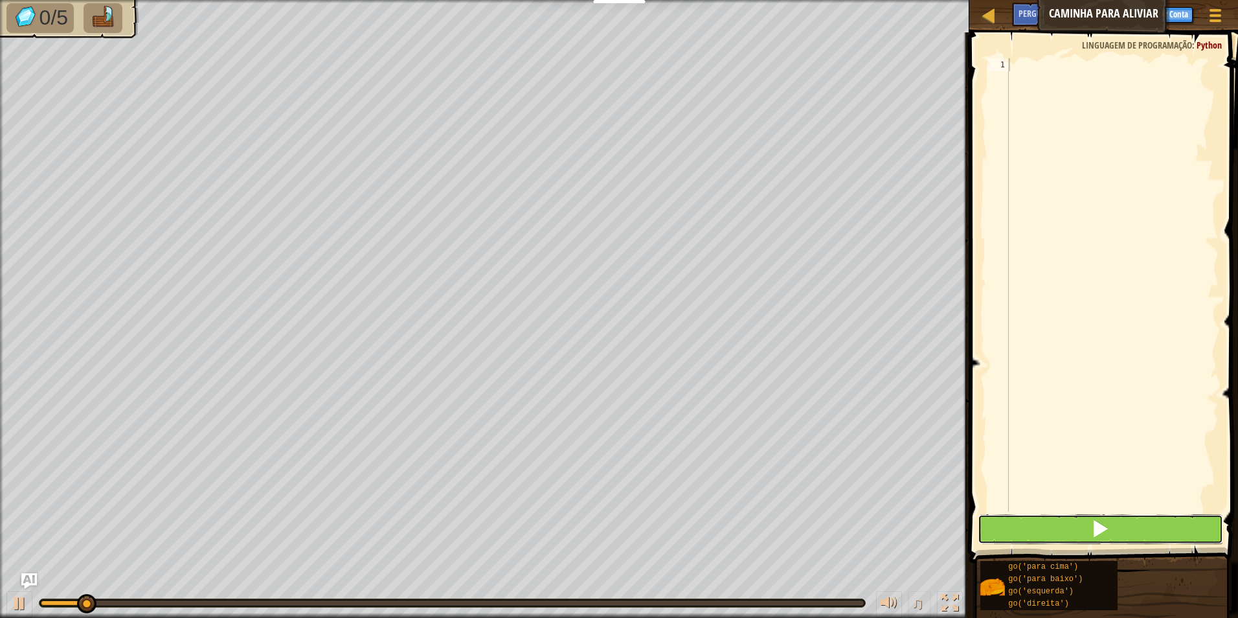
click at [1079, 528] on button at bounding box center [1100, 529] width 246 height 30
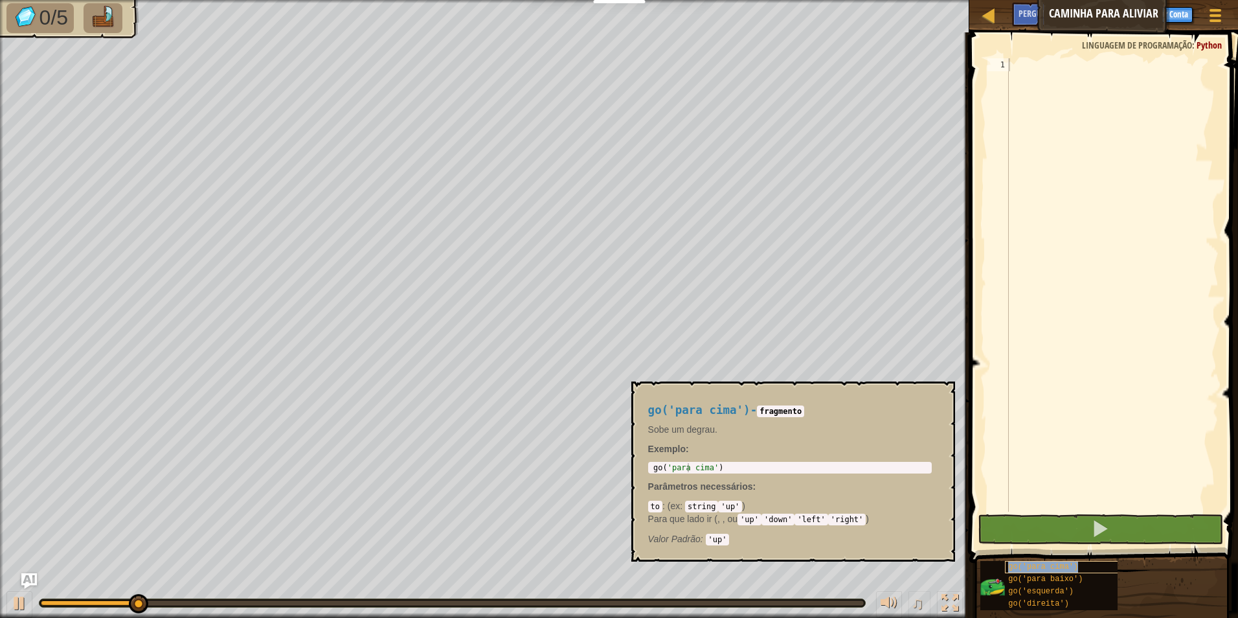
type textarea "go('para cima')"
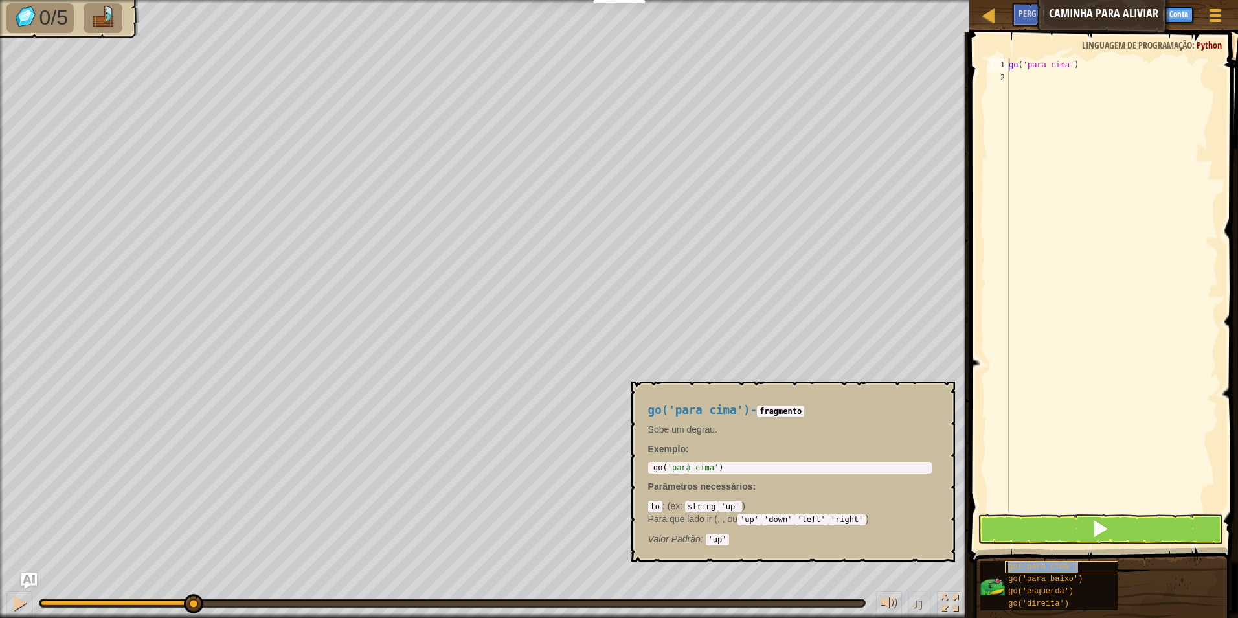
click at [1071, 570] on span "go('para cima')" at bounding box center [1043, 566] width 70 height 9
click at [733, 466] on div "go('para cima') - fragmento Sobe um degrau. Exemplo : 1 go ( 'para cima' ) הההה…" at bounding box center [790, 471] width 302 height 159
type textarea "go('up')"
click at [731, 463] on div "go ( 'para cima' )" at bounding box center [790, 476] width 278 height 27
click at [731, 462] on div "go('up') 1 go ( 'para cima' ) ההההההההההההההההההההההההההההההההההההההההההההההההה…" at bounding box center [790, 468] width 284 height 12
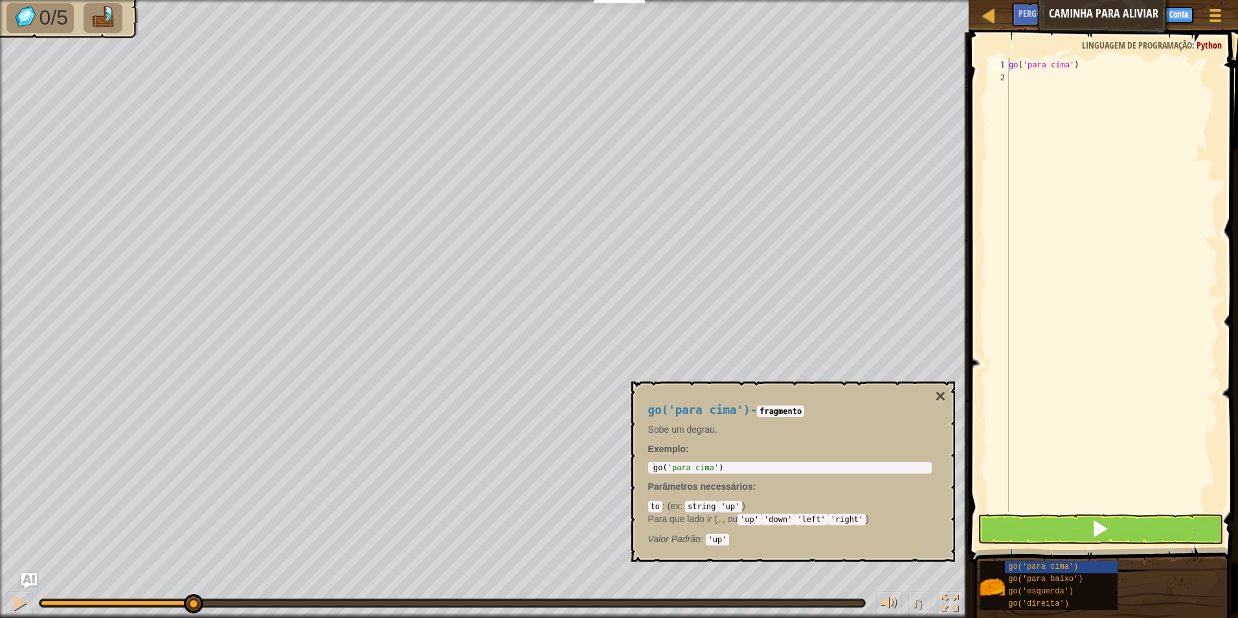
click at [718, 507] on code "'up'" at bounding box center [730, 506] width 24 height 12
click at [724, 509] on code "'up'" at bounding box center [730, 506] width 24 height 12
drag, startPoint x: 747, startPoint y: 548, endPoint x: 744, endPoint y: 538, distance: 10.9
click at [746, 544] on div "go('para cima') - fragmento Sobe um degrau. Exemplo : go('up') 1 go ( 'para cim…" at bounding box center [790, 471] width 302 height 159
click at [726, 506] on code "'up'" at bounding box center [730, 506] width 24 height 12
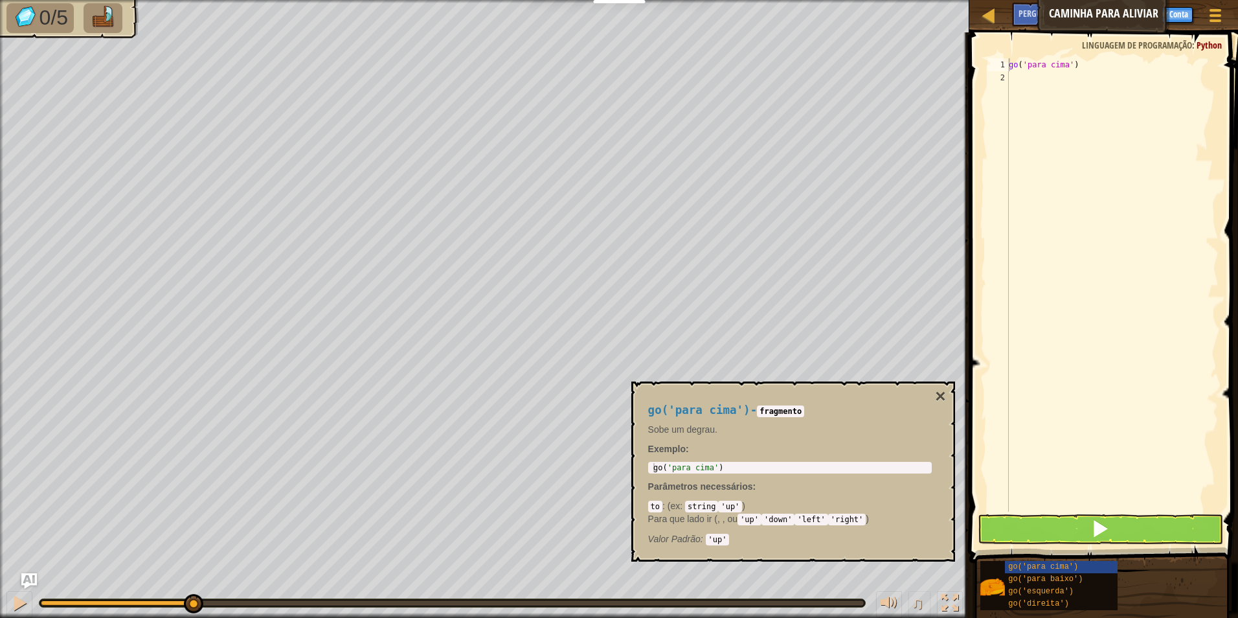
click at [730, 507] on code "'up'" at bounding box center [730, 506] width 24 height 12
click at [1109, 520] on button at bounding box center [1100, 529] width 246 height 30
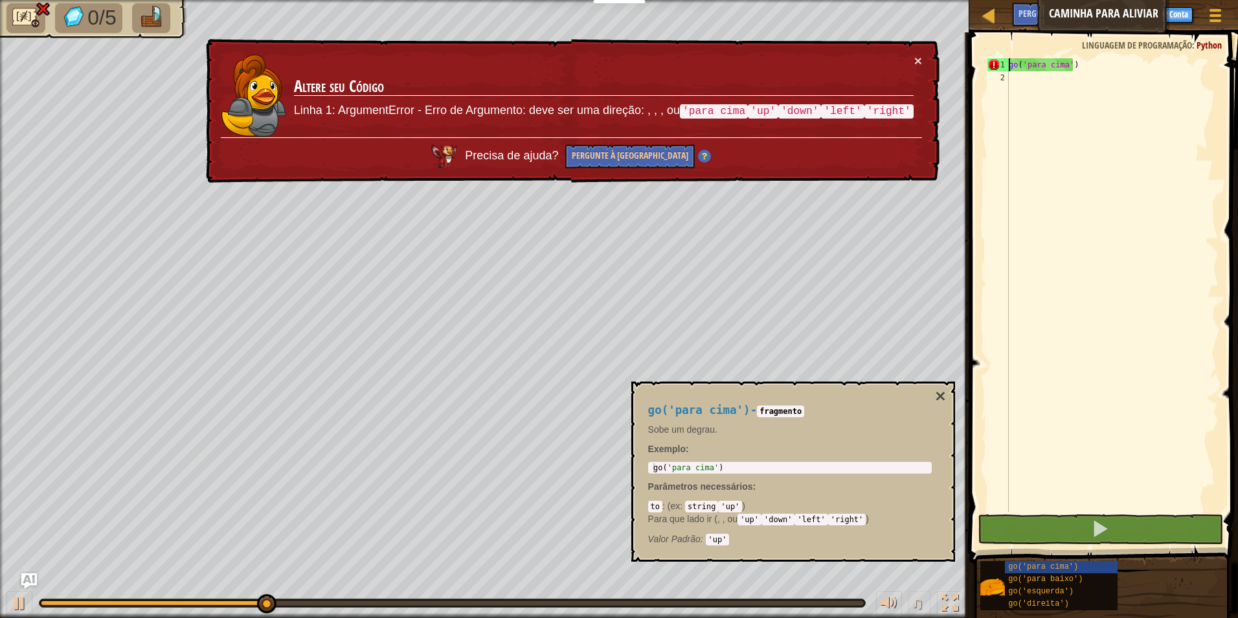
click at [768, 0] on body "Educadores Create Free Account School & District Solutions Teacher Toolkit Prev…" at bounding box center [619, 0] width 1238 height 0
click at [915, 57] on button "×" at bounding box center [918, 61] width 8 height 14
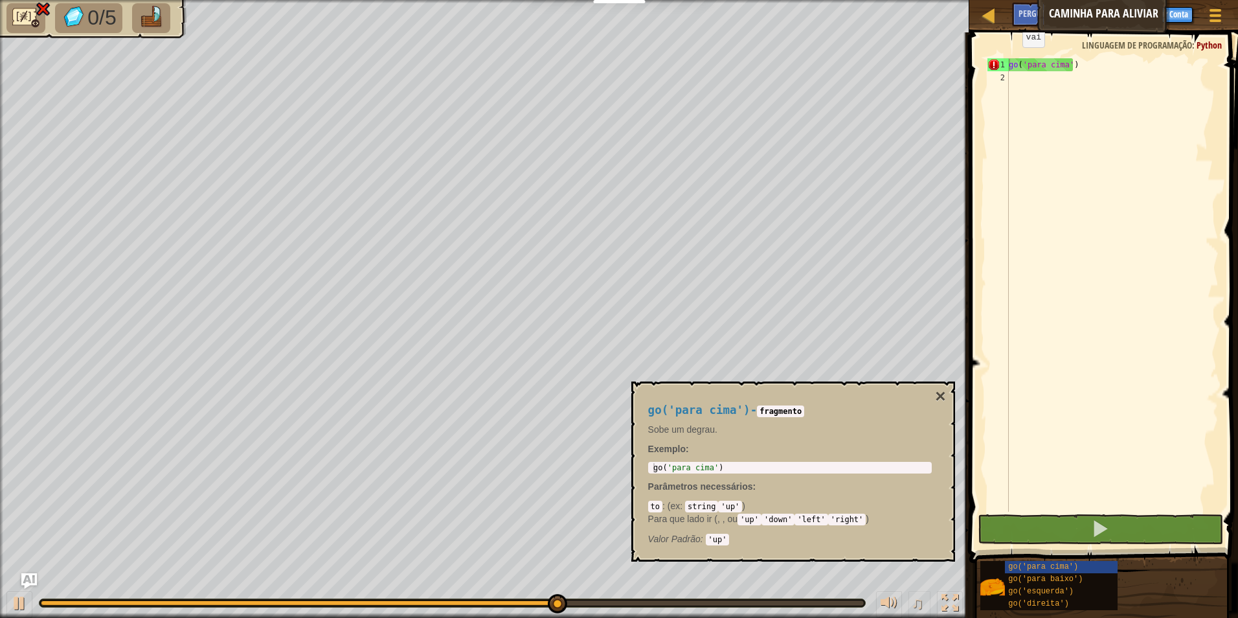
click at [1010, 52] on span at bounding box center [1104, 279] width 279 height 568
click at [1013, 63] on div "go ( 'para cima' )" at bounding box center [1112, 297] width 212 height 479
drag, startPoint x: 1013, startPoint y: 63, endPoint x: 1040, endPoint y: 305, distance: 243.0
click at [1040, 305] on div "go ( 'para cima' )" at bounding box center [1112, 297] width 212 height 479
type textarea "go('para cima')"
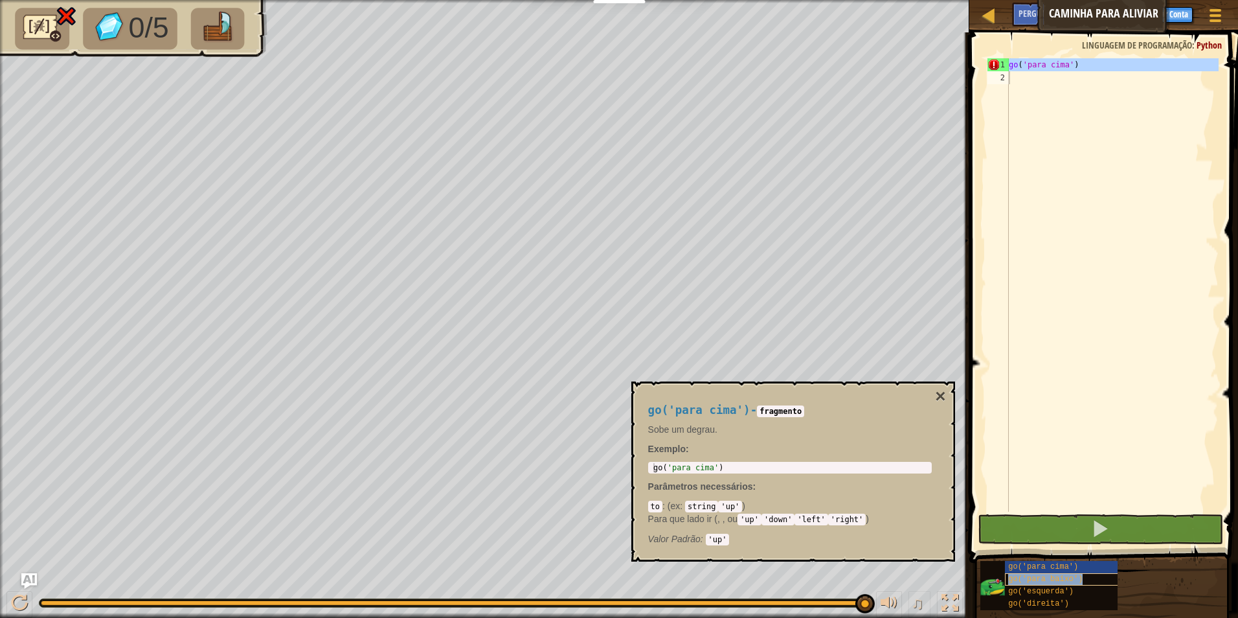
click at [1091, 576] on div "go('para baixo')" at bounding box center [1067, 579] width 124 height 12
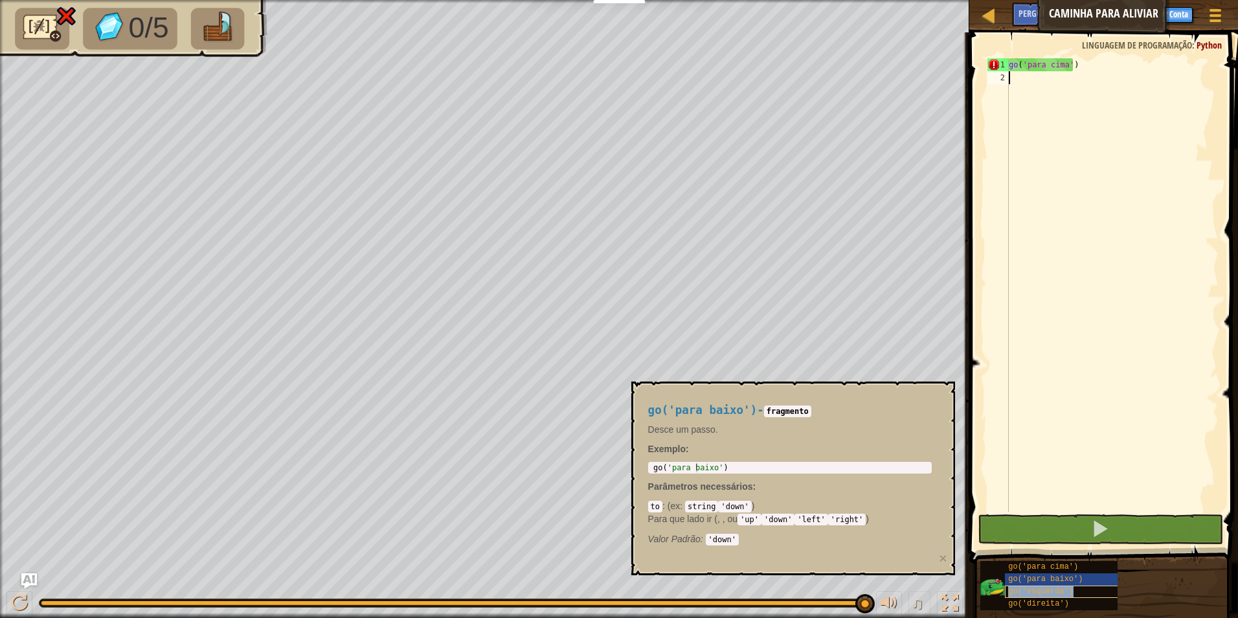
click at [1091, 592] on div "go('esquerda')" at bounding box center [1067, 591] width 124 height 12
drag, startPoint x: 1085, startPoint y: 605, endPoint x: 1076, endPoint y: 600, distance: 9.6
click at [1084, 605] on div "go('direita')" at bounding box center [1067, 603] width 124 height 12
click at [1061, 581] on span "go('para baixo')" at bounding box center [1045, 578] width 74 height 9
click at [1039, 564] on span "go('para cima')" at bounding box center [1043, 566] width 70 height 9
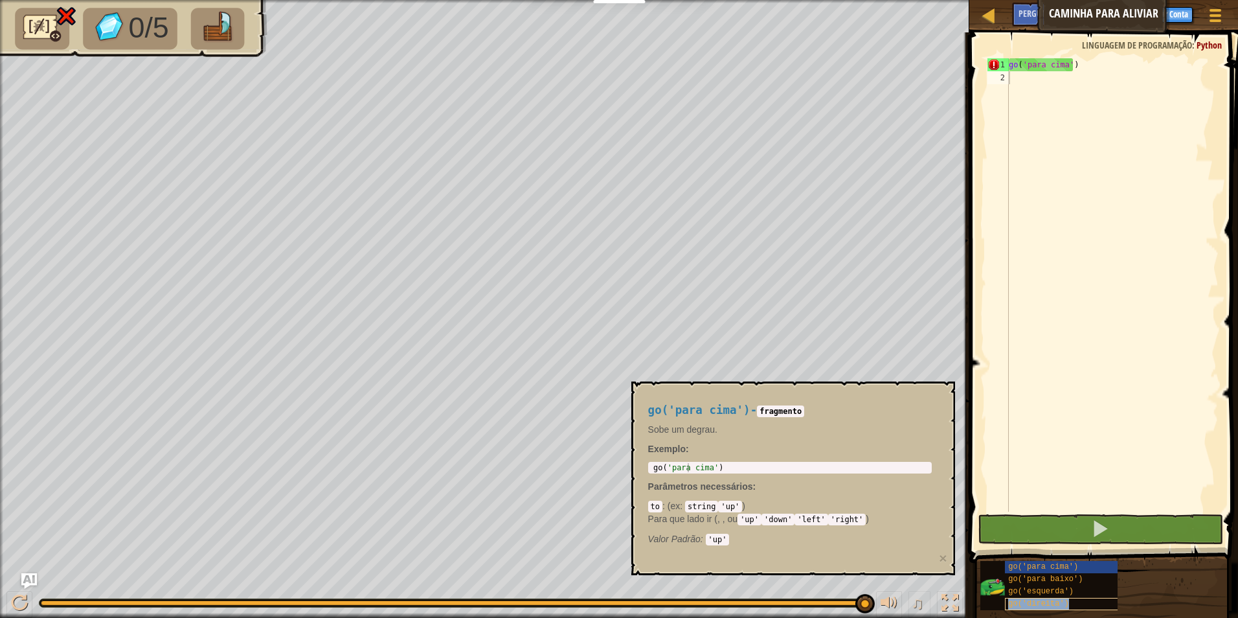
click at [1065, 597] on div "go('direita')" at bounding box center [1067, 603] width 124 height 12
click at [1057, 572] on div "go('para cima') go('para baixo') go('esquerda') go('direita')" at bounding box center [1048, 585] width 137 height 49
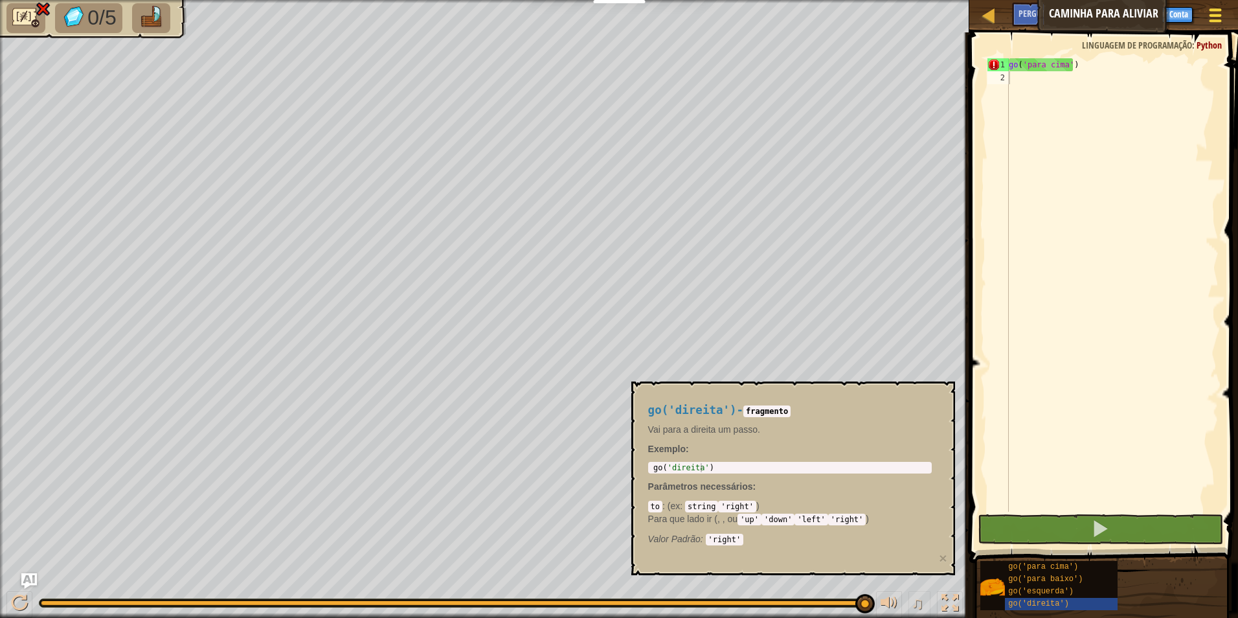
click at [1219, 18] on div at bounding box center [1214, 15] width 17 height 19
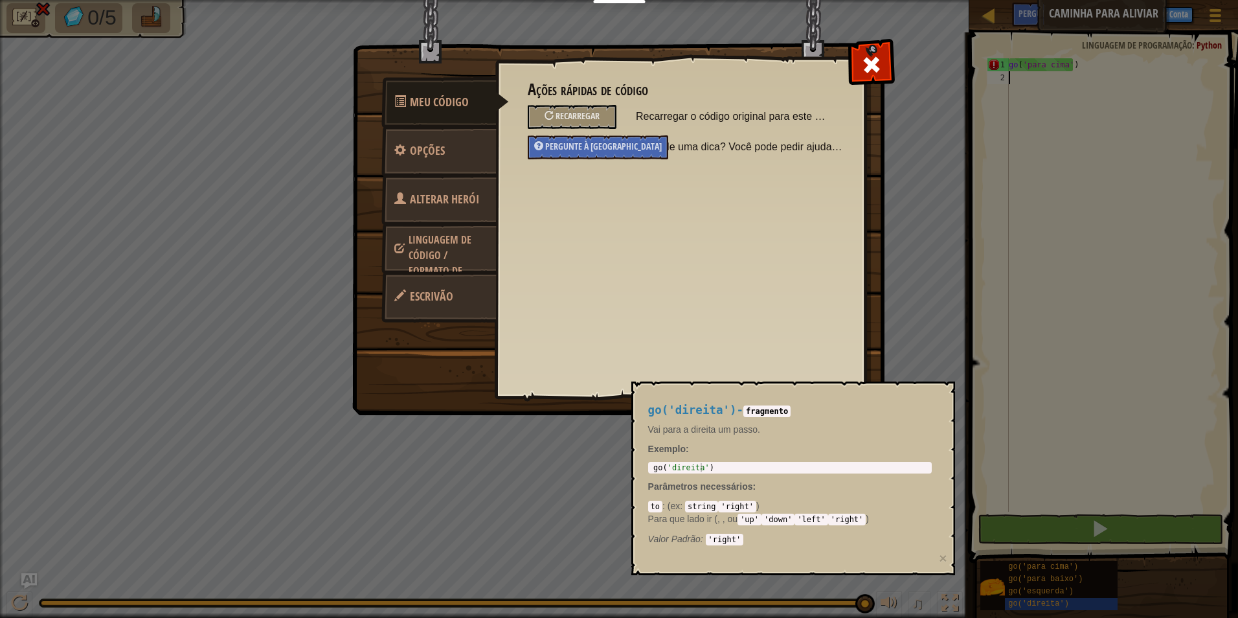
click at [476, 190] on link "Alterar Herói" at bounding box center [438, 199] width 115 height 50
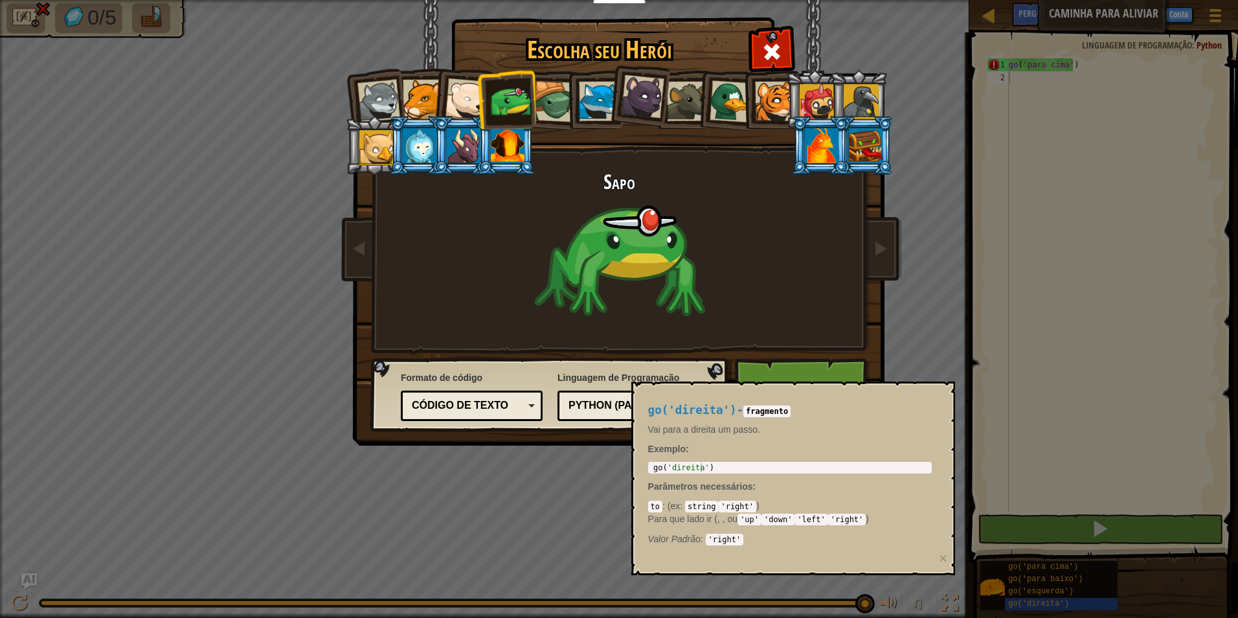
click at [504, 146] on div at bounding box center [508, 145] width 34 height 35
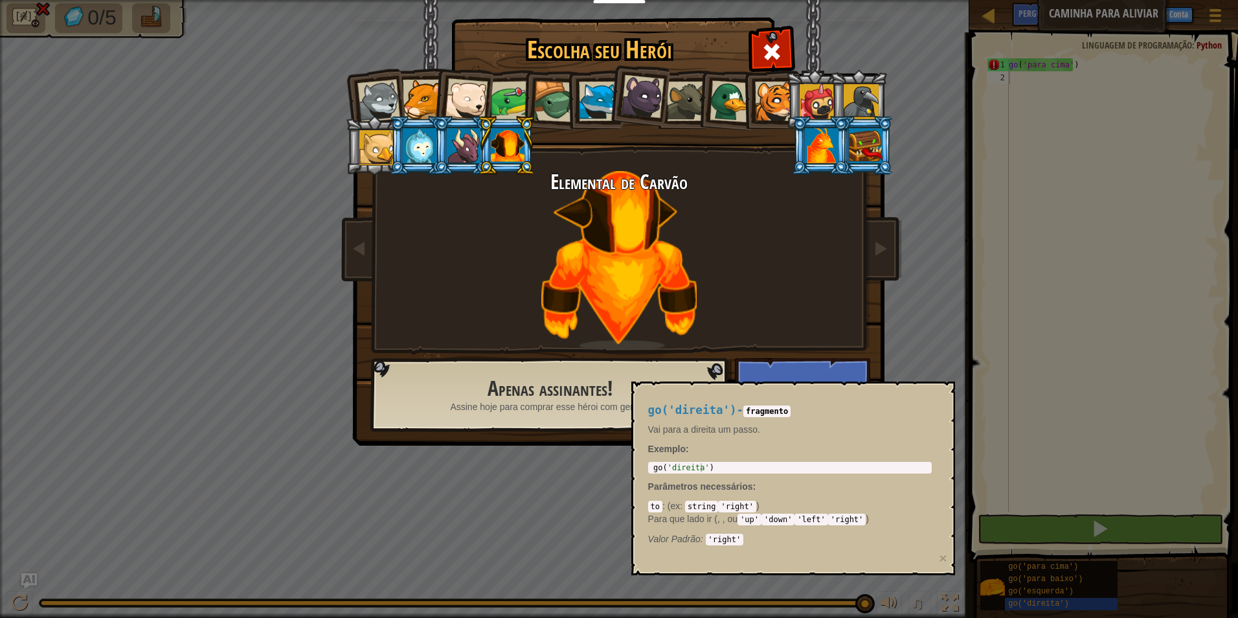
click at [818, 148] on div at bounding box center [822, 145] width 34 height 35
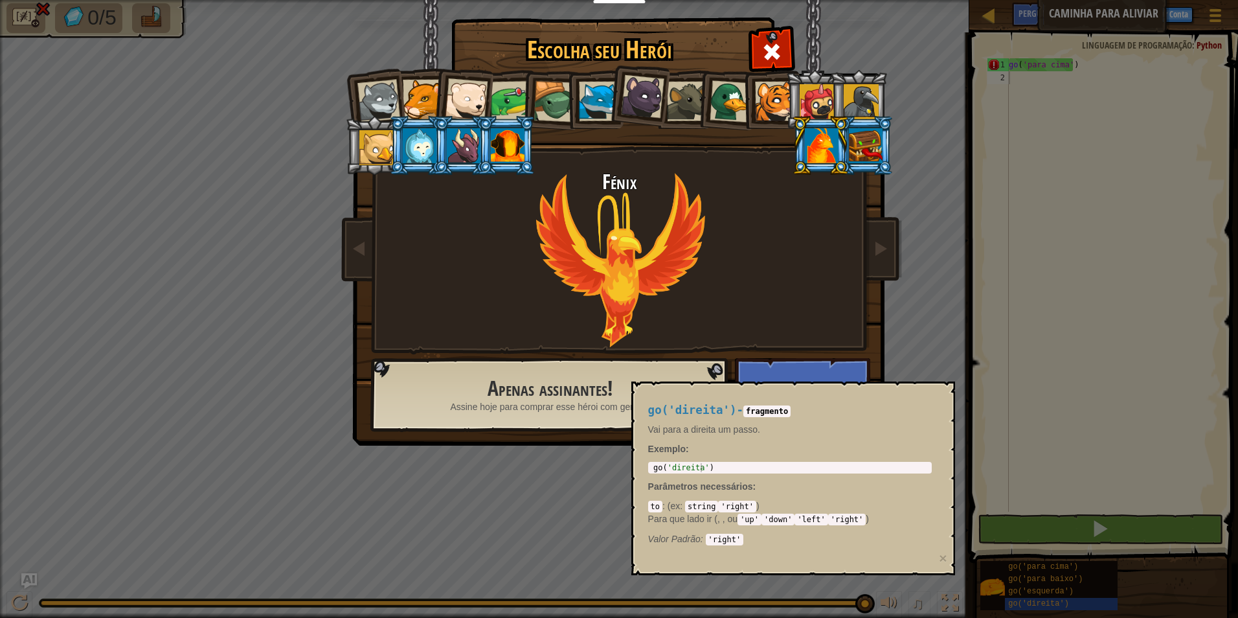
click at [871, 151] on div at bounding box center [866, 145] width 34 height 35
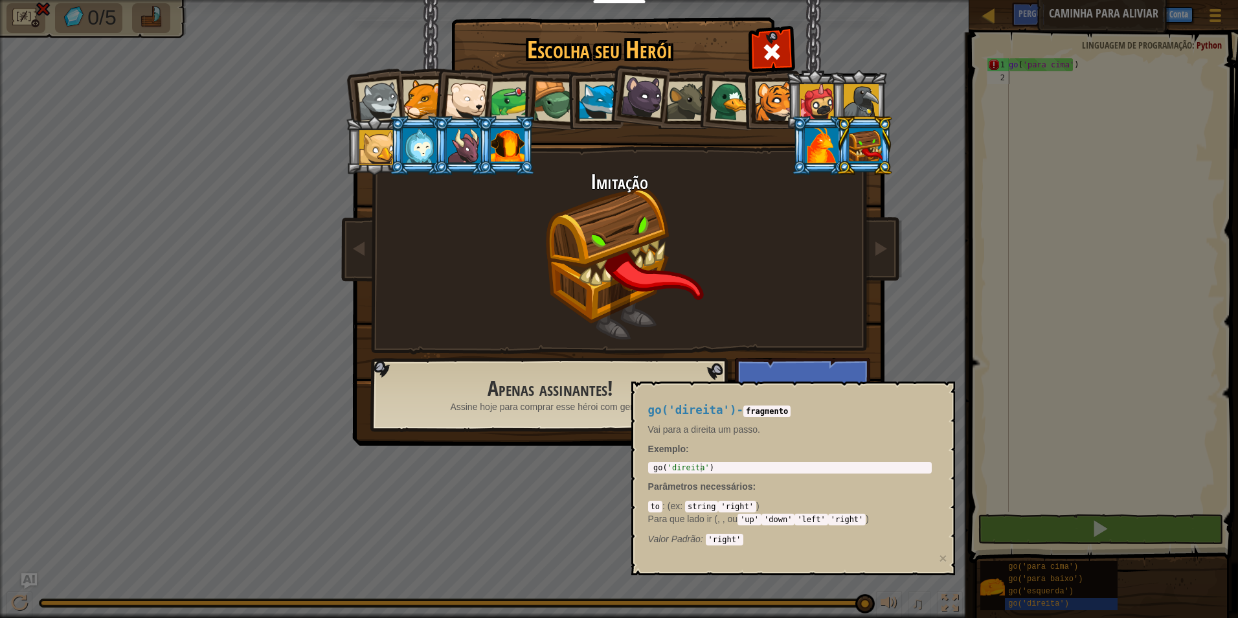
click at [810, 146] on div at bounding box center [822, 145] width 34 height 35
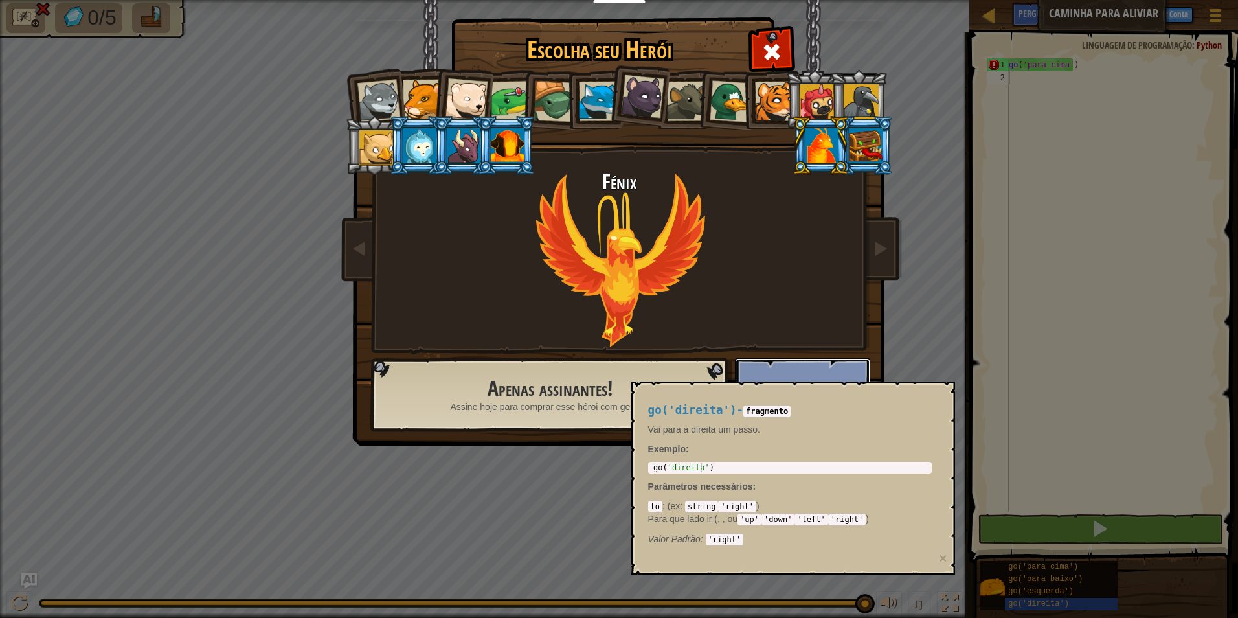
click at [799, 362] on button "Assinar" at bounding box center [802, 393] width 135 height 71
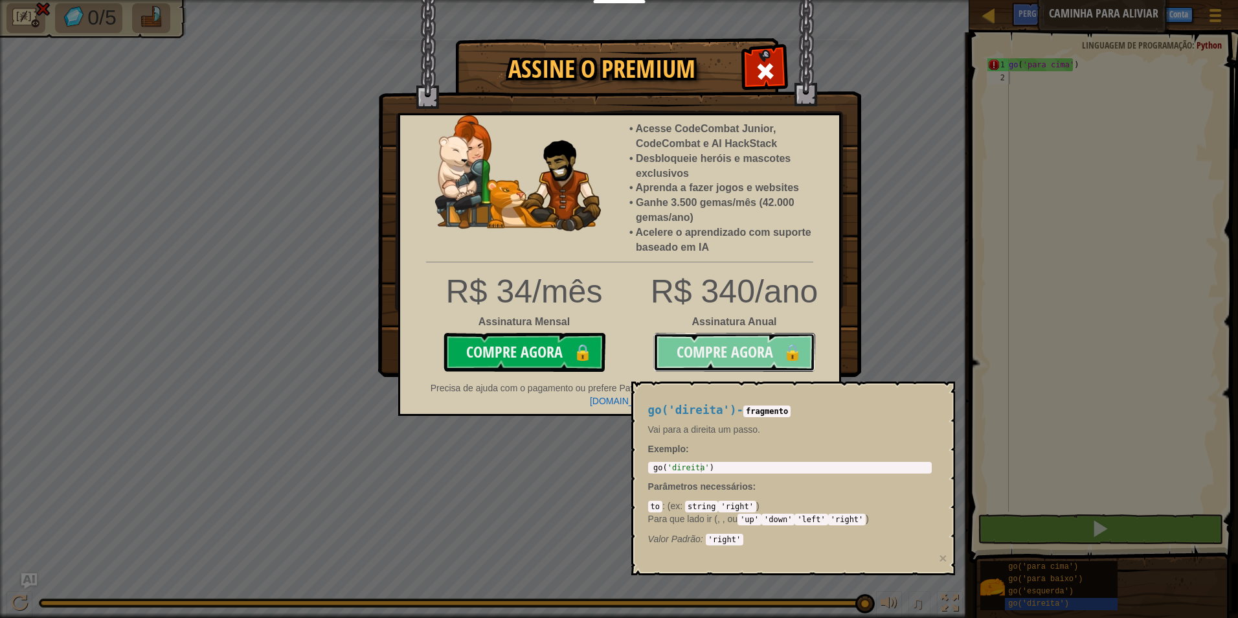
click at [750, 354] on button "Compre Agora 🔒" at bounding box center [734, 352] width 162 height 39
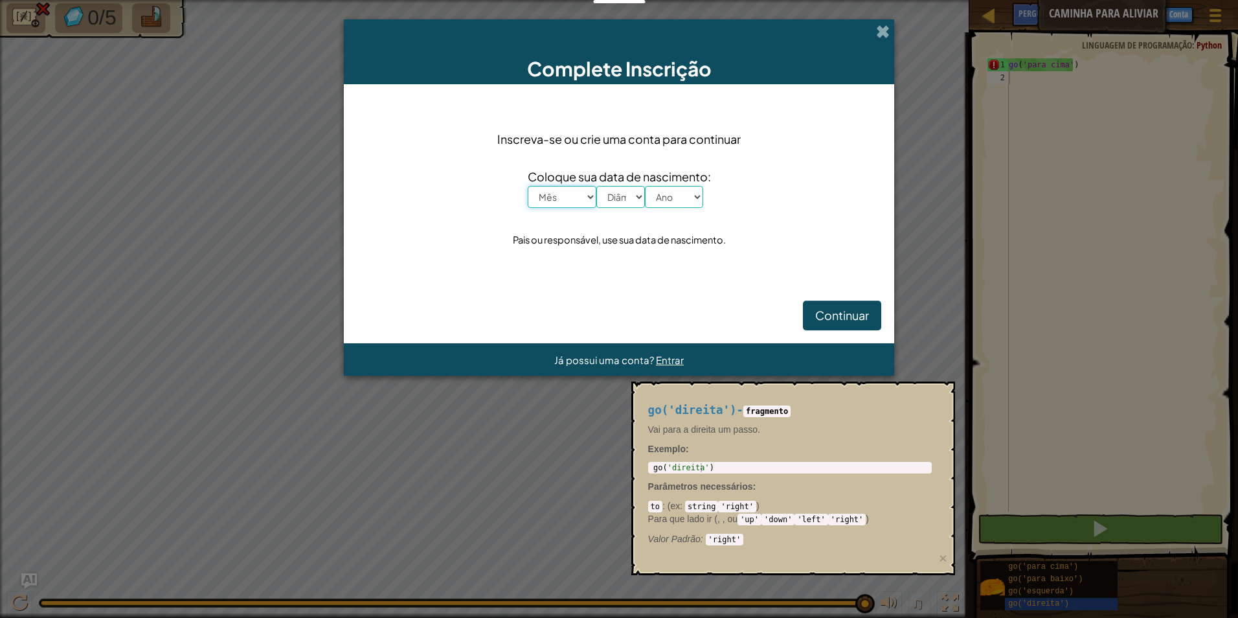
click at [579, 195] on select "Mês Janeiro Fevereiro Março Abril Maio Junho Julho Agosto Setembro Outubro Nove…" at bounding box center [562, 197] width 69 height 22
select select "2"
click at [528, 186] on select "Mês Janeiro Fevereiro Março Abril Maio Junho Julho Agosto Setembro Outubro Nove…" at bounding box center [562, 197] width 69 height 22
click at [634, 197] on select "Diâmetro 1 2 3 4 5 6 7 8 9 10 11 12 13 14 15 16 17 18 19 20 21 22 23 24 25 26 2…" at bounding box center [620, 197] width 49 height 22
select select "18"
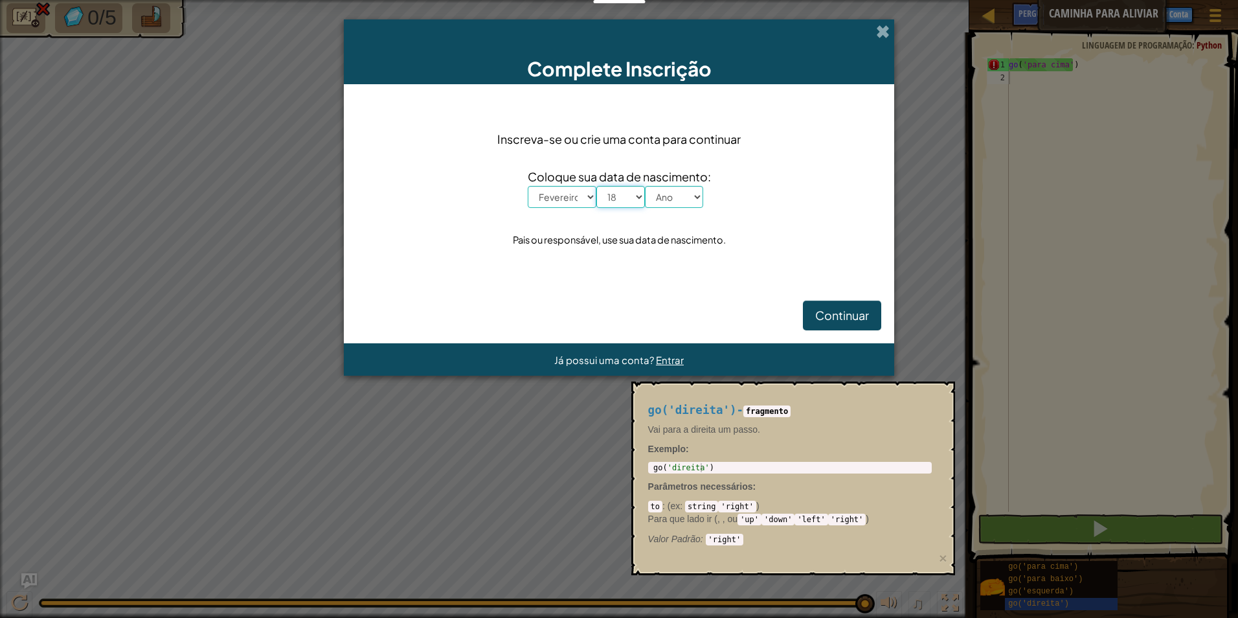
click at [596, 186] on select "Diâmetro 1 2 3 4 5 6 7 8 9 10 11 12 13 14 15 16 17 18 19 20 21 22 23 24 25 26 2…" at bounding box center [620, 197] width 49 height 22
click at [671, 192] on select "Ano 2025 2024 2023 2022 2021 2020 2019 2018 2017 2016 2015 2014 2013 2012 2011 …" at bounding box center [674, 197] width 58 height 22
select select "2018"
click at [645, 186] on select "Ano 2025 2024 2023 2022 2021 2020 2019 2018 2017 2016 2015 2014 2013 2012 2011 …" at bounding box center [674, 197] width 58 height 22
click at [820, 316] on span "Continuar" at bounding box center [842, 314] width 54 height 15
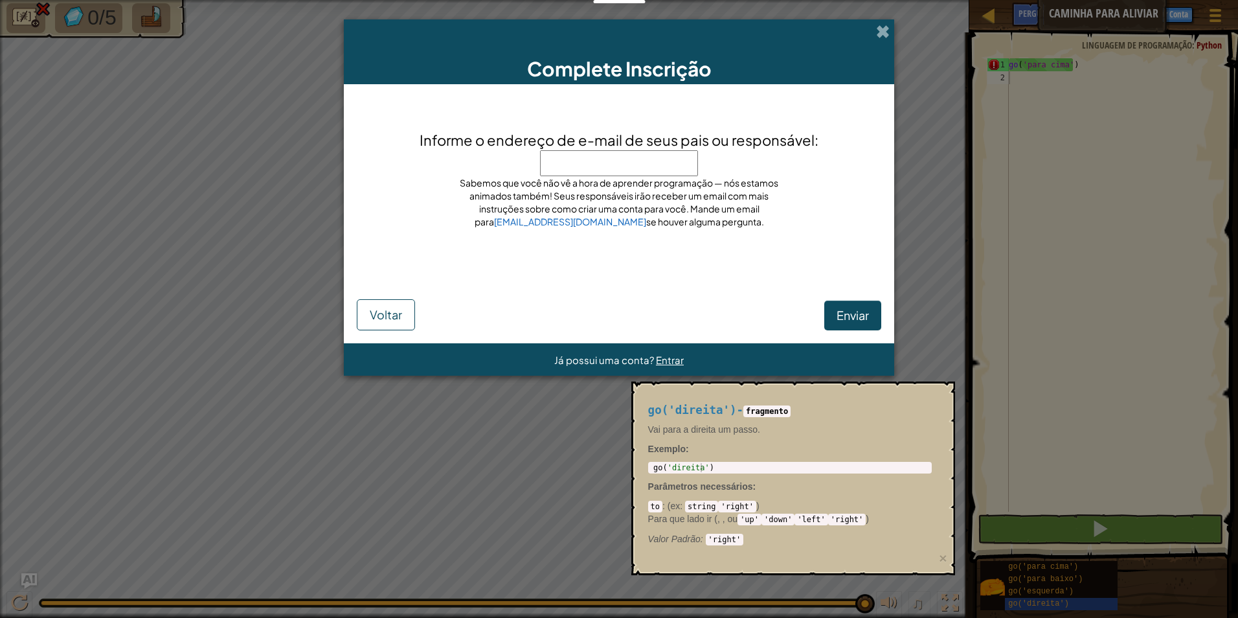
click at [632, 152] on input "Informe o endereço de e-mail de seus pais ou responsável:" at bounding box center [619, 163] width 158 height 26
type input "2"
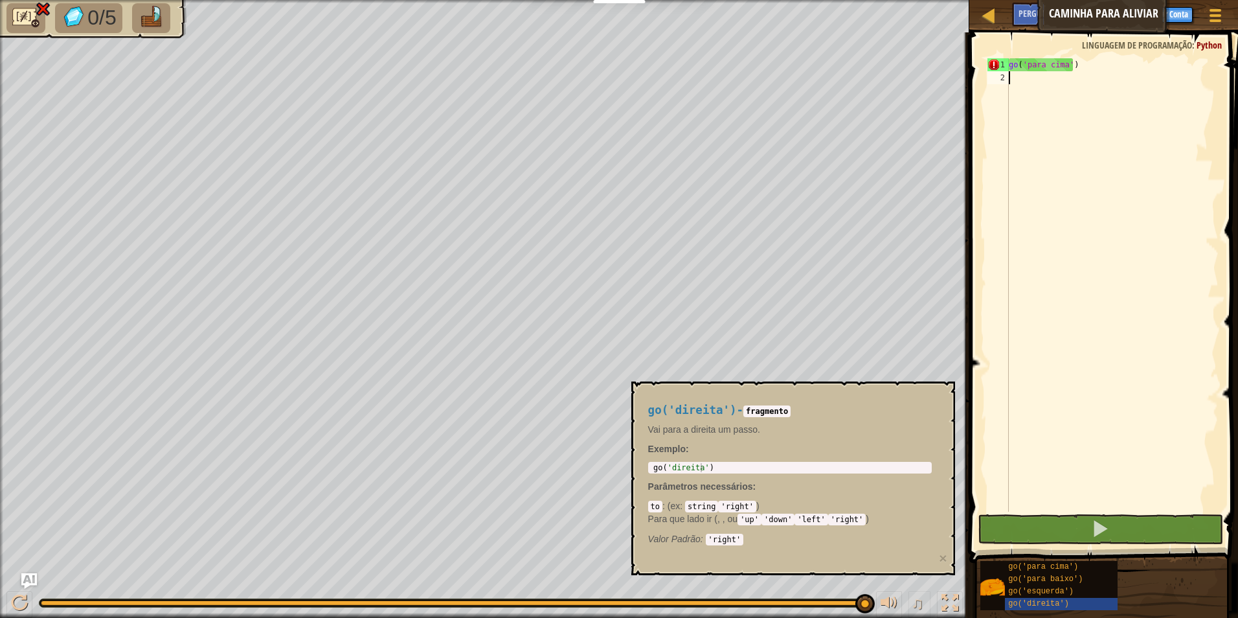
click at [31, 13] on img at bounding box center [25, 17] width 27 height 23
click at [1218, 17] on div at bounding box center [1214, 15] width 17 height 19
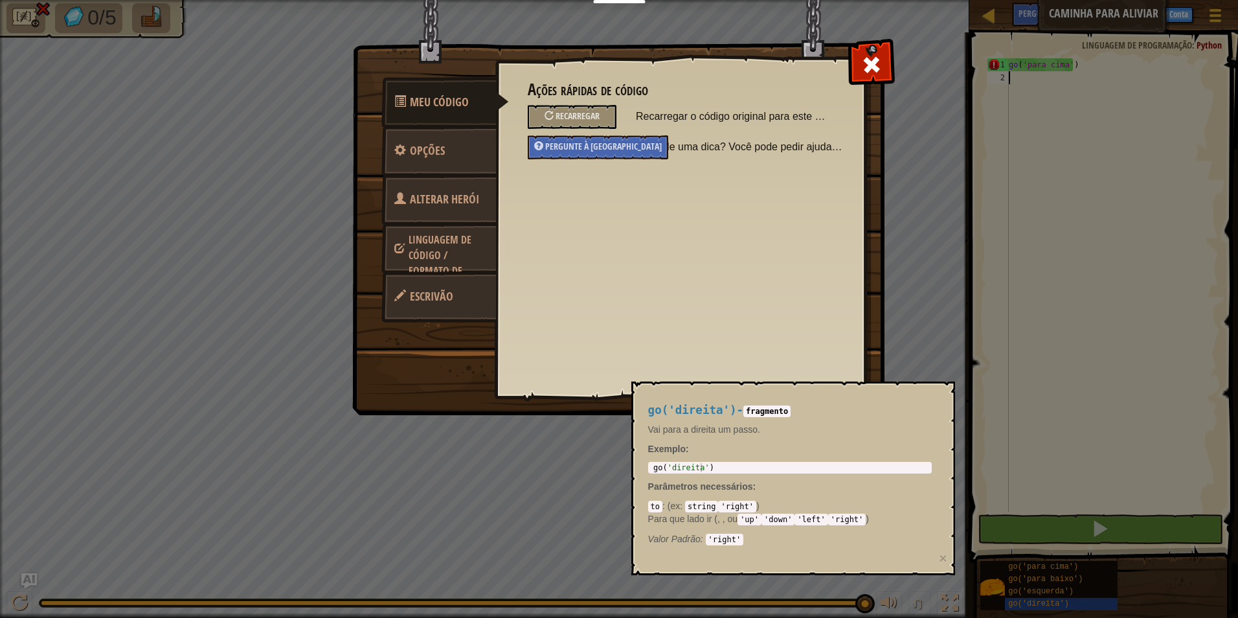
drag, startPoint x: 466, startPoint y: 194, endPoint x: 509, endPoint y: 212, distance: 46.8
click at [509, 212] on div "Meu código Opções Alterar Herói Linguagem de código / Formato de código Escrivã…" at bounding box center [618, 229] width 531 height 369
click at [440, 192] on span "Alterar Herói" at bounding box center [444, 199] width 69 height 16
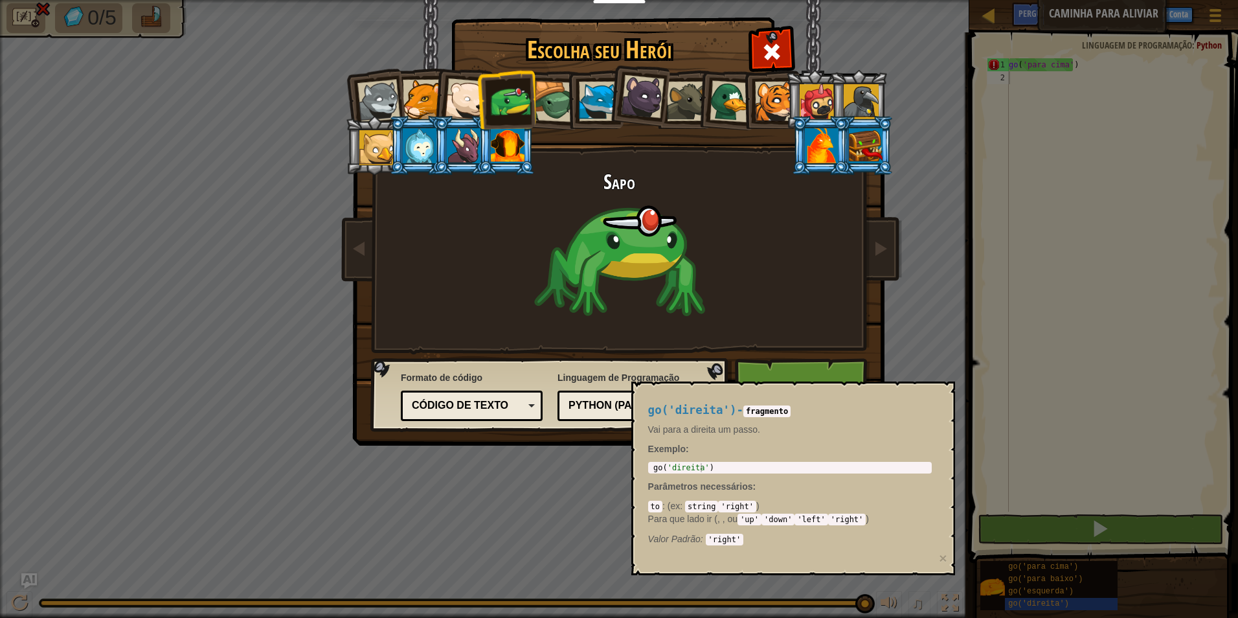
click at [384, 140] on div at bounding box center [376, 147] width 35 height 35
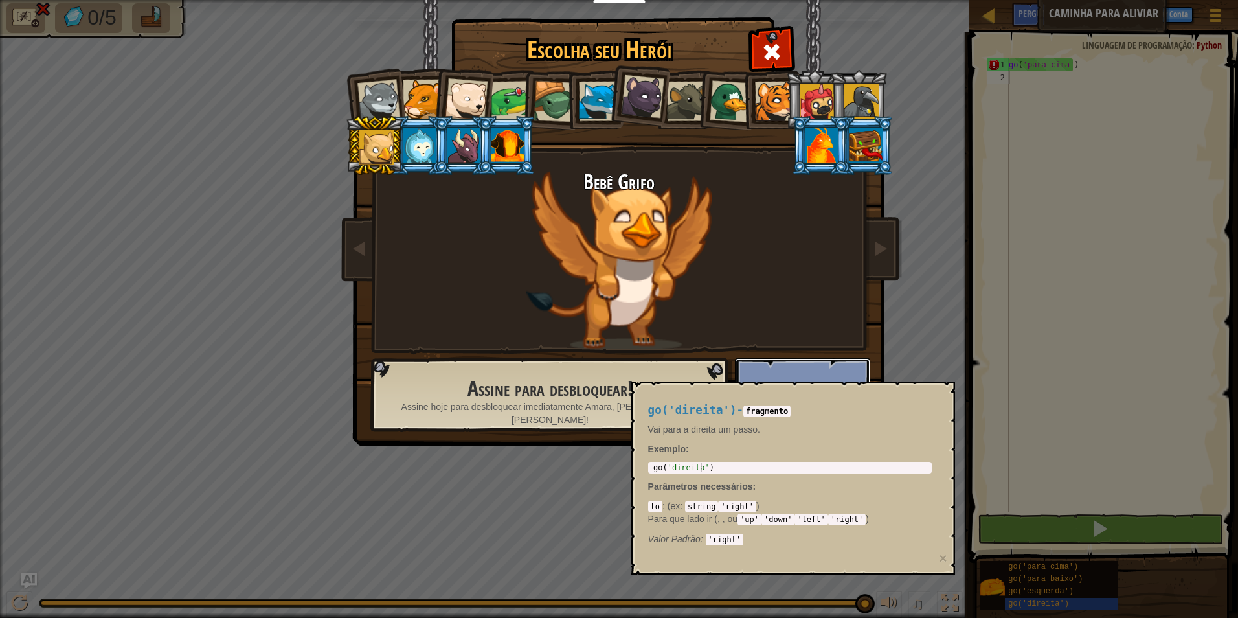
click at [761, 360] on button "Assinar" at bounding box center [802, 393] width 135 height 71
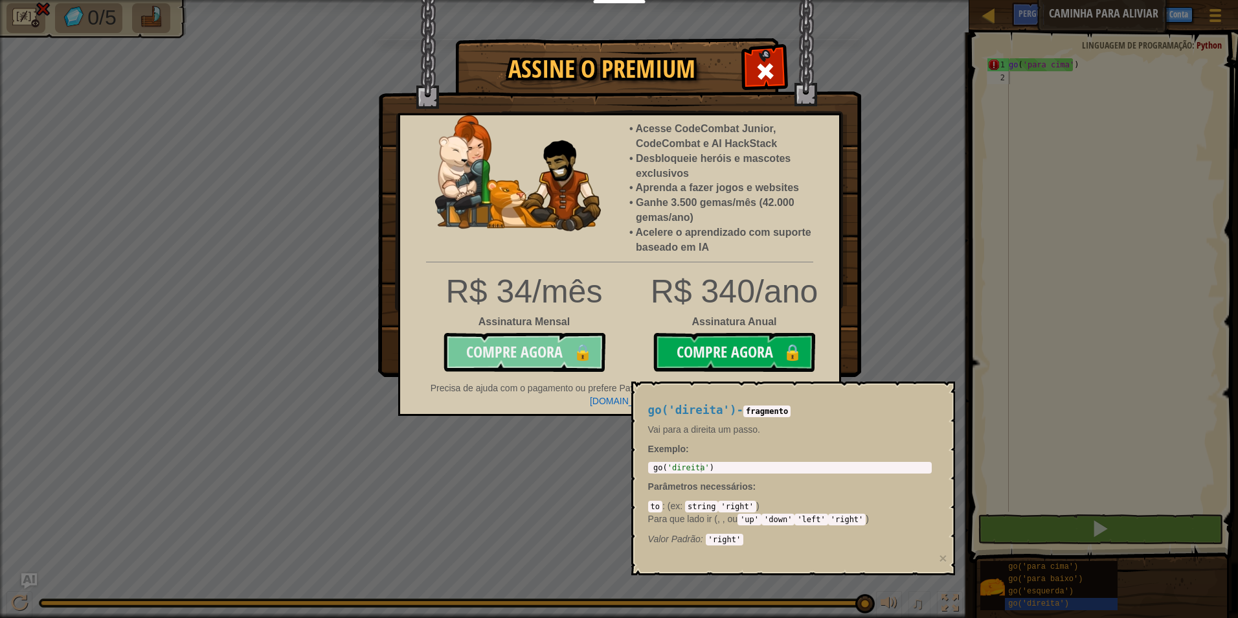
click at [539, 360] on button "Compre Agora 🔒" at bounding box center [524, 352] width 162 height 39
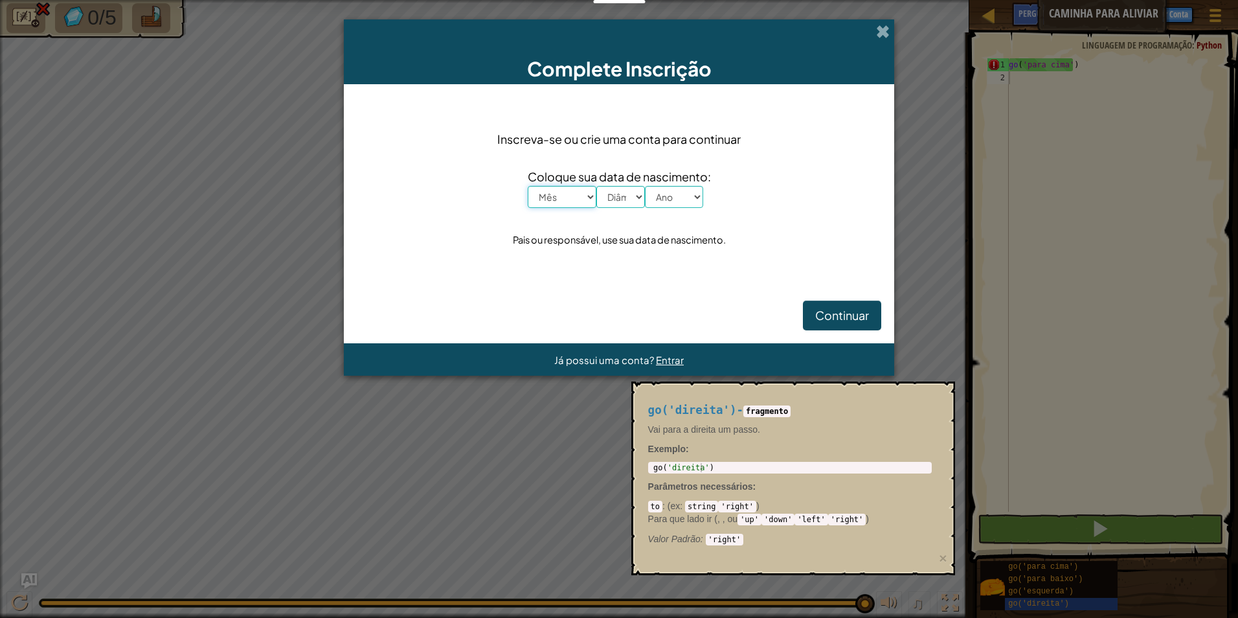
click at [570, 194] on select "Mês Janeiro Fevereiro Março Abril Maio Junho Julho Agosto Setembro Outubro Nove…" at bounding box center [562, 197] width 69 height 22
select select "5"
click at [528, 186] on select "Mês Janeiro Fevereiro Março Abril Maio Junho Julho Agosto Setembro Outubro Nove…" at bounding box center [562, 197] width 69 height 22
click at [630, 198] on select "Diâmetro 1 2 3 4 5 6 7 8 9 10 11 12 13 14 15 16 17 18 19 20 21 22 23 24 25 26 2…" at bounding box center [620, 197] width 49 height 22
select select "19"
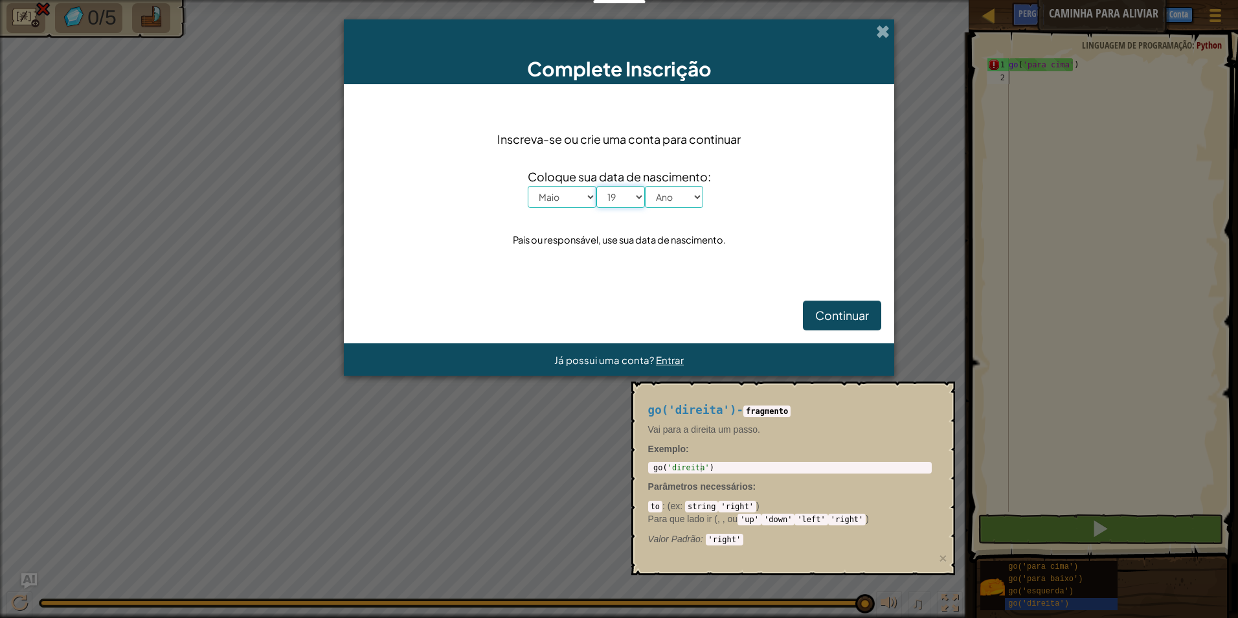
click at [596, 186] on select "Diâmetro 1 2 3 4 5 6 7 8 9 10 11 12 13 14 15 16 17 18 19 20 21 22 23 24 25 26 2…" at bounding box center [620, 197] width 49 height 22
click at [676, 192] on select "Ano 2025 2024 2023 2022 2021 2020 2019 2018 2017 2016 2015 2014 2013 2012 2011 …" at bounding box center [674, 197] width 58 height 22
select select "2018"
click at [645, 186] on select "Ano 2025 2024 2023 2022 2021 2020 2019 2018 2017 2016 2015 2014 2013 2012 2011 …" at bounding box center [674, 197] width 58 height 22
click at [840, 313] on span "Continuar" at bounding box center [842, 314] width 54 height 15
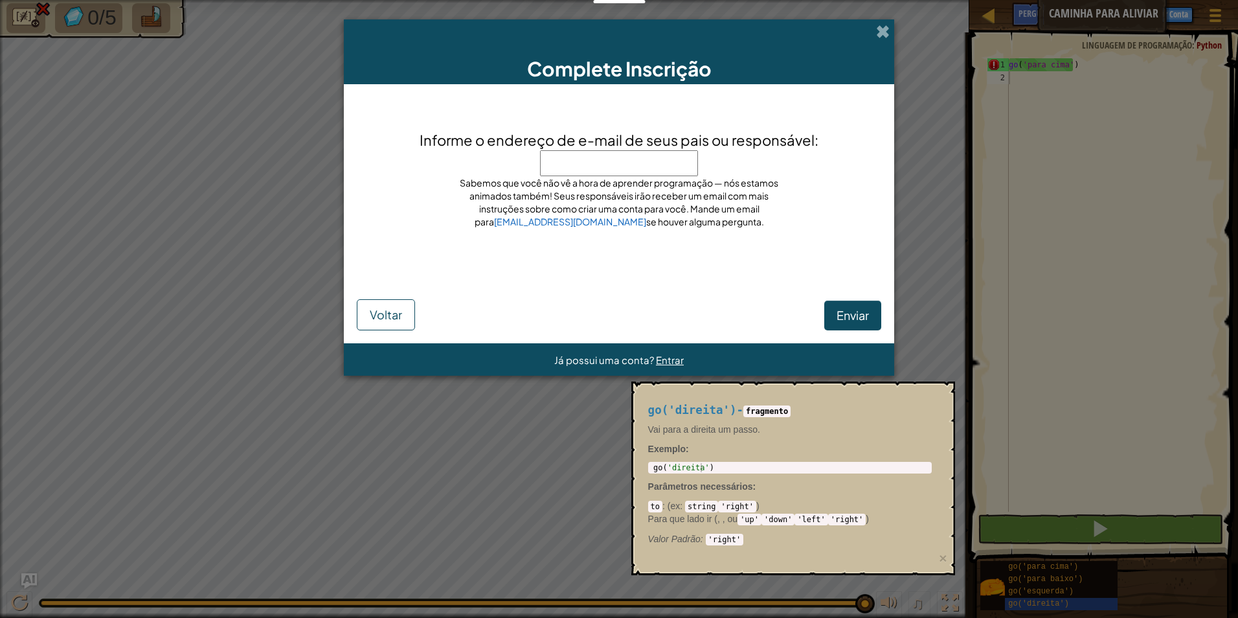
drag, startPoint x: 581, startPoint y: 155, endPoint x: 581, endPoint y: 168, distance: 12.9
click at [581, 155] on input "Informe o endereço de e-mail de seus pais ou responsável:" at bounding box center [619, 163] width 158 height 26
